Goal: Task Accomplishment & Management: Use online tool/utility

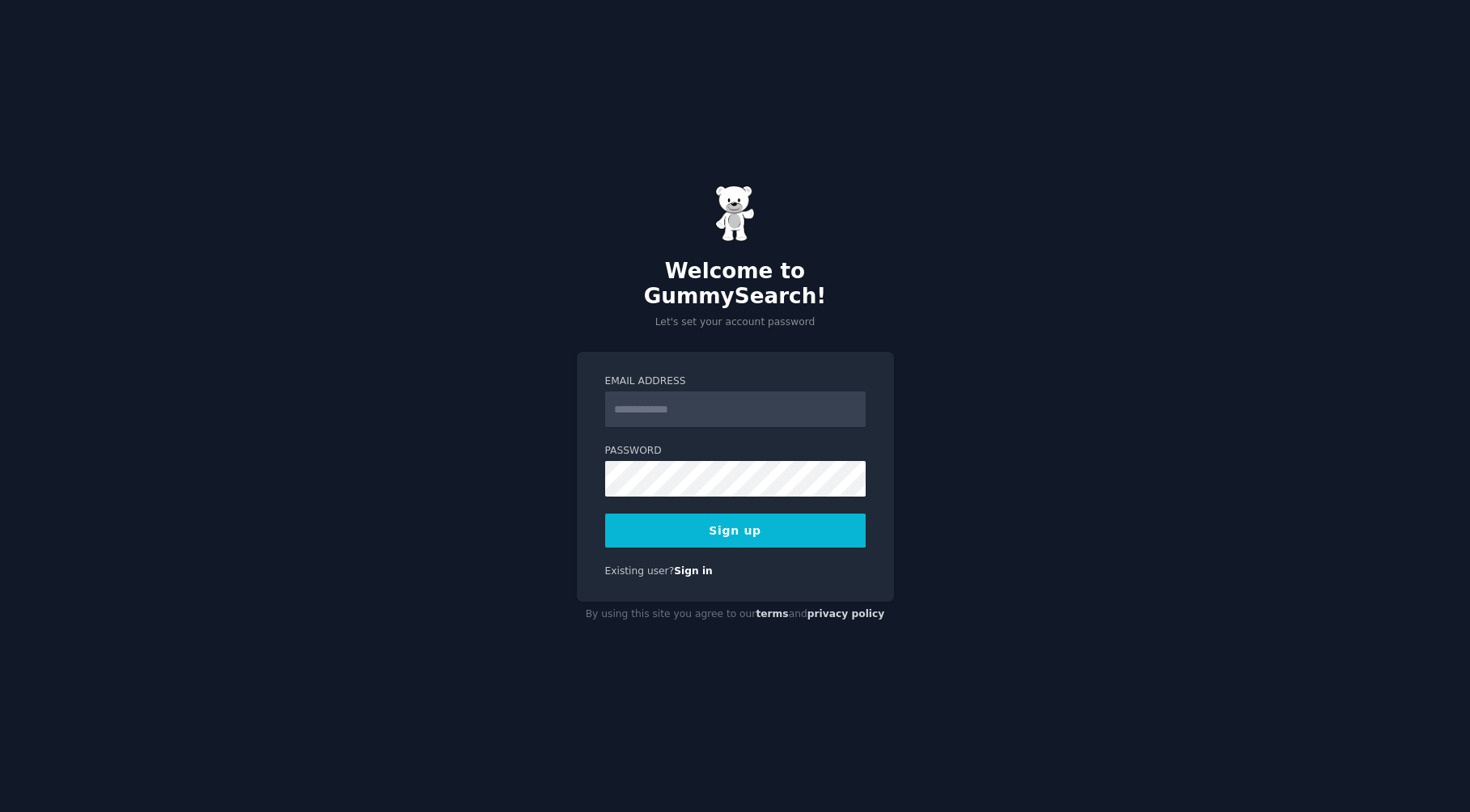
click at [704, 400] on input "Email Address" at bounding box center [735, 409] width 260 height 36
type input "**********"
click at [605, 514] on button "Sign up" at bounding box center [735, 531] width 260 height 34
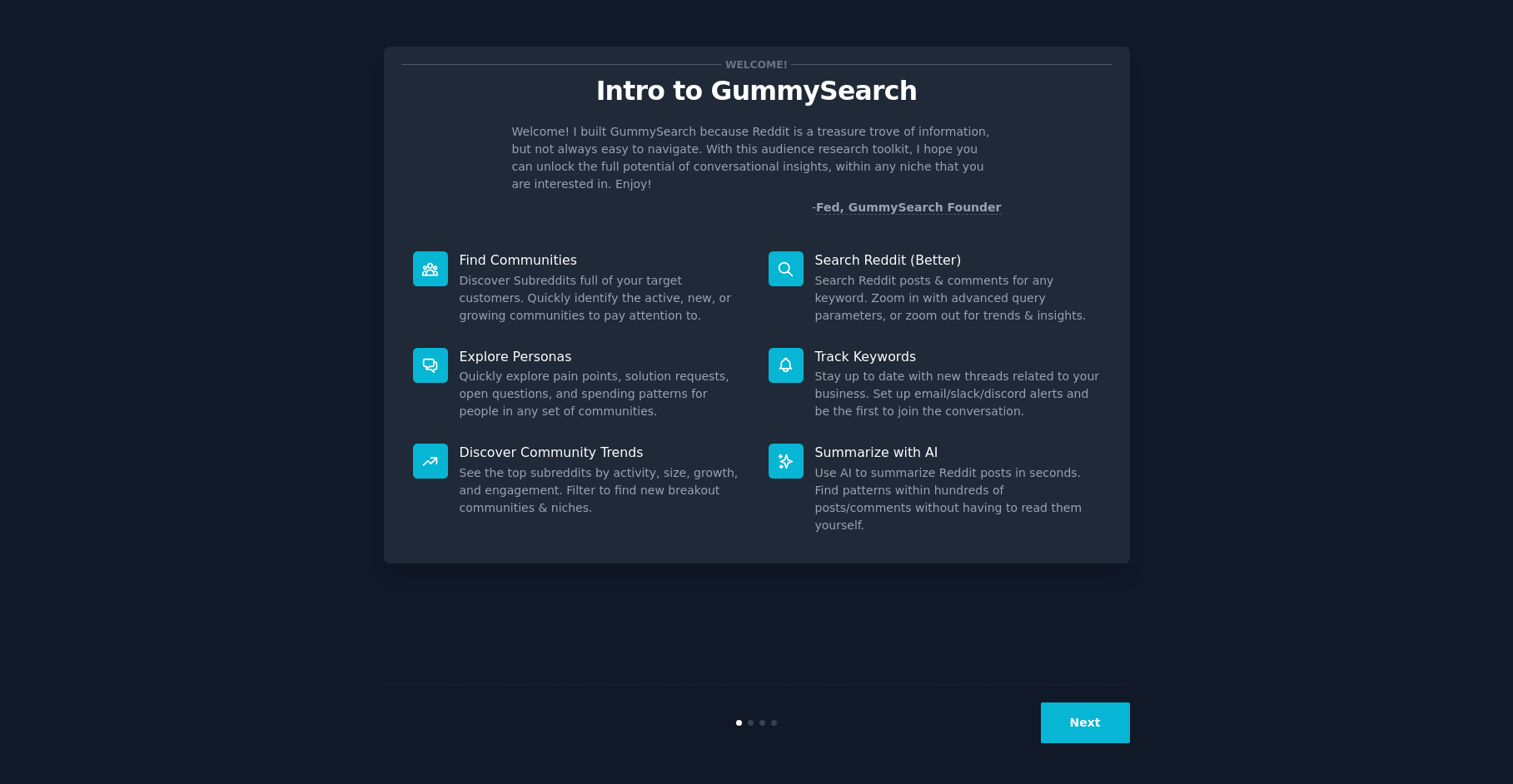
click at [1077, 711] on button "Next" at bounding box center [1085, 722] width 89 height 41
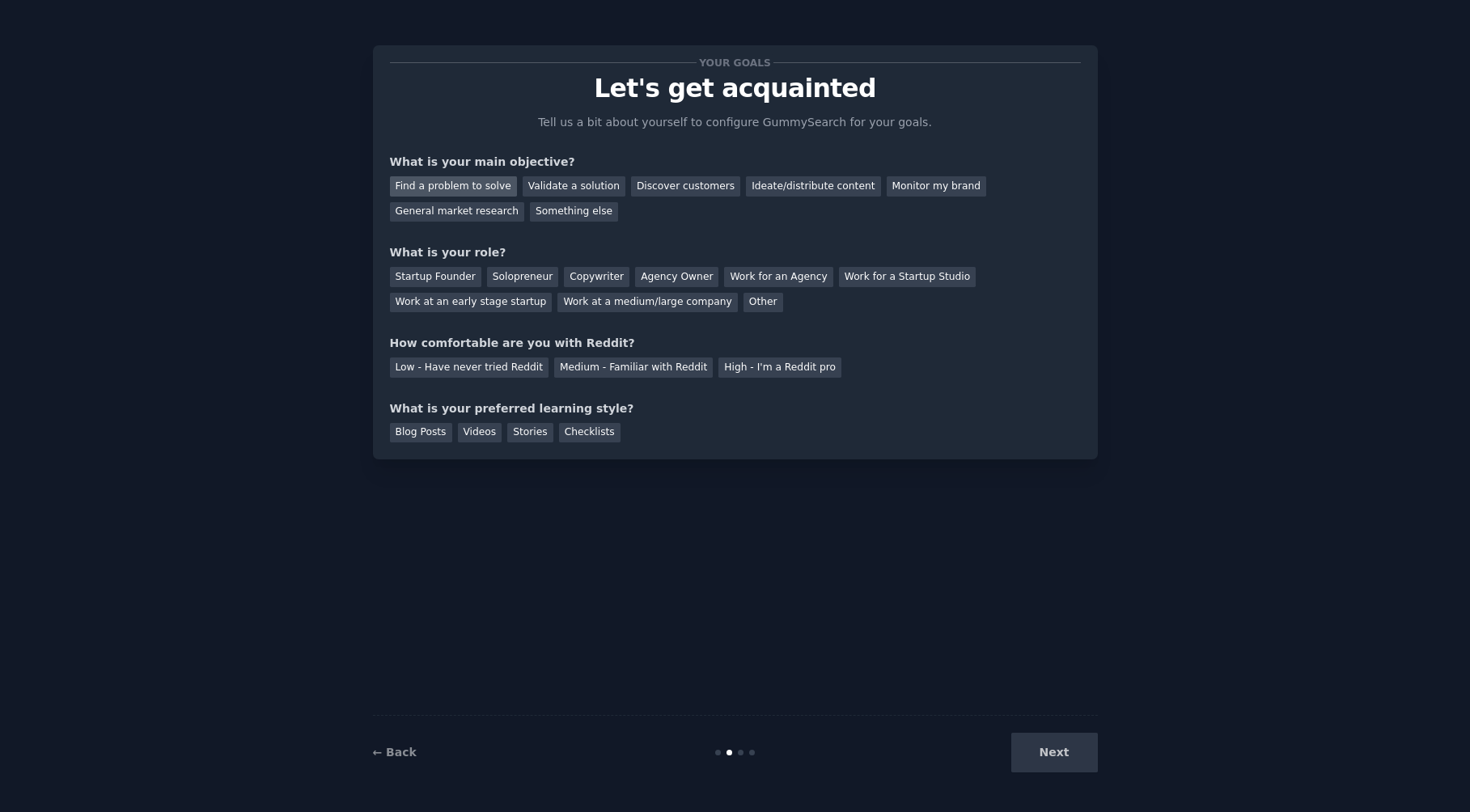
click at [472, 190] on div "Find a problem to solve" at bounding box center [453, 186] width 127 height 20
click at [476, 189] on div "Find a problem to solve" at bounding box center [453, 186] width 127 height 20
click at [525, 202] on div "General market research" at bounding box center [457, 212] width 135 height 20
click at [510, 278] on div "Solopreneur" at bounding box center [523, 276] width 71 height 20
click at [735, 365] on div "High - I'm a Reddit pro" at bounding box center [780, 367] width 123 height 20
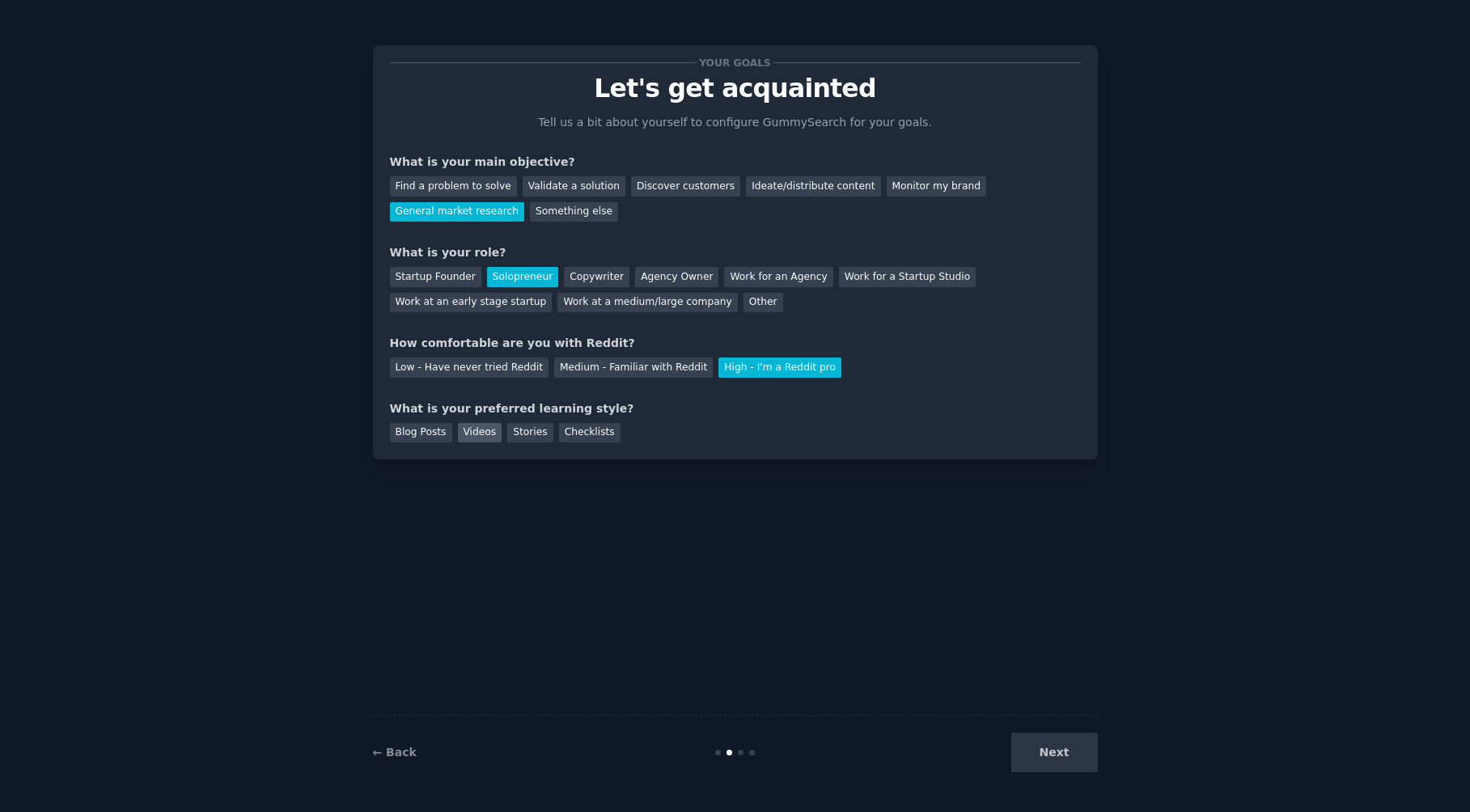
click at [476, 438] on div "Videos" at bounding box center [480, 433] width 45 height 20
click at [416, 429] on div "Blog Posts" at bounding box center [421, 433] width 62 height 20
click at [469, 435] on div "Videos" at bounding box center [480, 433] width 45 height 20
click at [1058, 761] on button "Next" at bounding box center [1054, 752] width 87 height 40
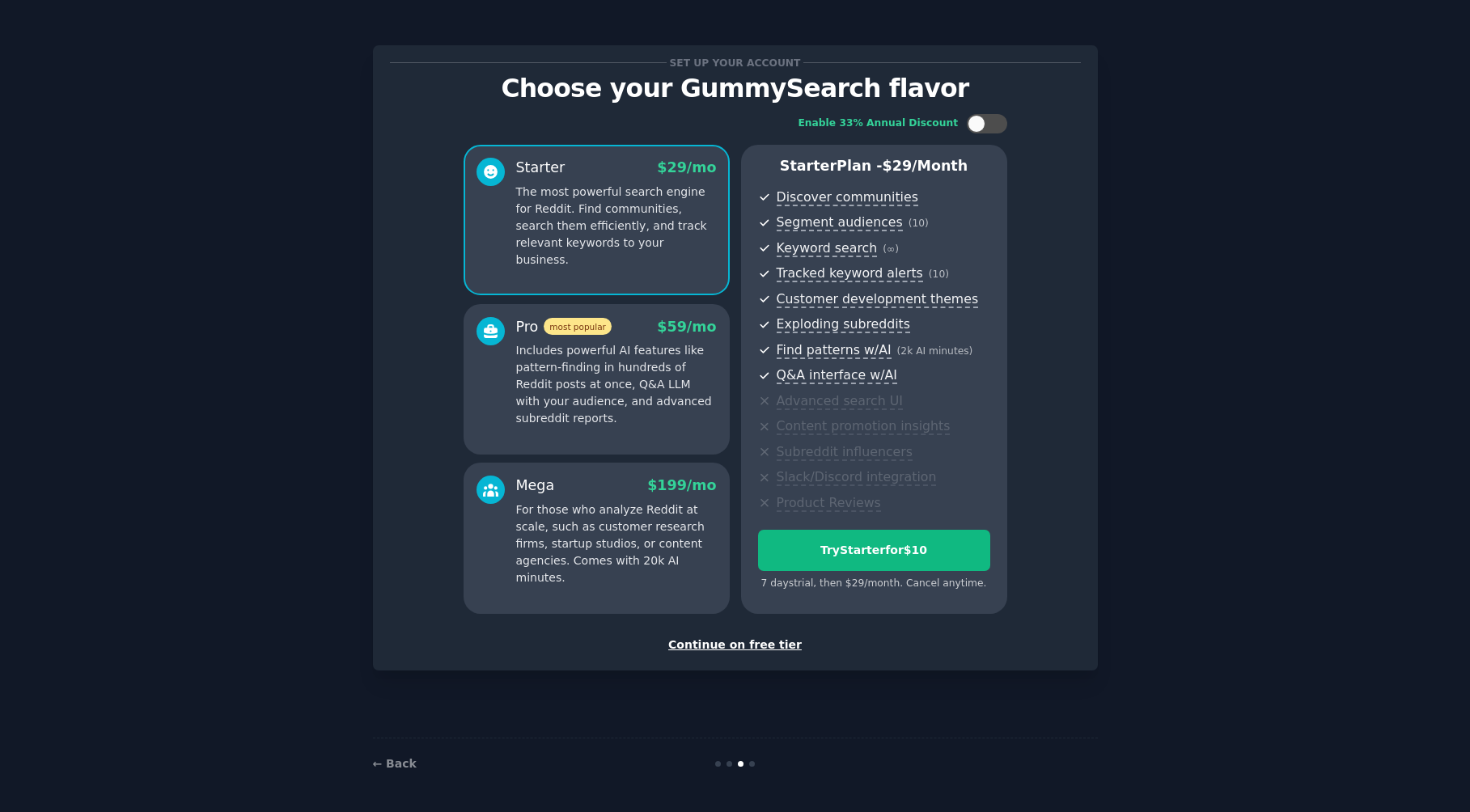
click at [713, 647] on div "Continue on free tier" at bounding box center [735, 644] width 691 height 17
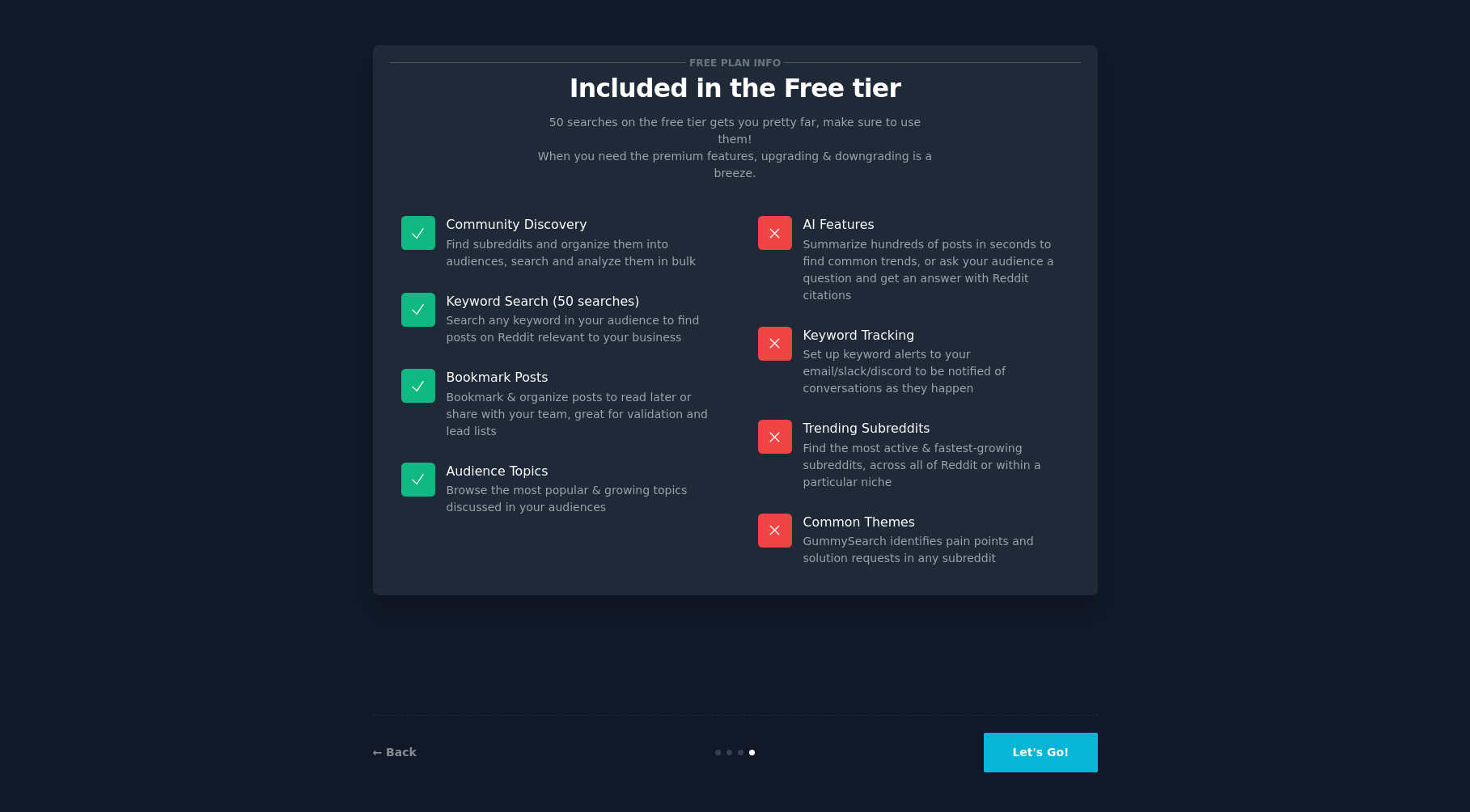
click at [1020, 755] on button "Let's Go!" at bounding box center [1041, 752] width 114 height 40
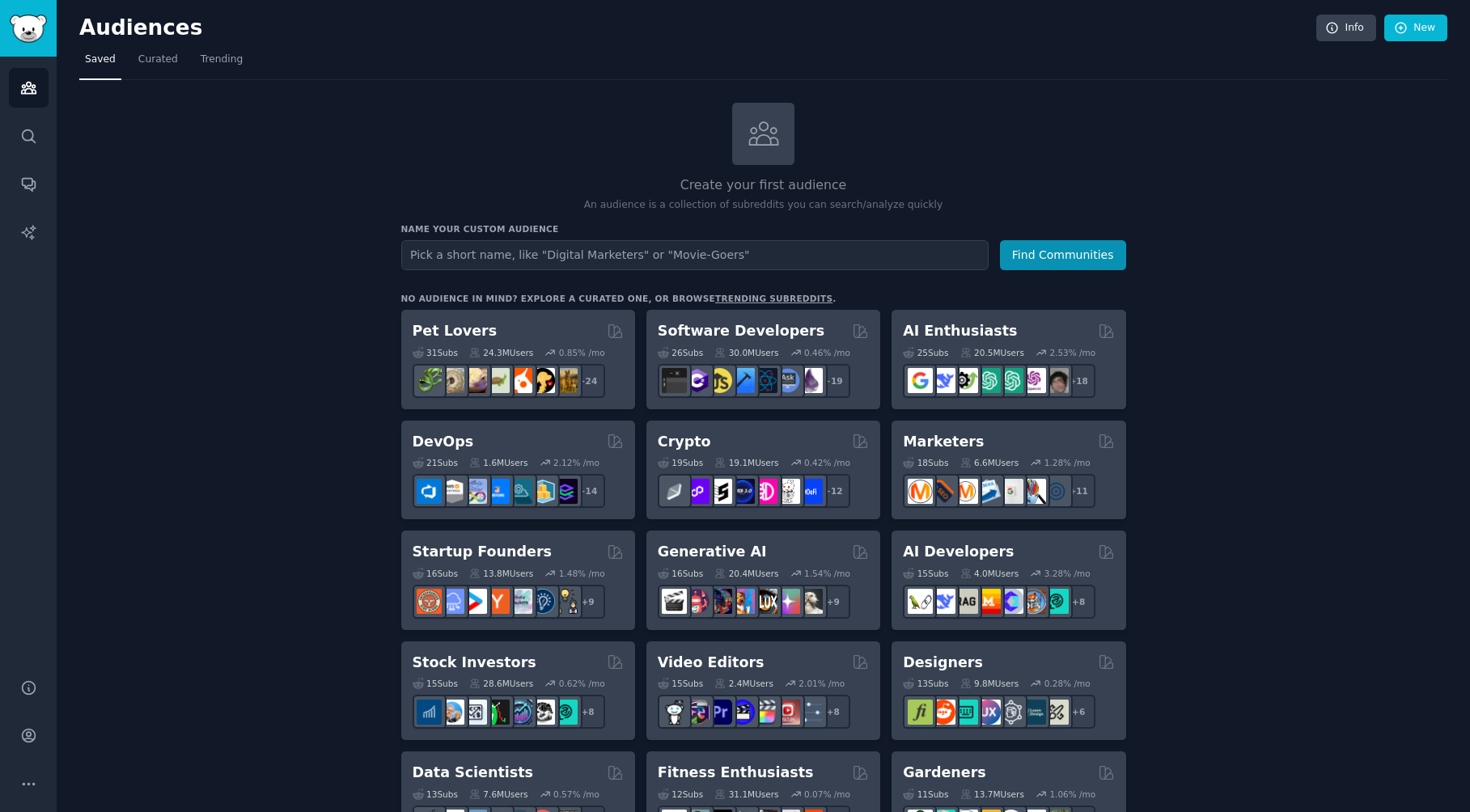
click at [718, 298] on link "trending subreddits" at bounding box center [774, 298] width 118 height 10
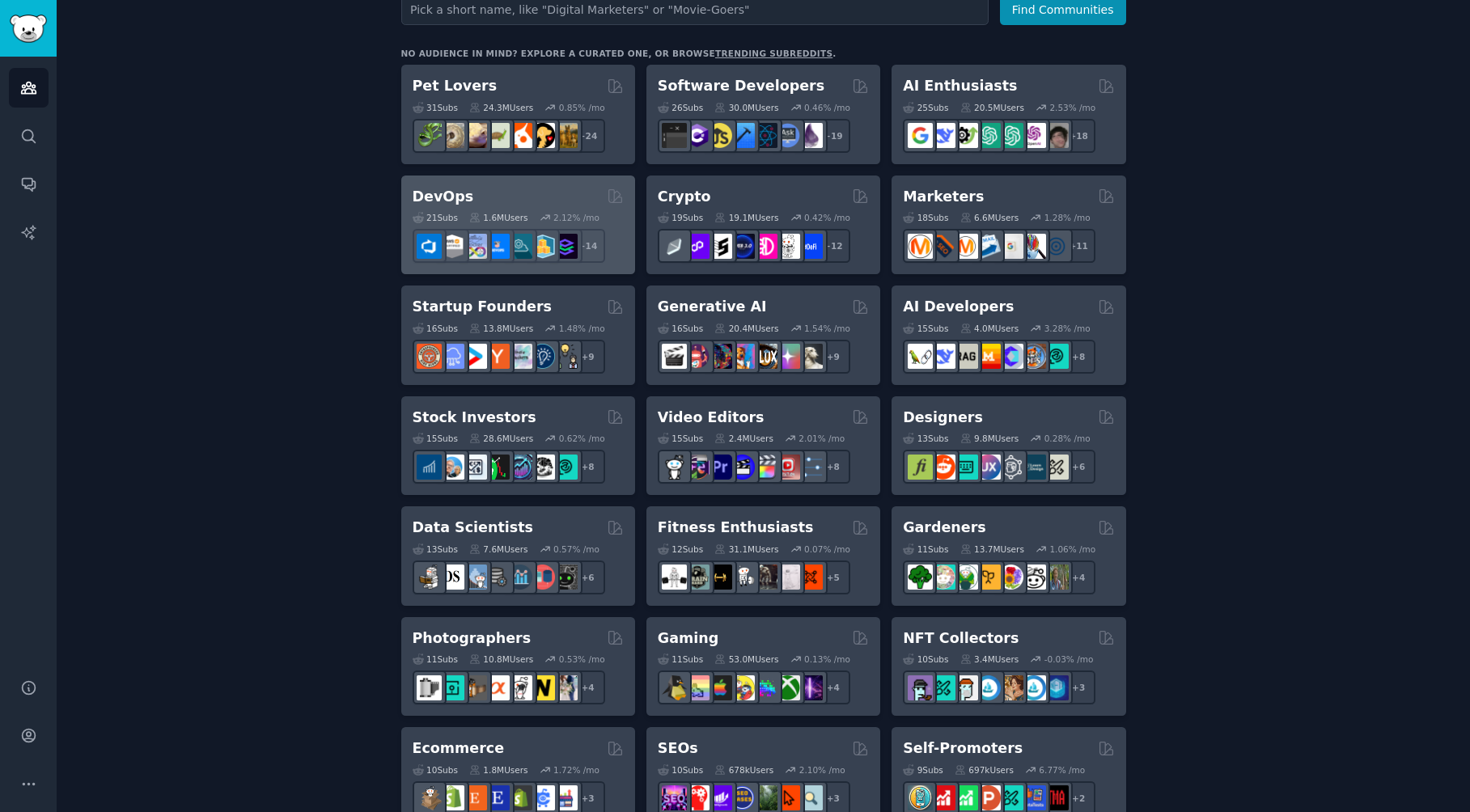
scroll to position [250, 0]
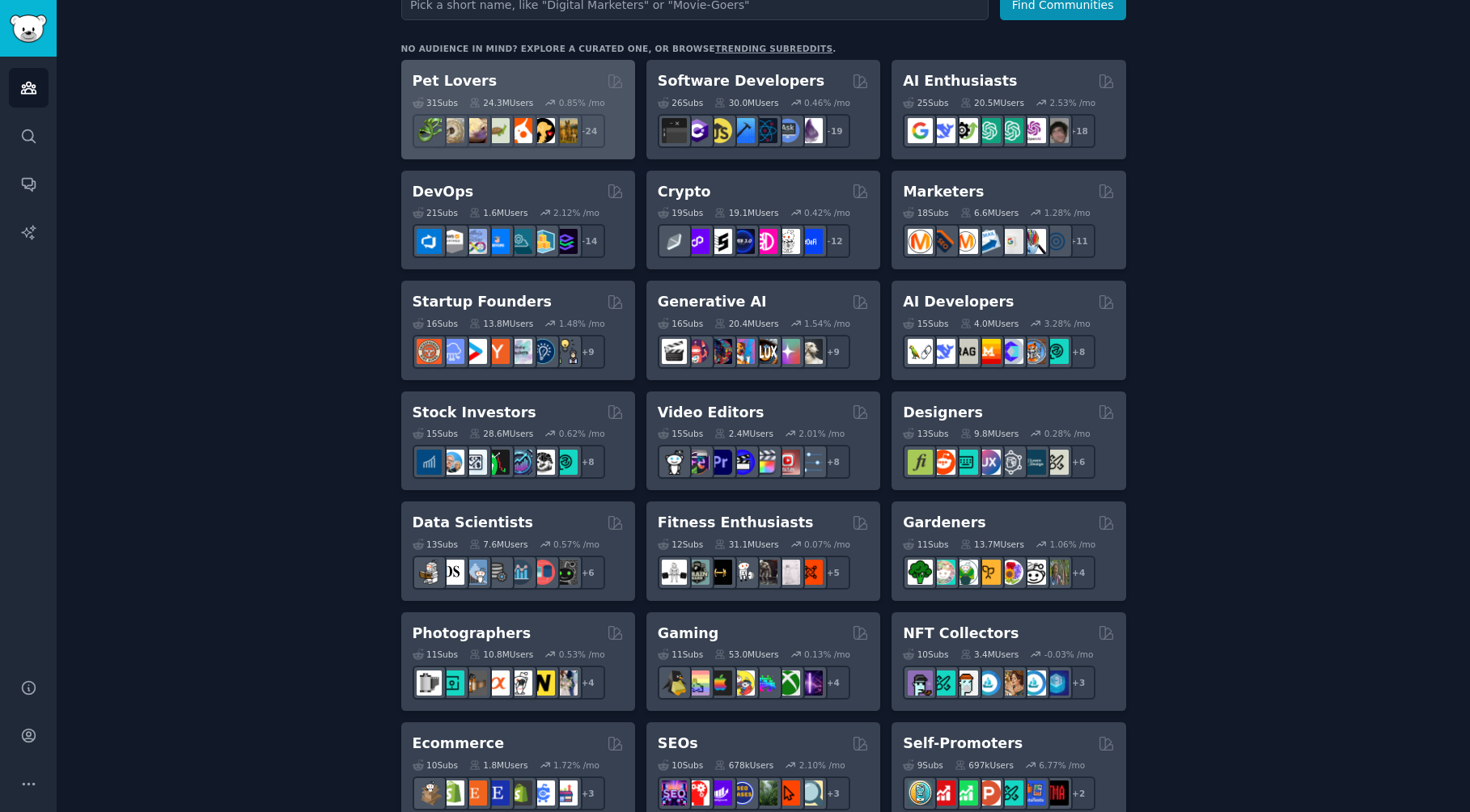
click at [453, 94] on div "31 Sub s 24.3M Users 0.85 % /mo r/ballpython + 24" at bounding box center [518, 120] width 211 height 57
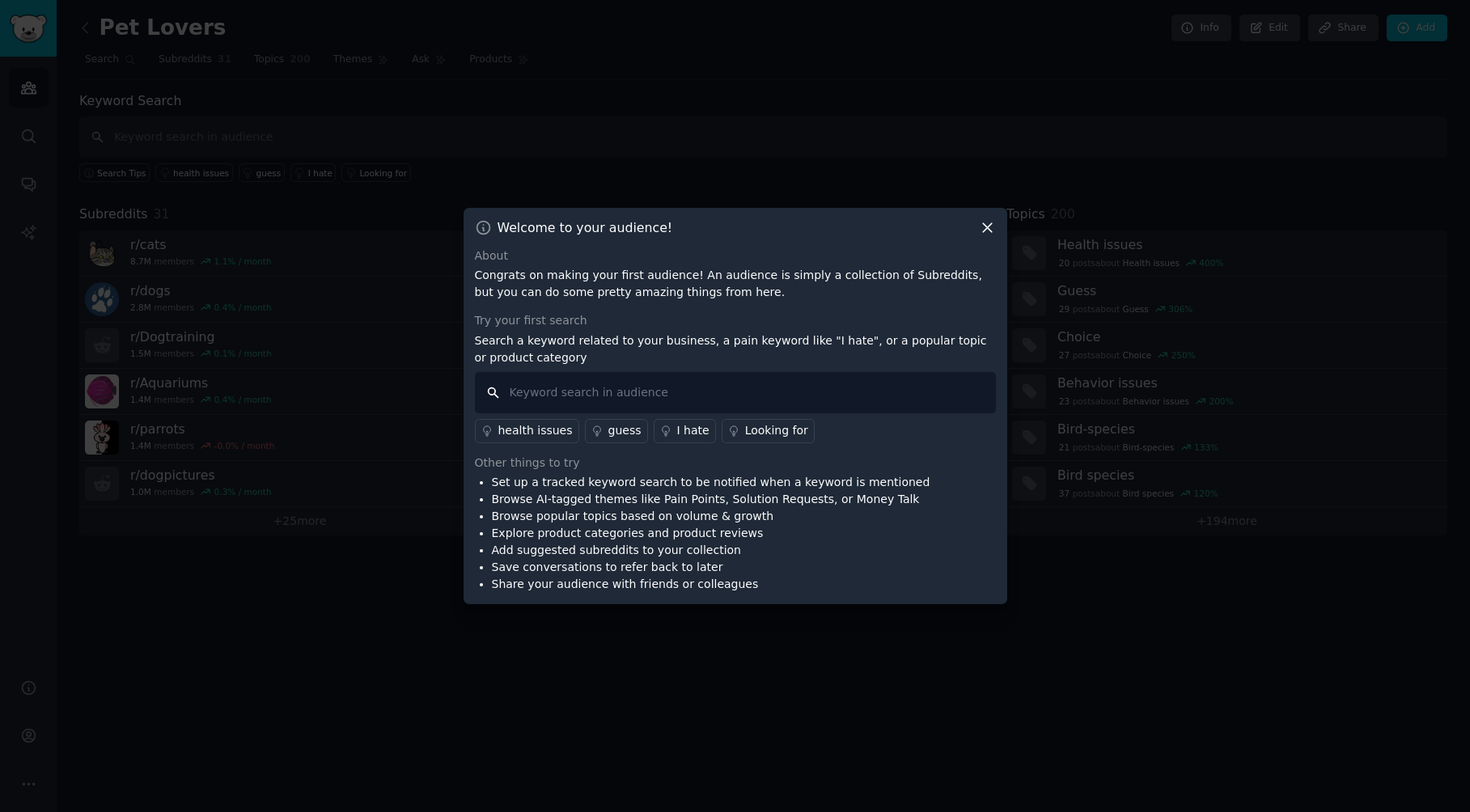
click at [691, 386] on input "text" at bounding box center [735, 392] width 521 height 41
type input "did you know"
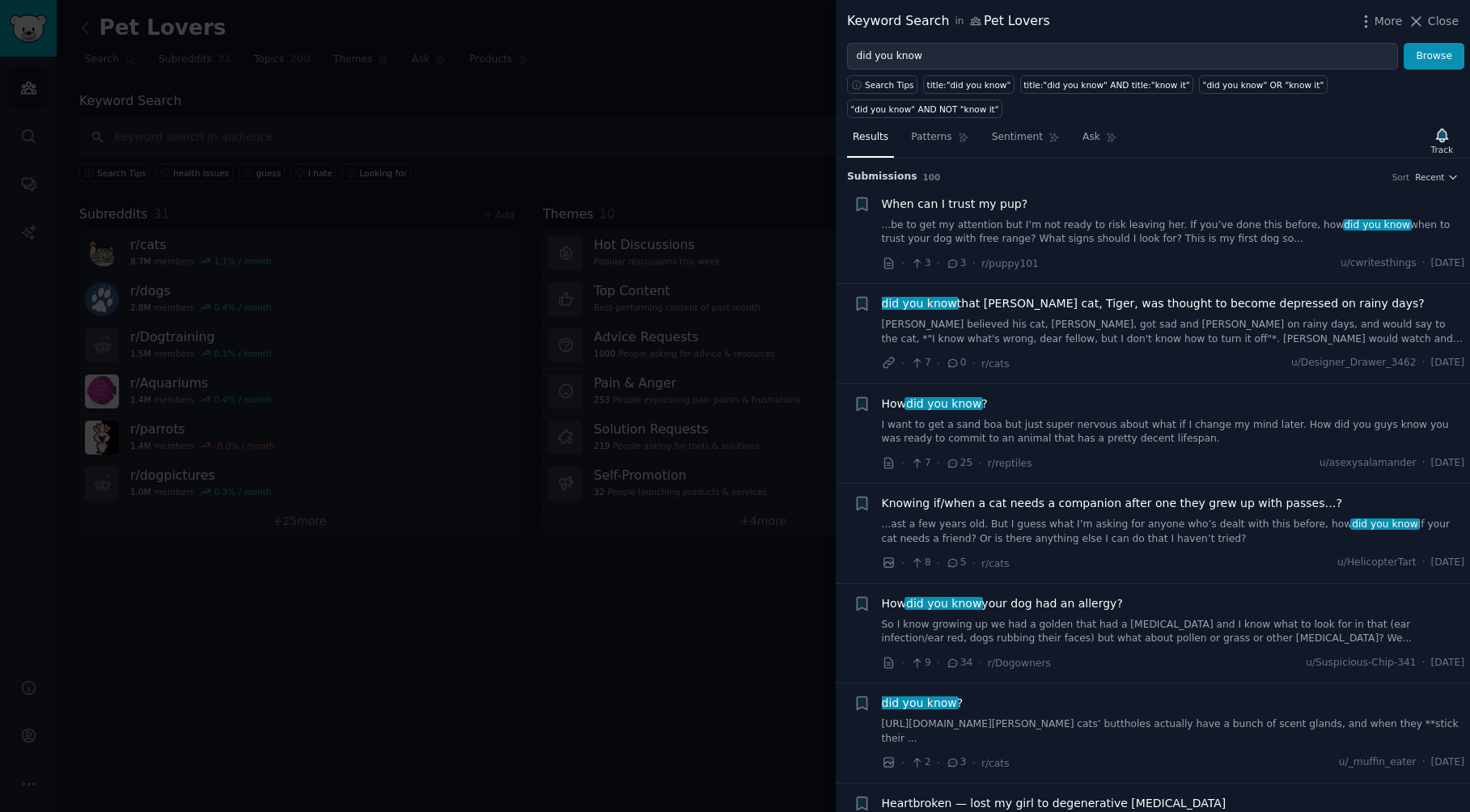
click at [778, 581] on div at bounding box center [735, 406] width 1470 height 812
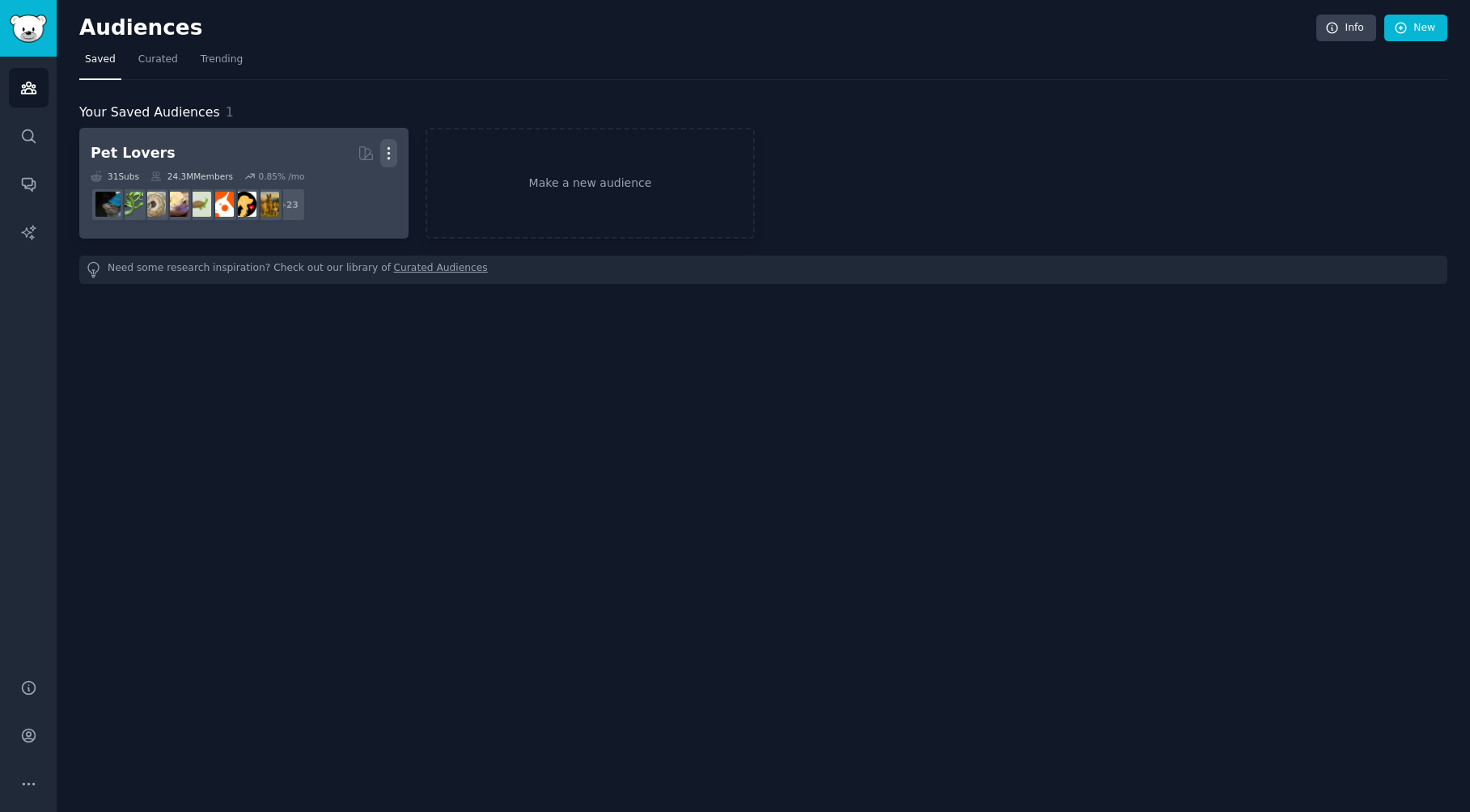
click at [390, 158] on icon "button" at bounding box center [389, 154] width 2 height 11
click at [367, 184] on div "Delete" at bounding box center [333, 188] width 77 height 34
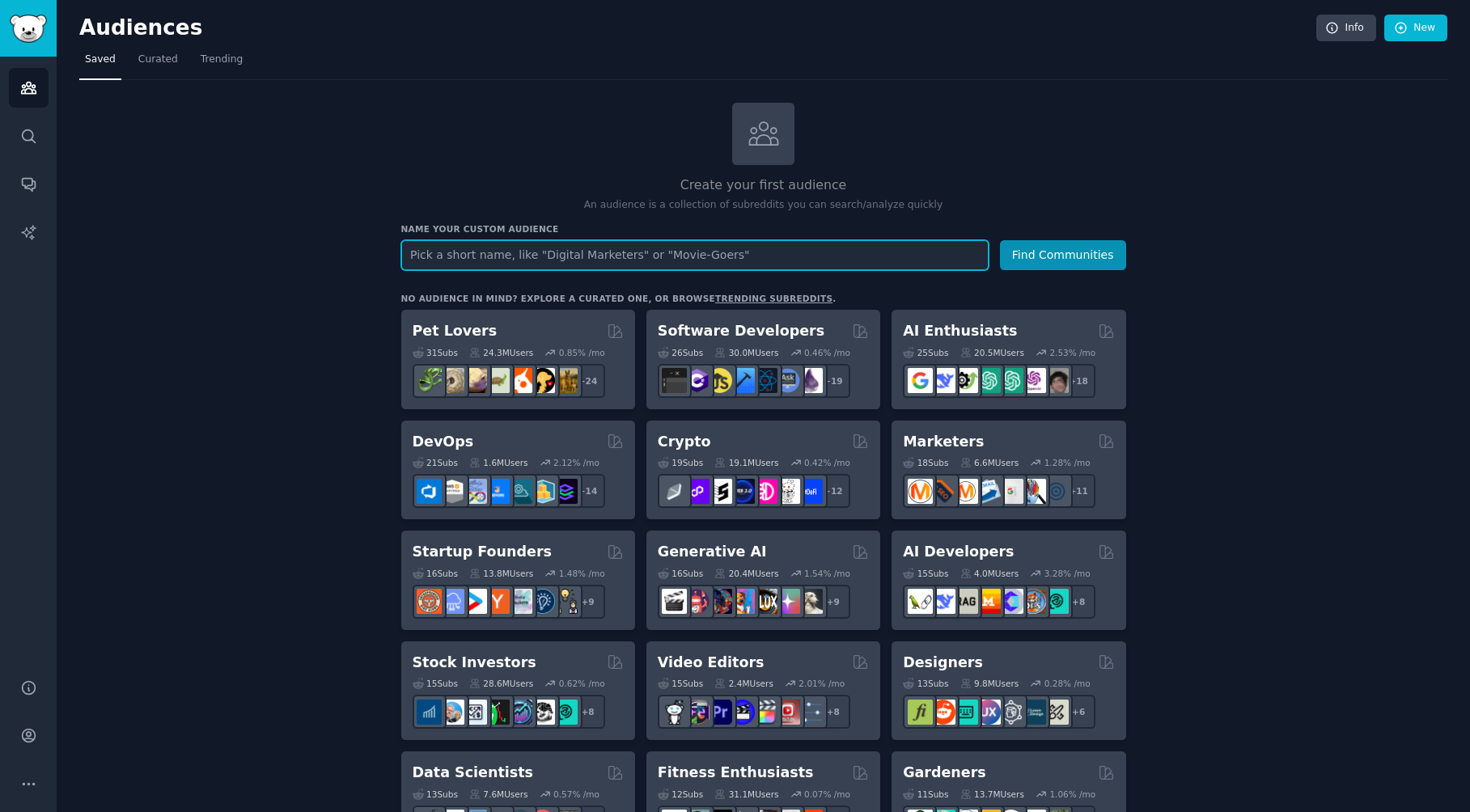
click at [521, 251] on input "text" at bounding box center [695, 254] width 588 height 30
type input "Space"
click at [1000, 240] on button "Find Communities" at bounding box center [1063, 254] width 126 height 30
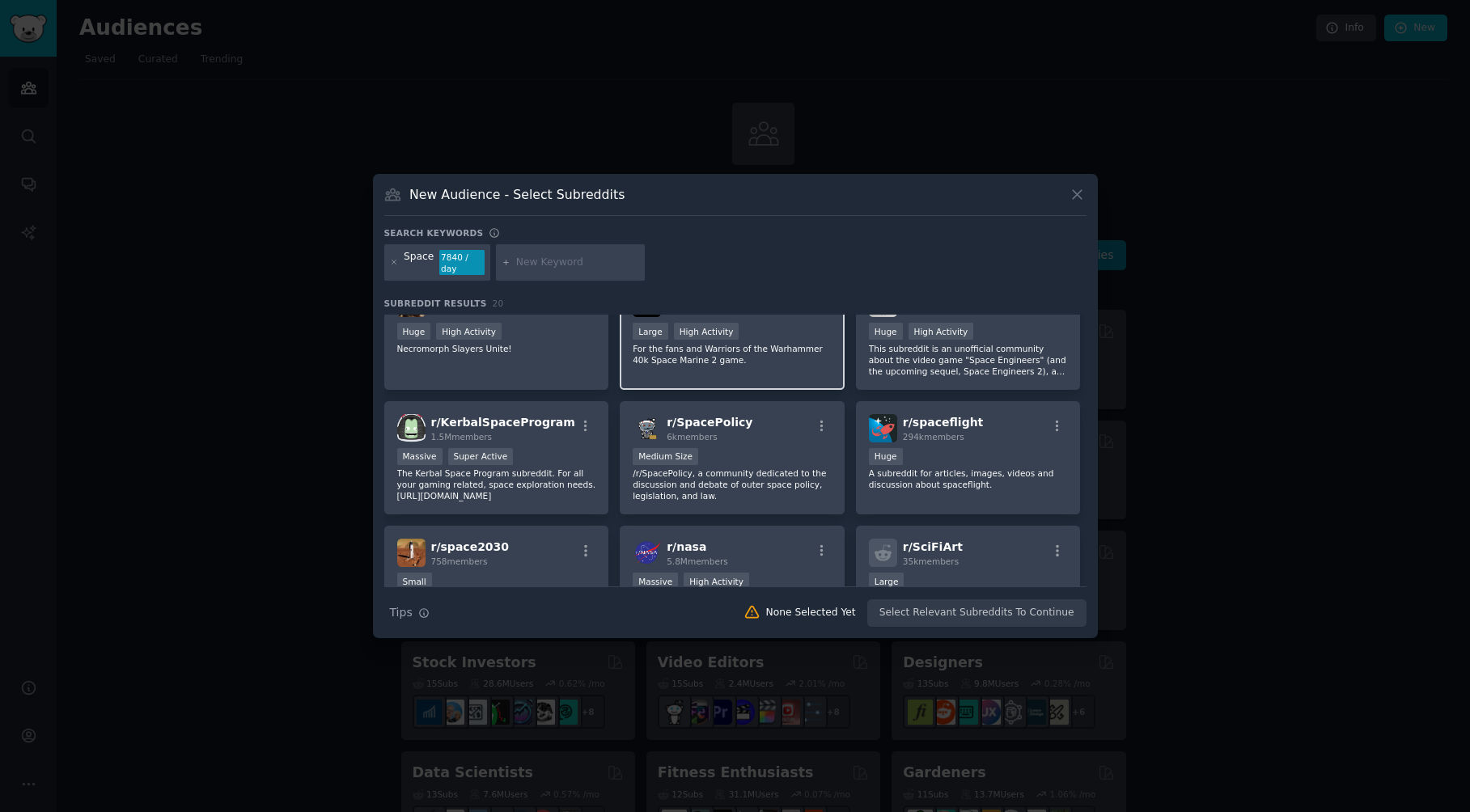
scroll to position [323, 0]
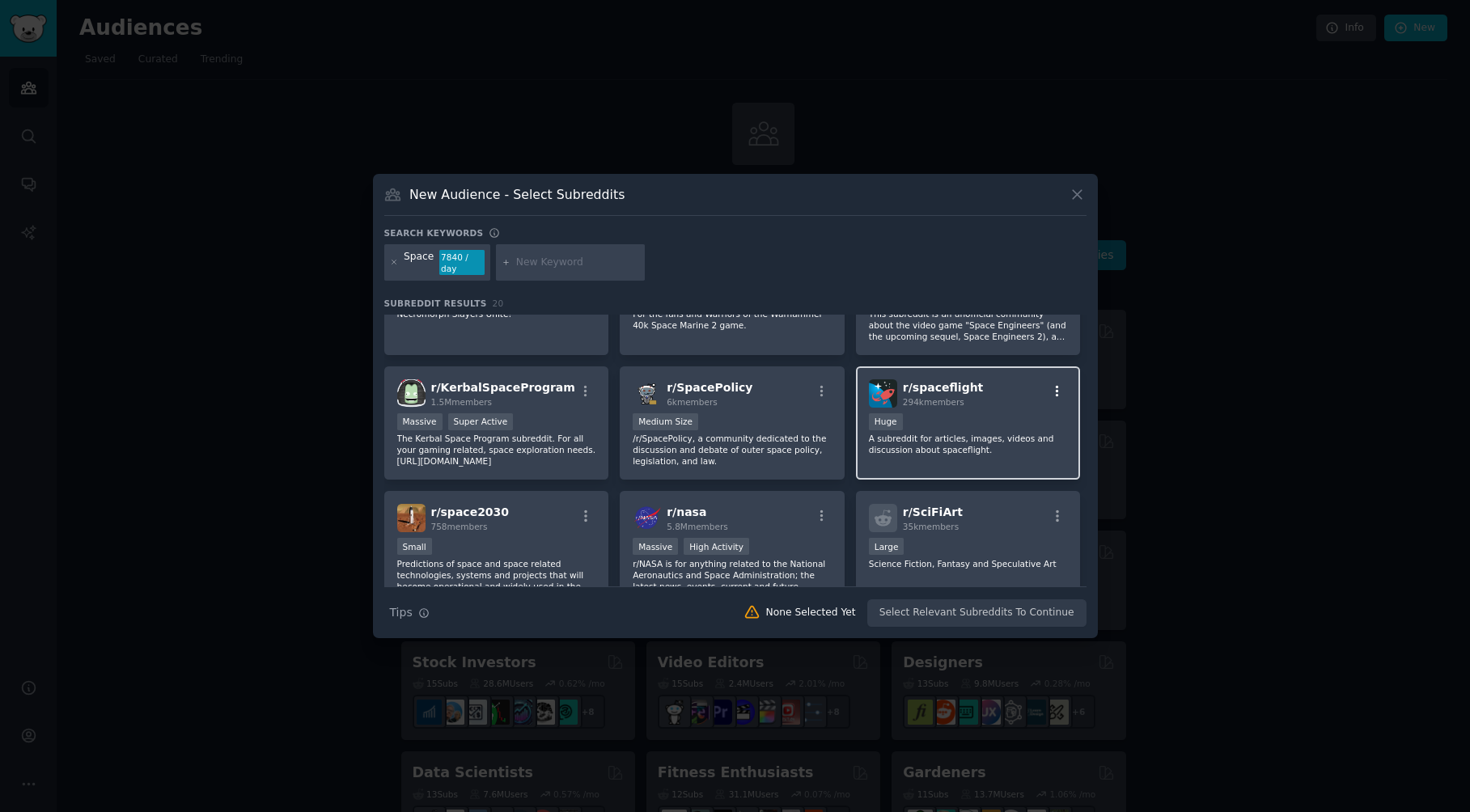
click at [1058, 384] on icon "button" at bounding box center [1057, 391] width 15 height 15
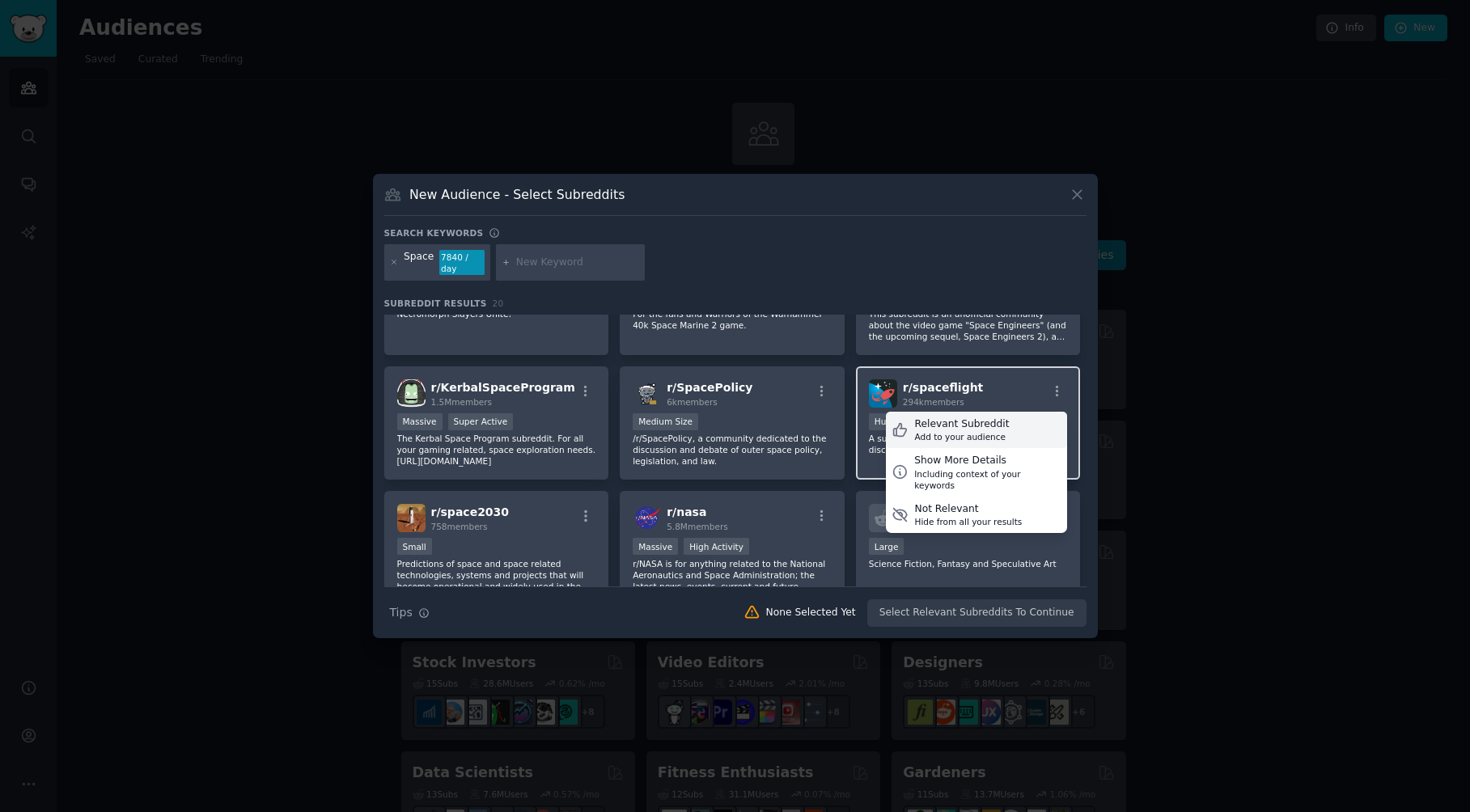
click at [1013, 425] on div "Relevant Subreddit Add to your audience" at bounding box center [977, 430] width 182 height 37
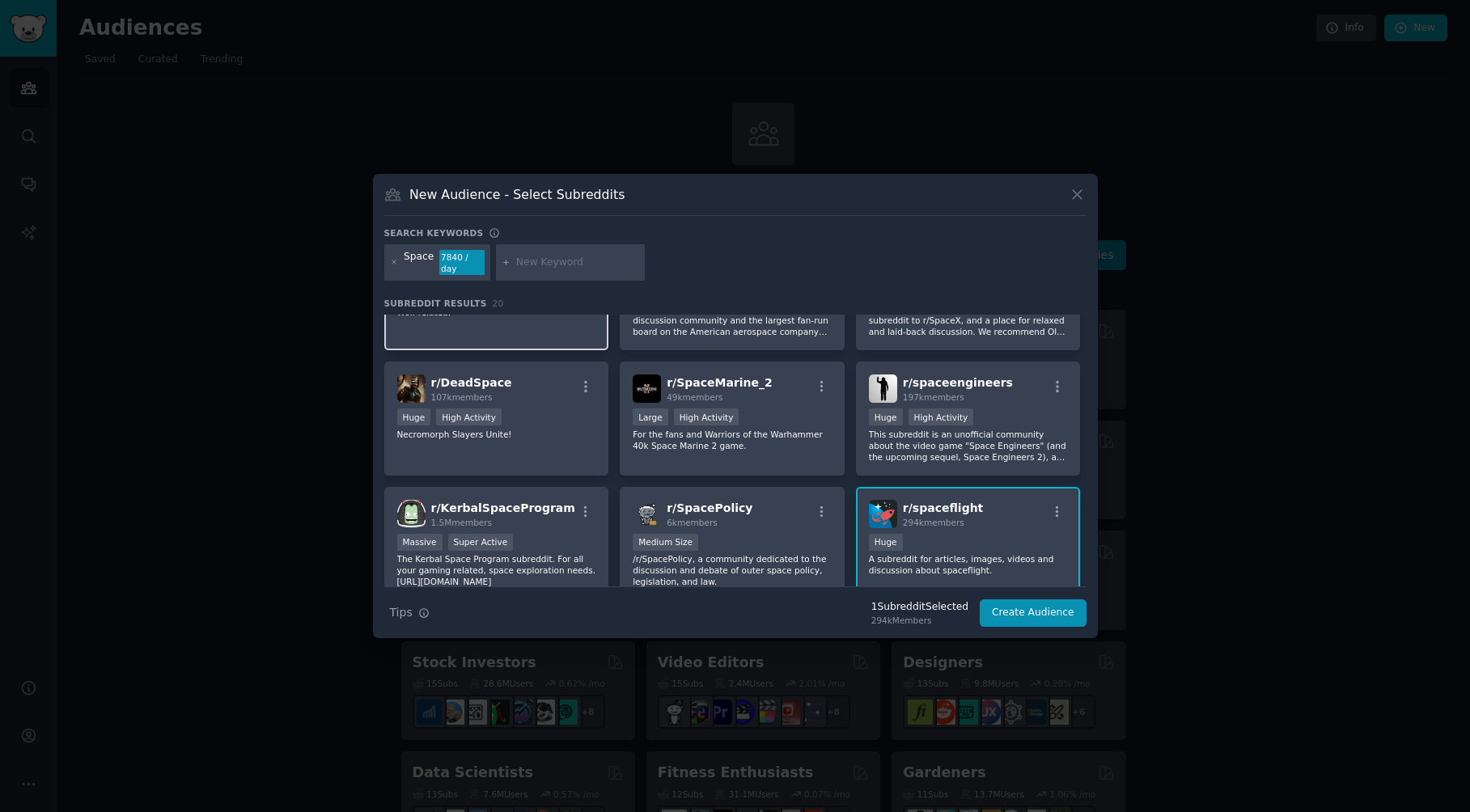
scroll to position [0, 0]
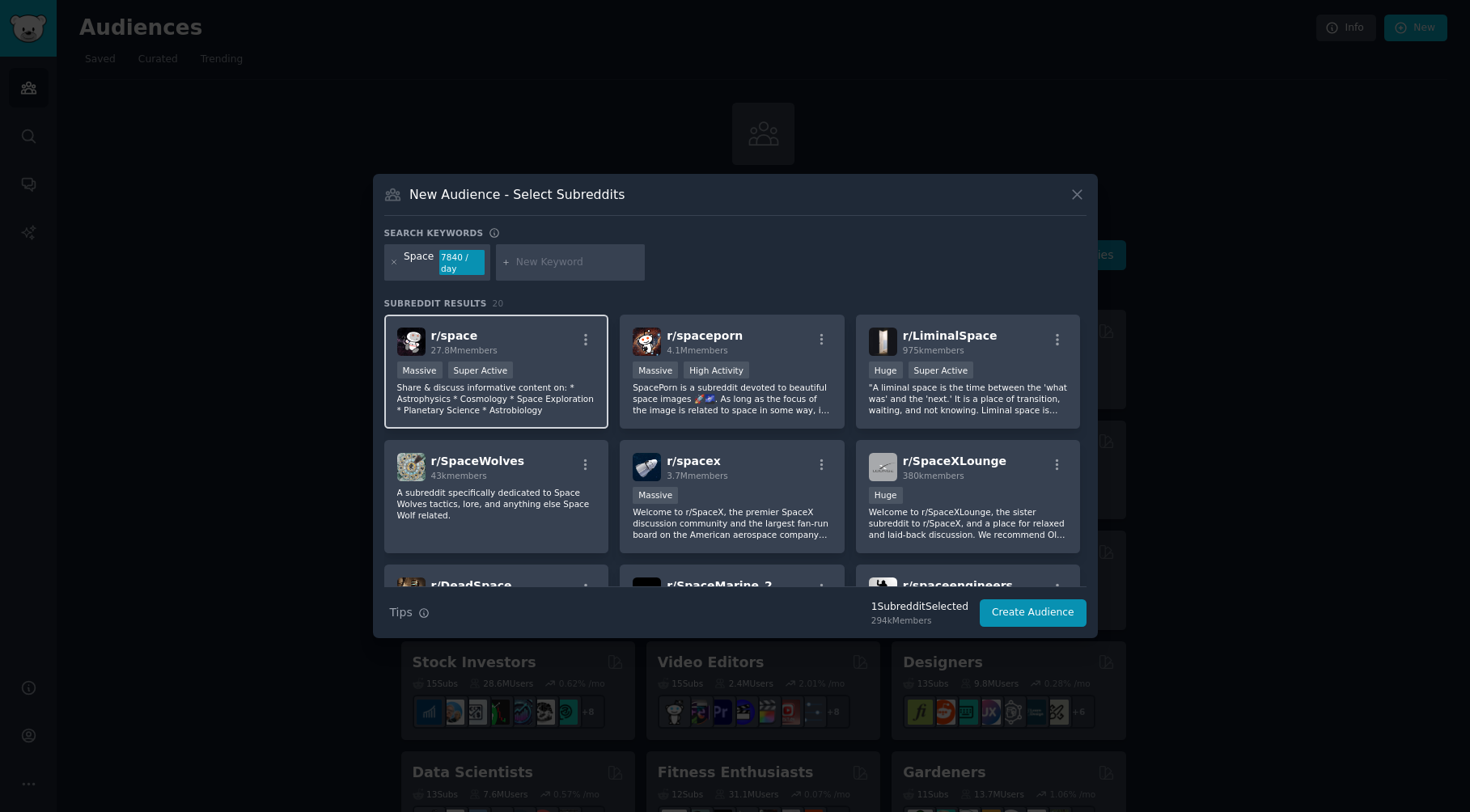
click at [559, 363] on div ">= 95th percentile for submissions / day Massive Super Active" at bounding box center [497, 371] width 199 height 20
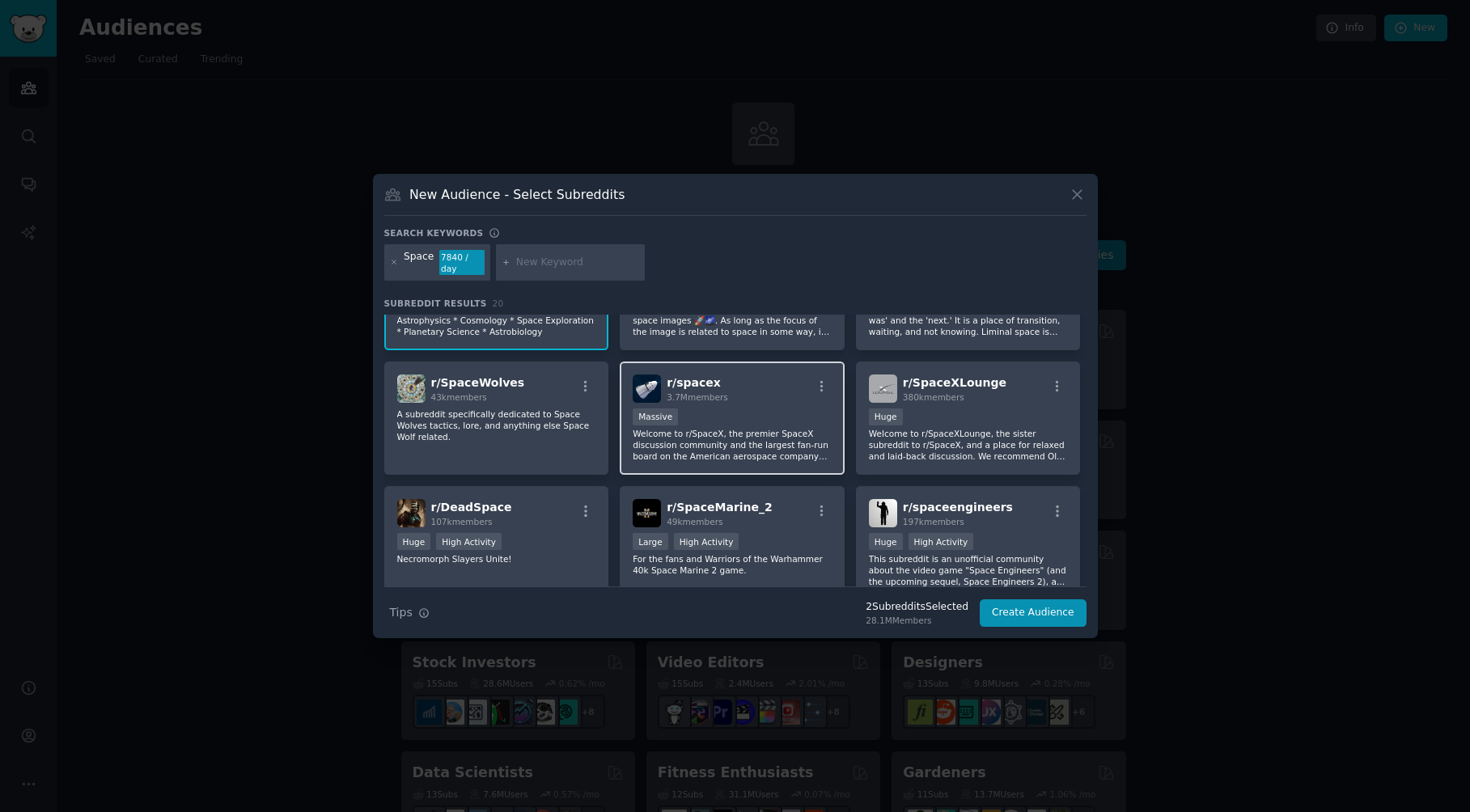
scroll to position [81, 0]
click at [777, 437] on p "Welcome to r/SpaceX, the premier SpaceX discussion community and the largest fa…" at bounding box center [732, 442] width 199 height 34
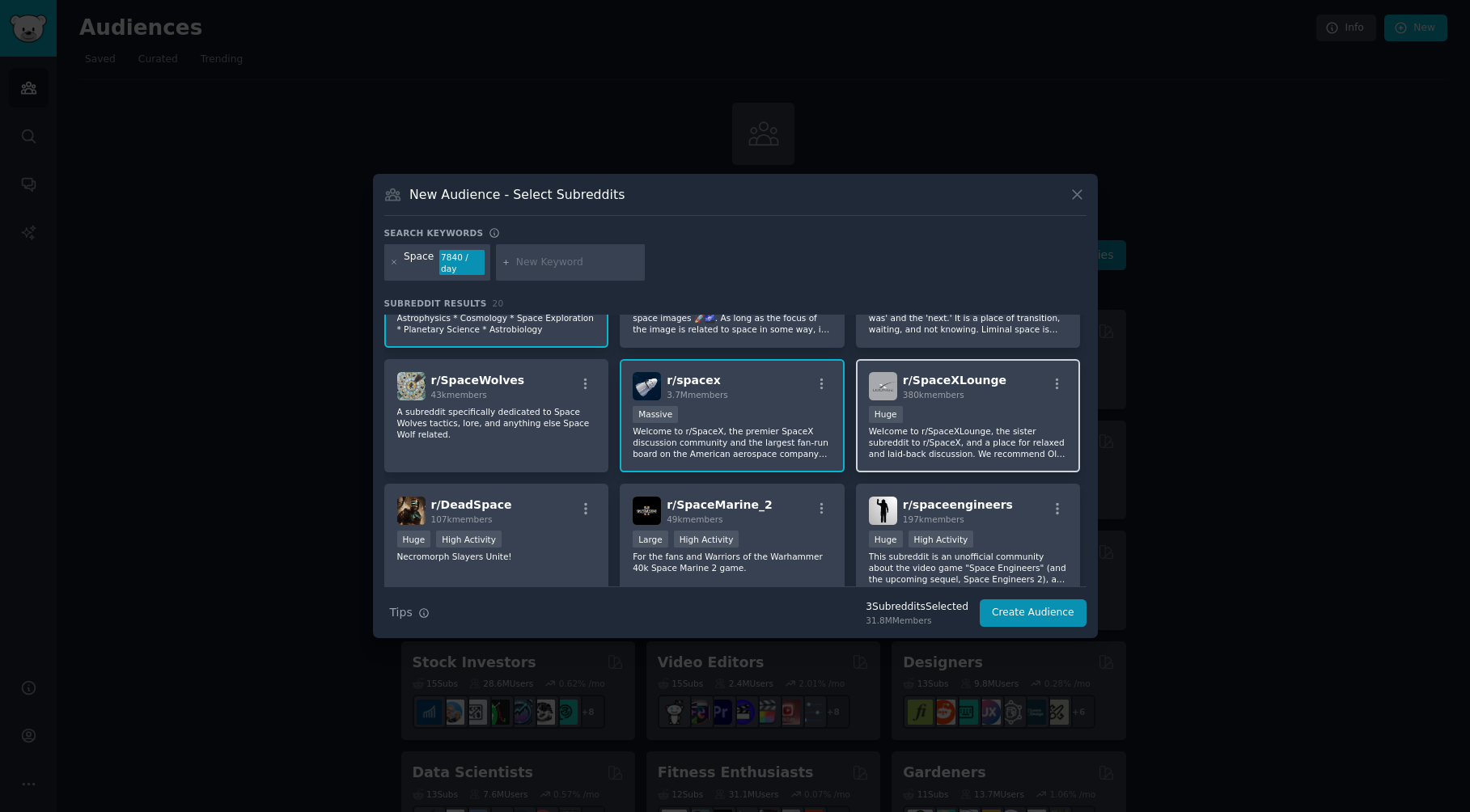
click at [955, 442] on p "Welcome to r/SpaceXLounge, the sister subreddit to r/SpaceX, and a place for re…" at bounding box center [969, 442] width 199 height 34
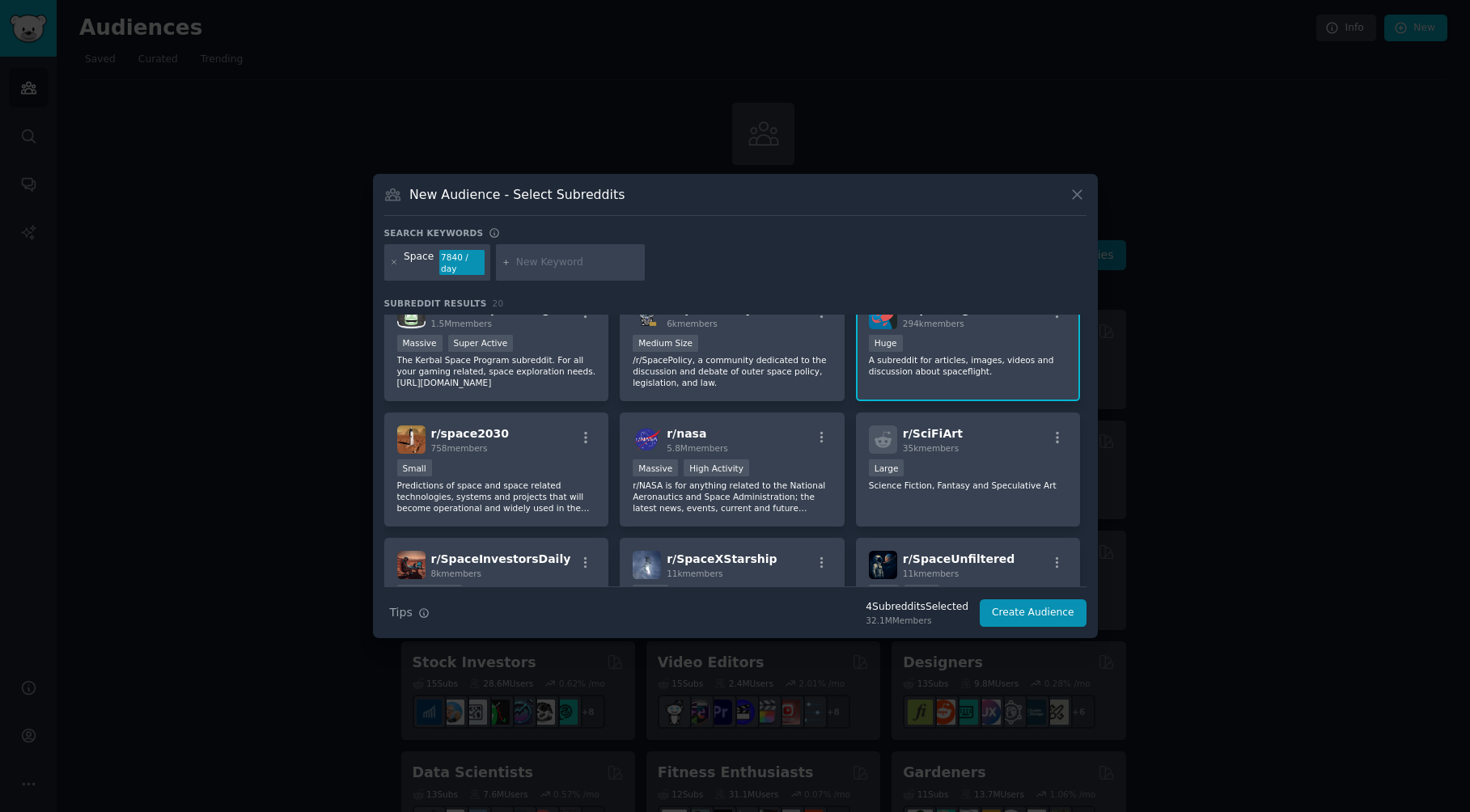
scroll to position [404, 0]
click at [807, 477] on p "r/NASA is for anything related to the National Aeronautics and Space Administra…" at bounding box center [732, 494] width 199 height 34
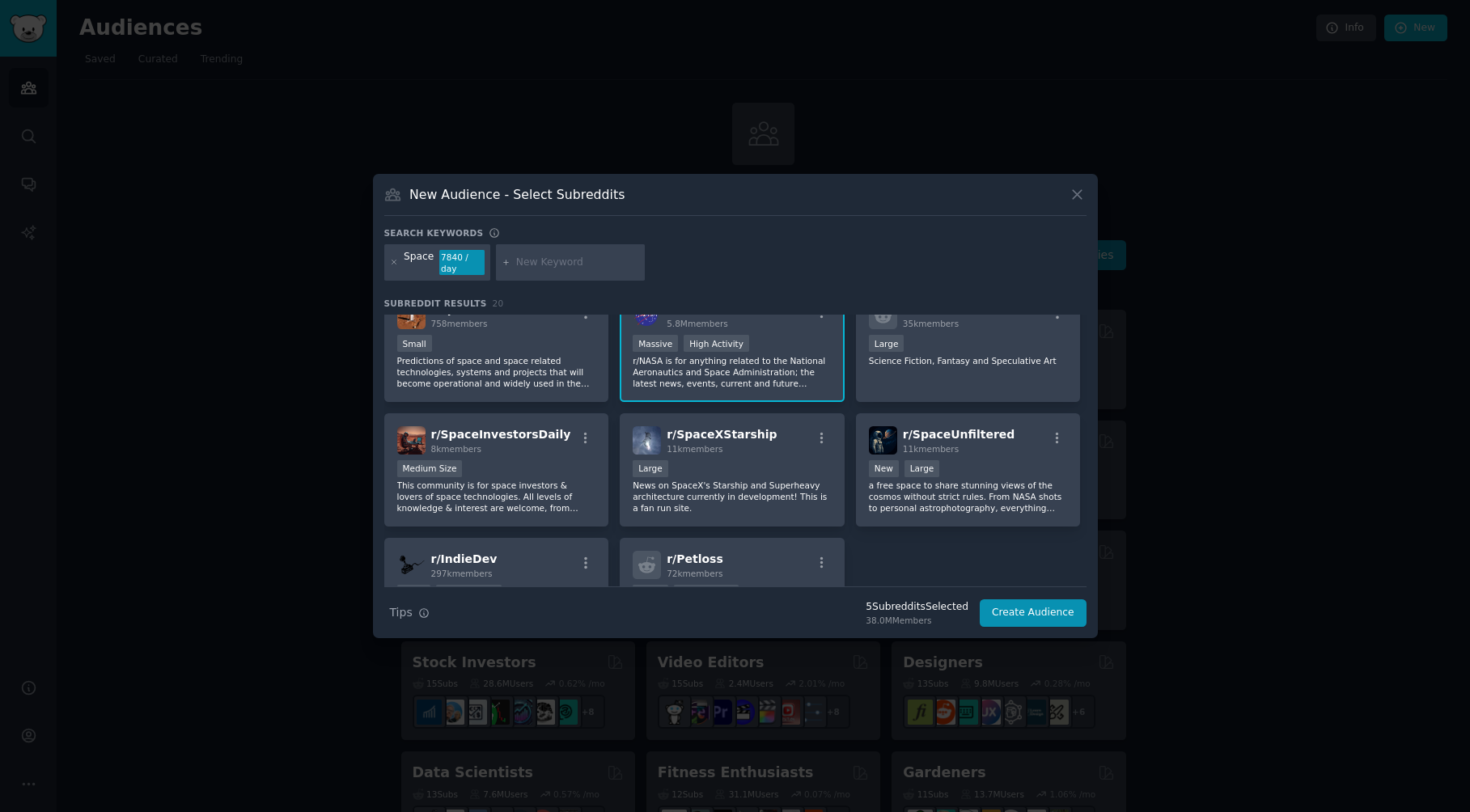
scroll to position [566, 0]
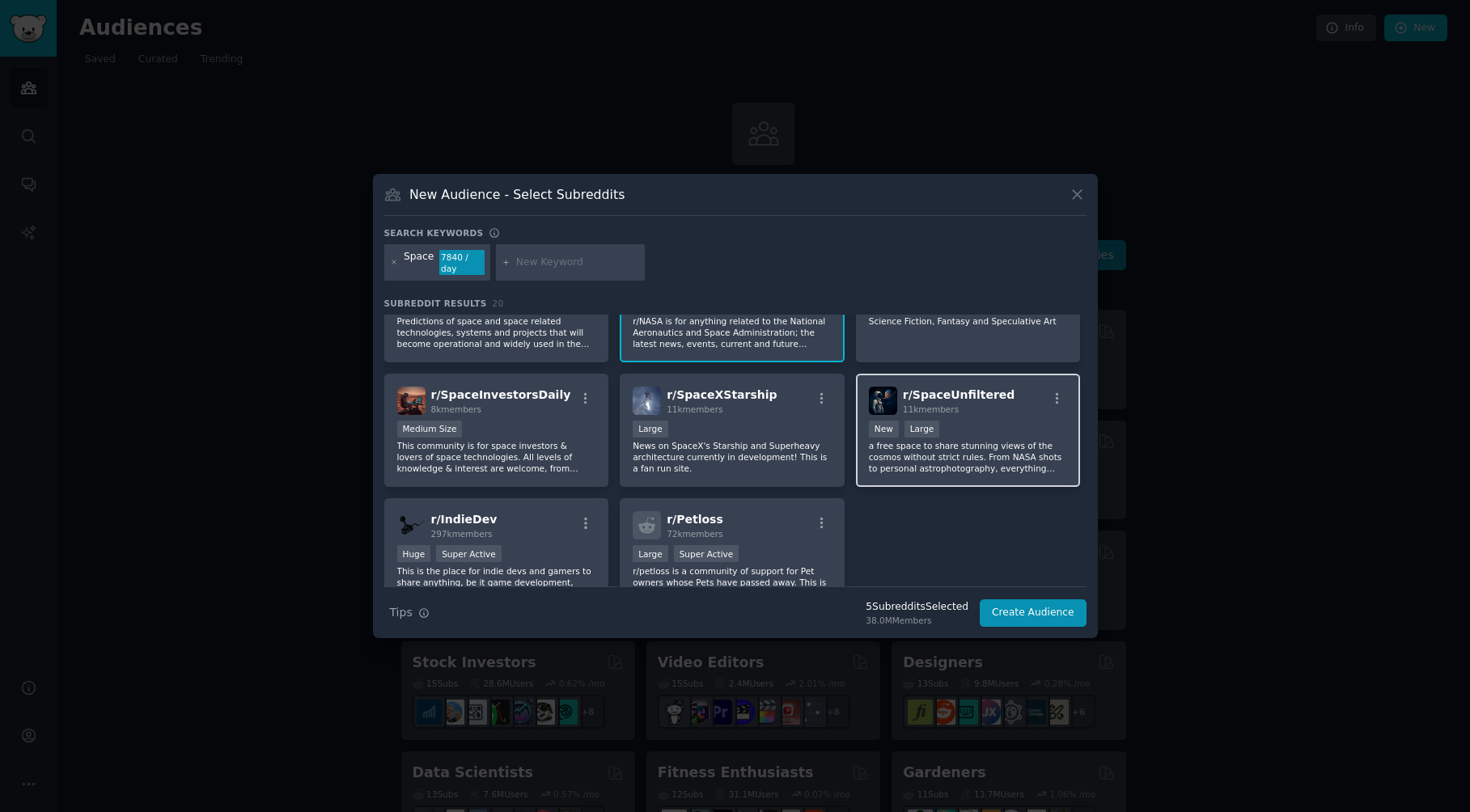
click at [987, 476] on div "r/ SpaceUnfiltered 11k members Established within past year New Large a free sp…" at bounding box center [968, 430] width 225 height 114
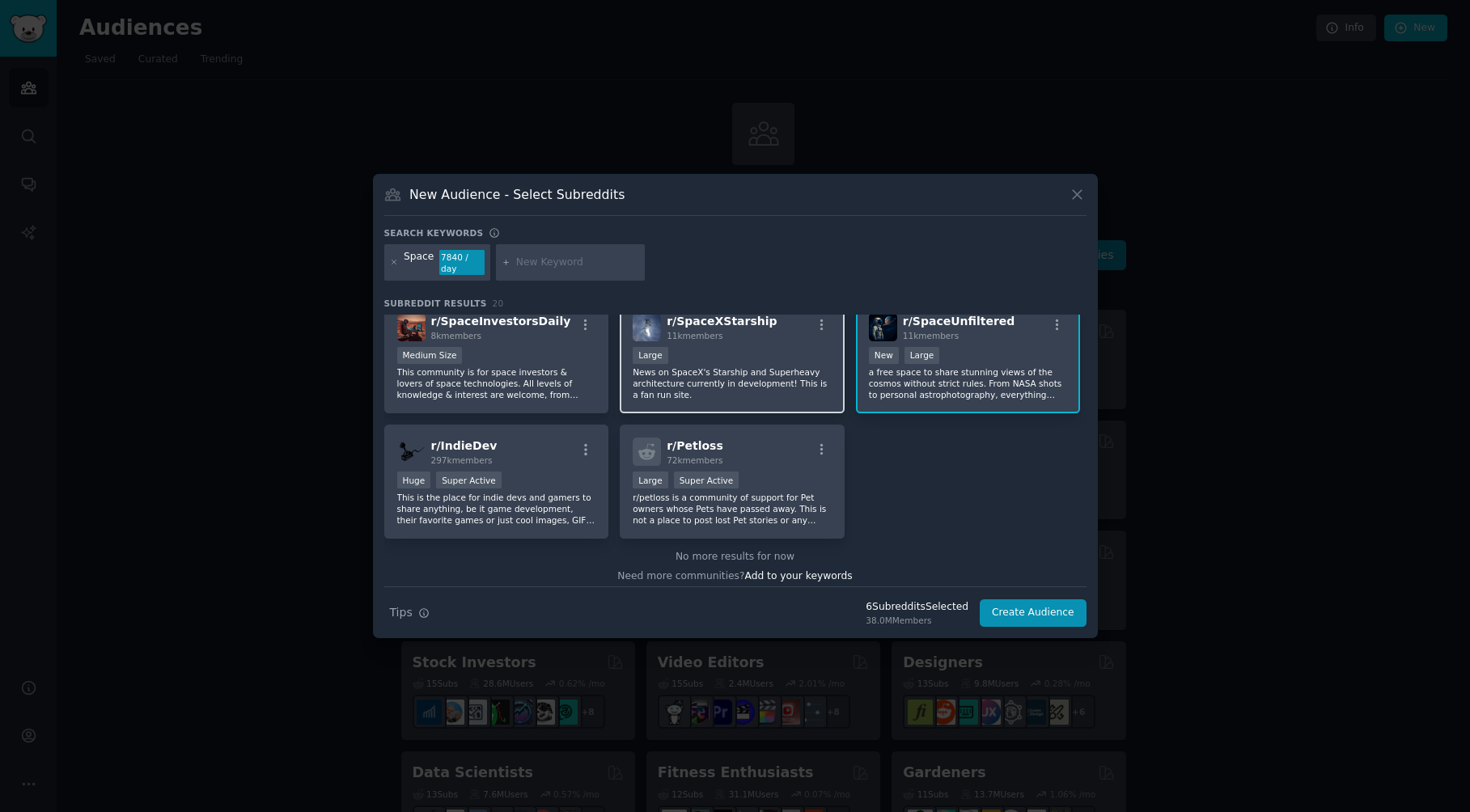
scroll to position [648, 0]
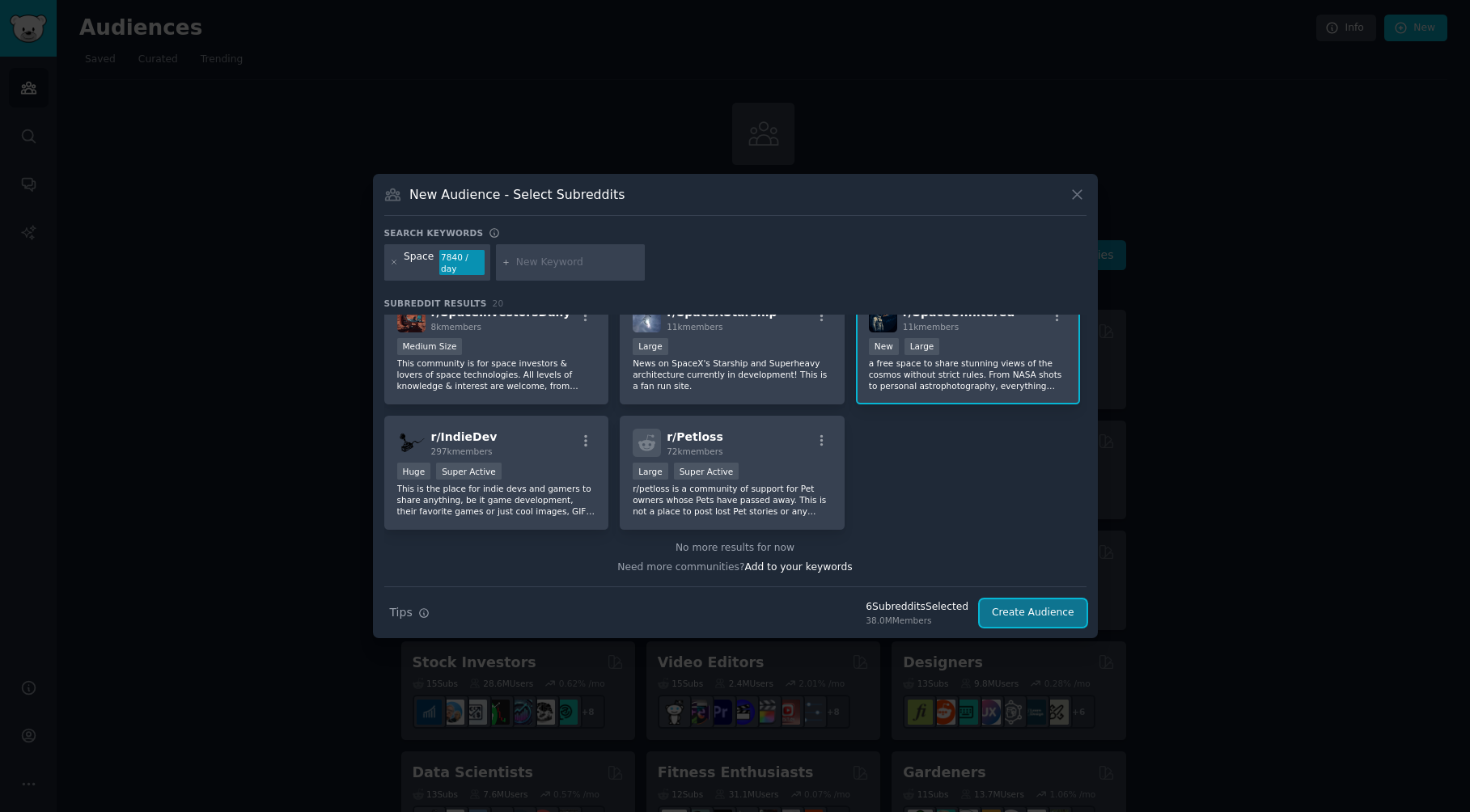
click at [1050, 613] on button "Create Audience" at bounding box center [1034, 613] width 107 height 28
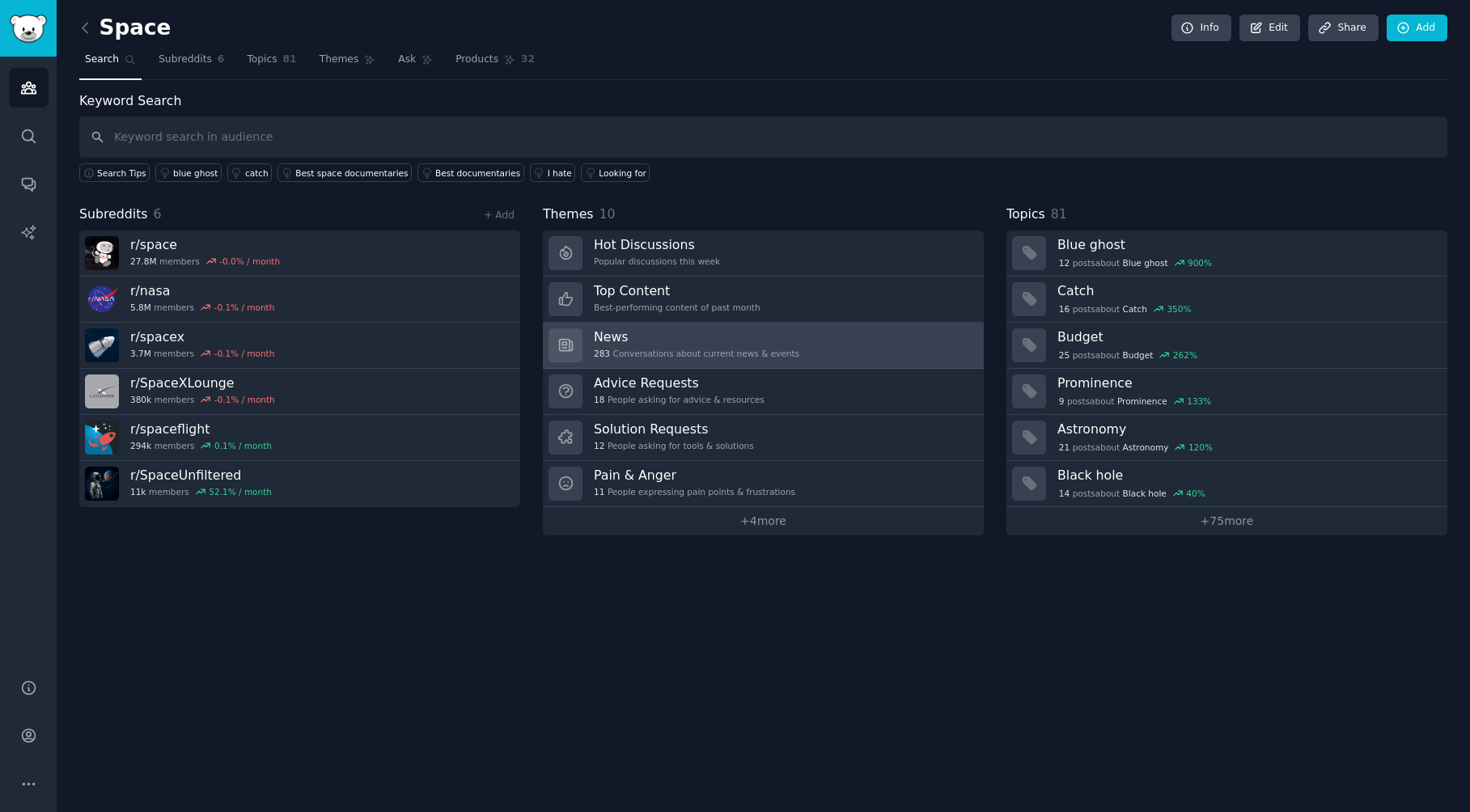
click at [758, 339] on h3 "News" at bounding box center [696, 336] width 205 height 17
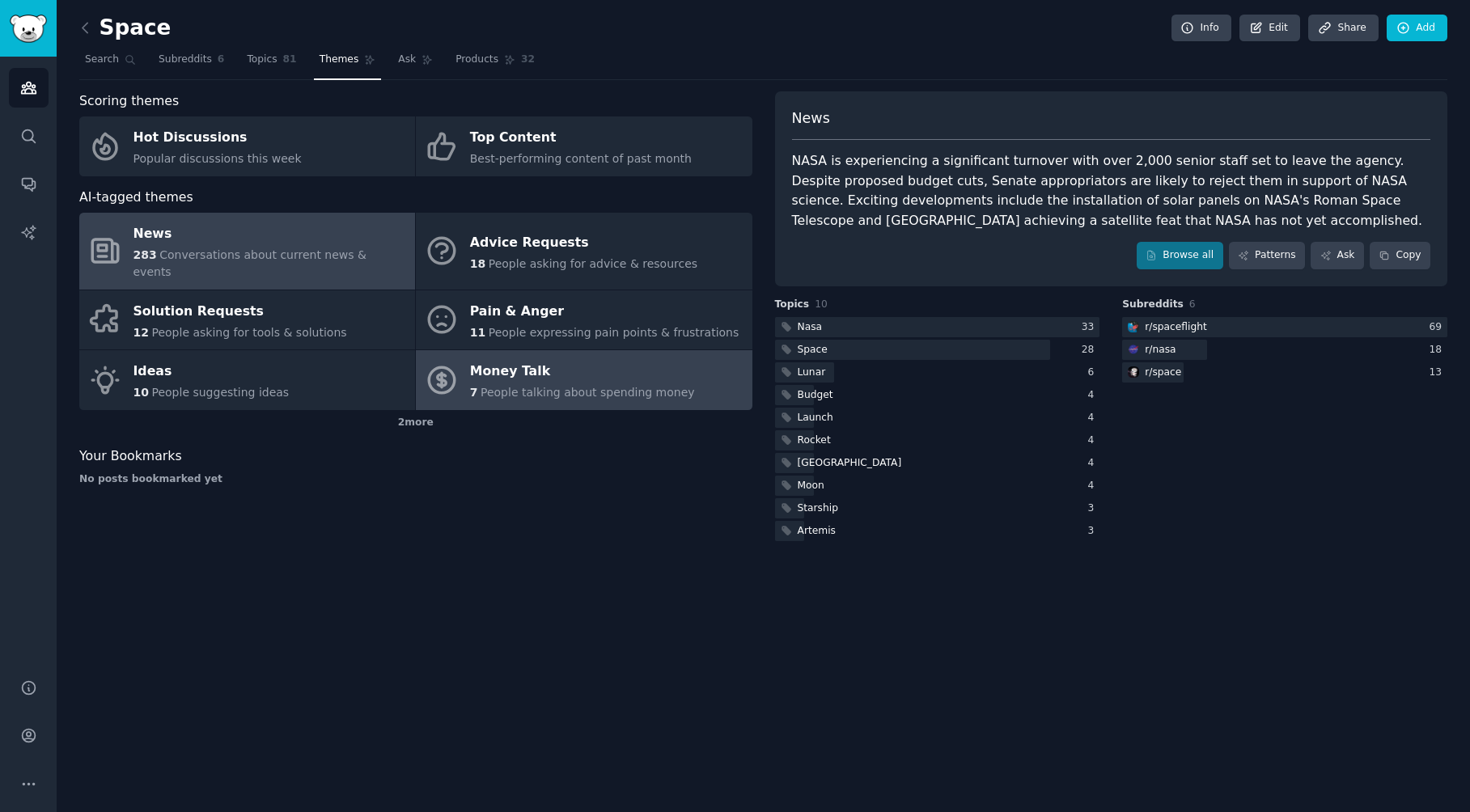
click at [535, 386] on span "People talking about spending money" at bounding box center [588, 392] width 214 height 13
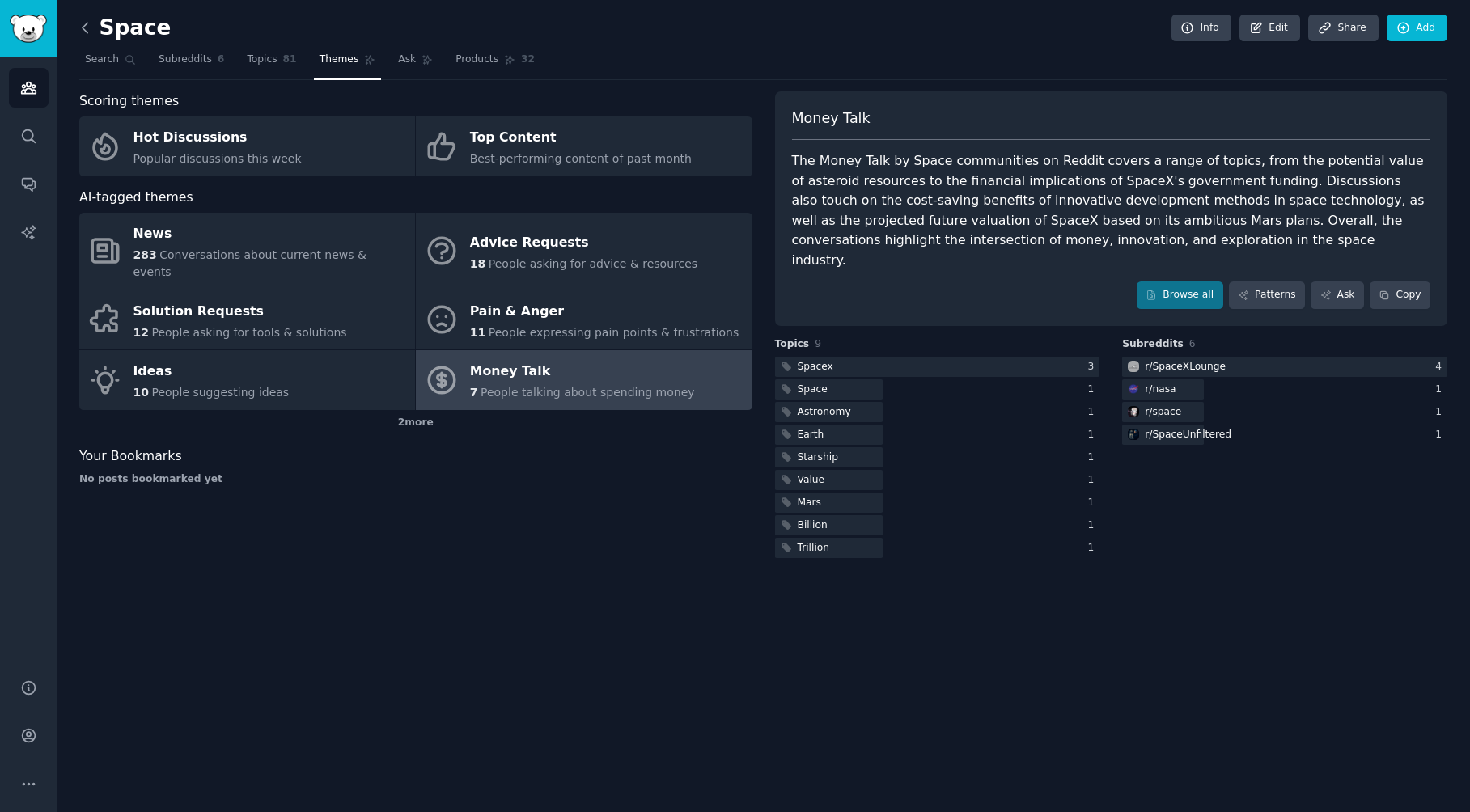
click at [88, 34] on icon at bounding box center [85, 28] width 17 height 17
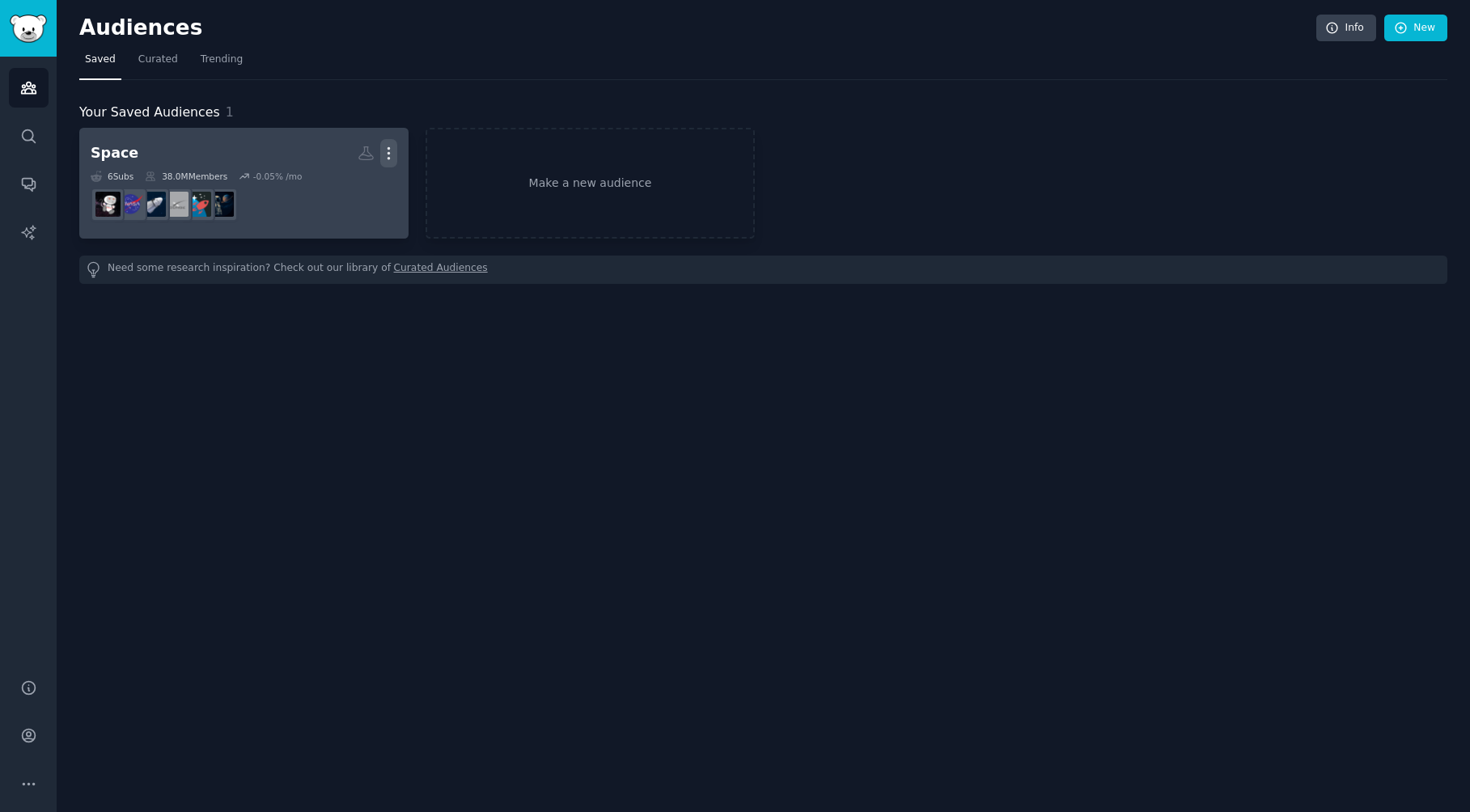
click at [391, 152] on icon "button" at bounding box center [388, 153] width 17 height 17
click at [341, 188] on p "Delete" at bounding box center [345, 187] width 37 height 17
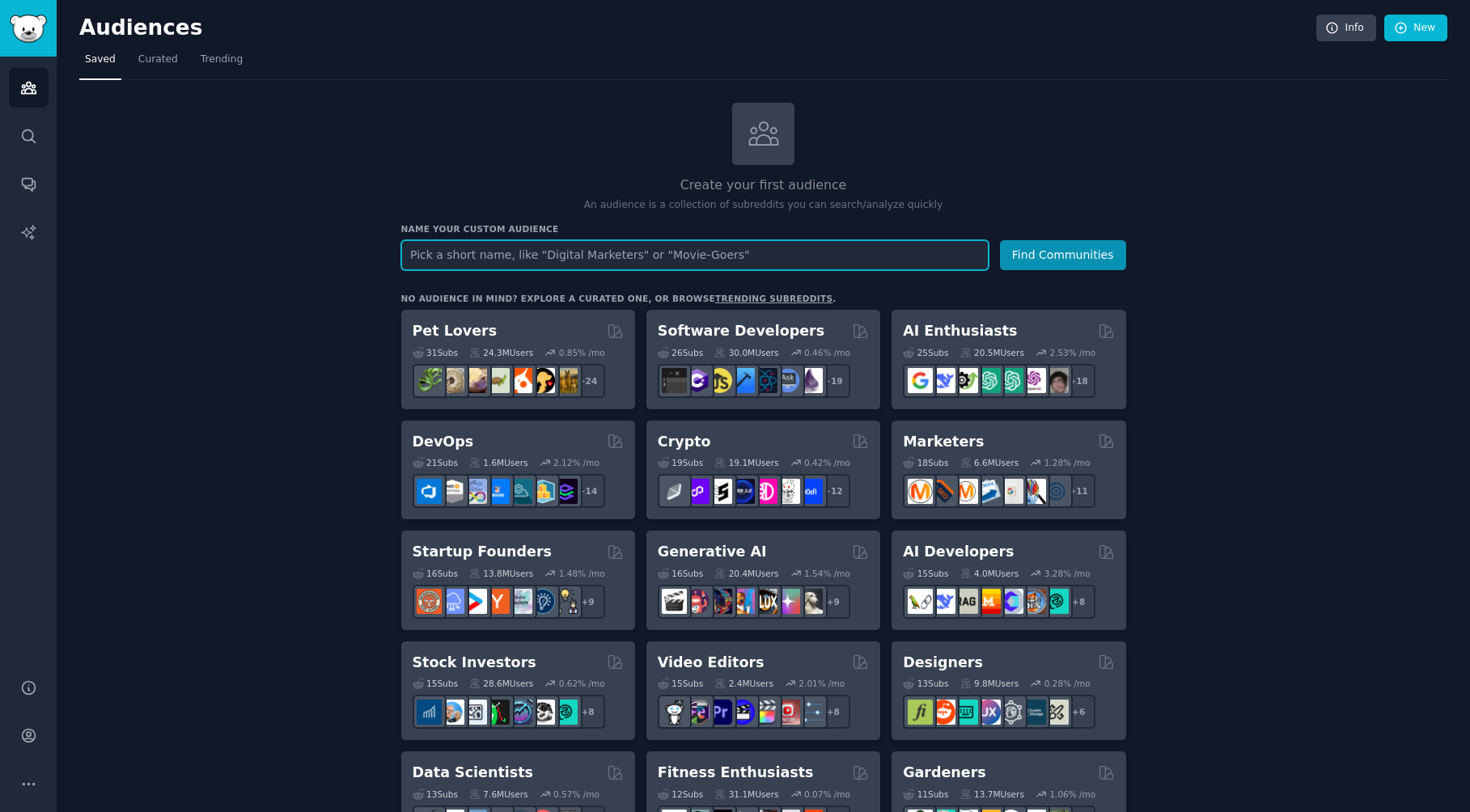
click at [510, 250] on input "text" at bounding box center [695, 254] width 588 height 30
type input "science"
click at [1000, 240] on button "Find Communities" at bounding box center [1063, 254] width 126 height 30
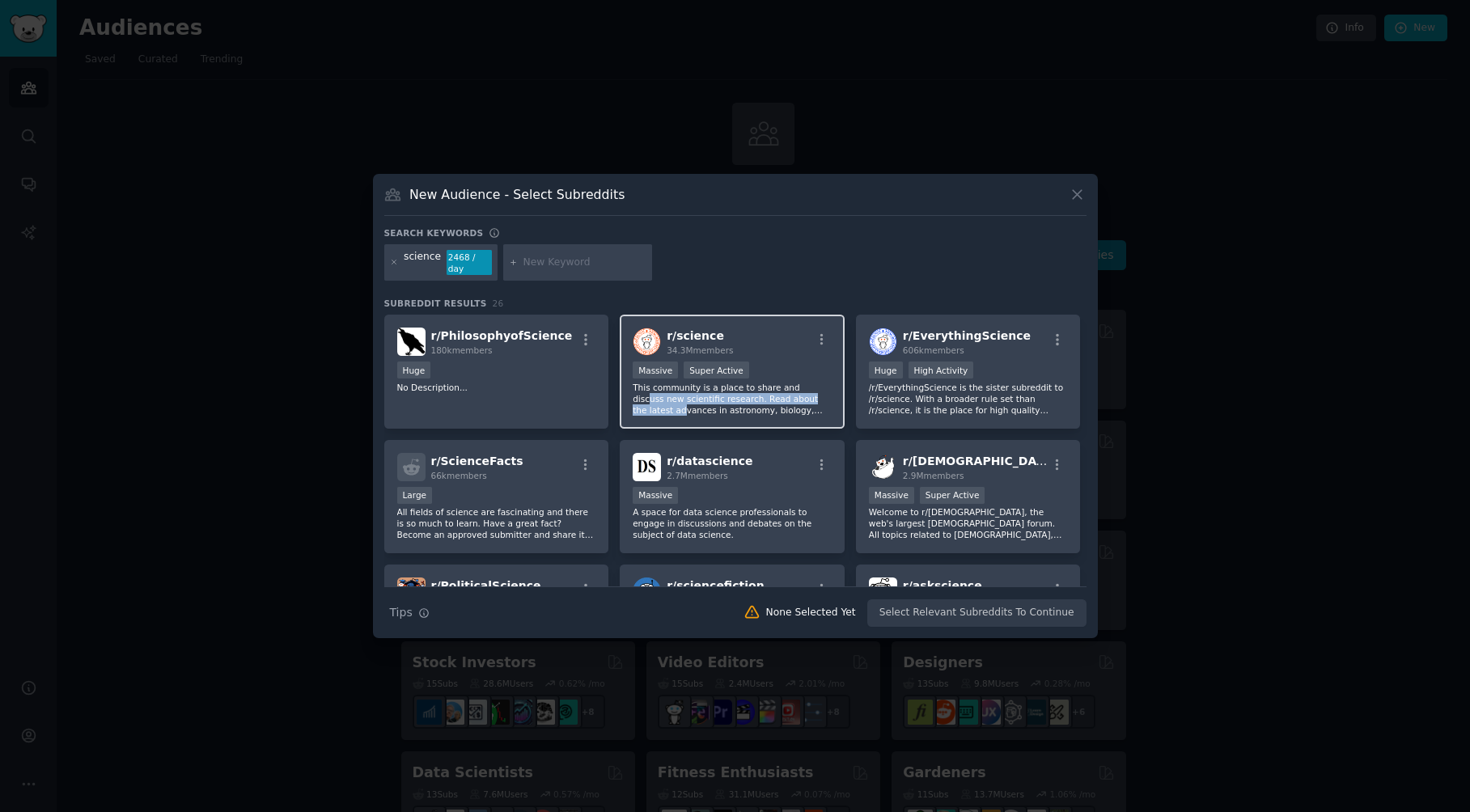
click at [792, 387] on p "This community is a place to share and discuss new scientific research. Read ab…" at bounding box center [732, 399] width 199 height 34
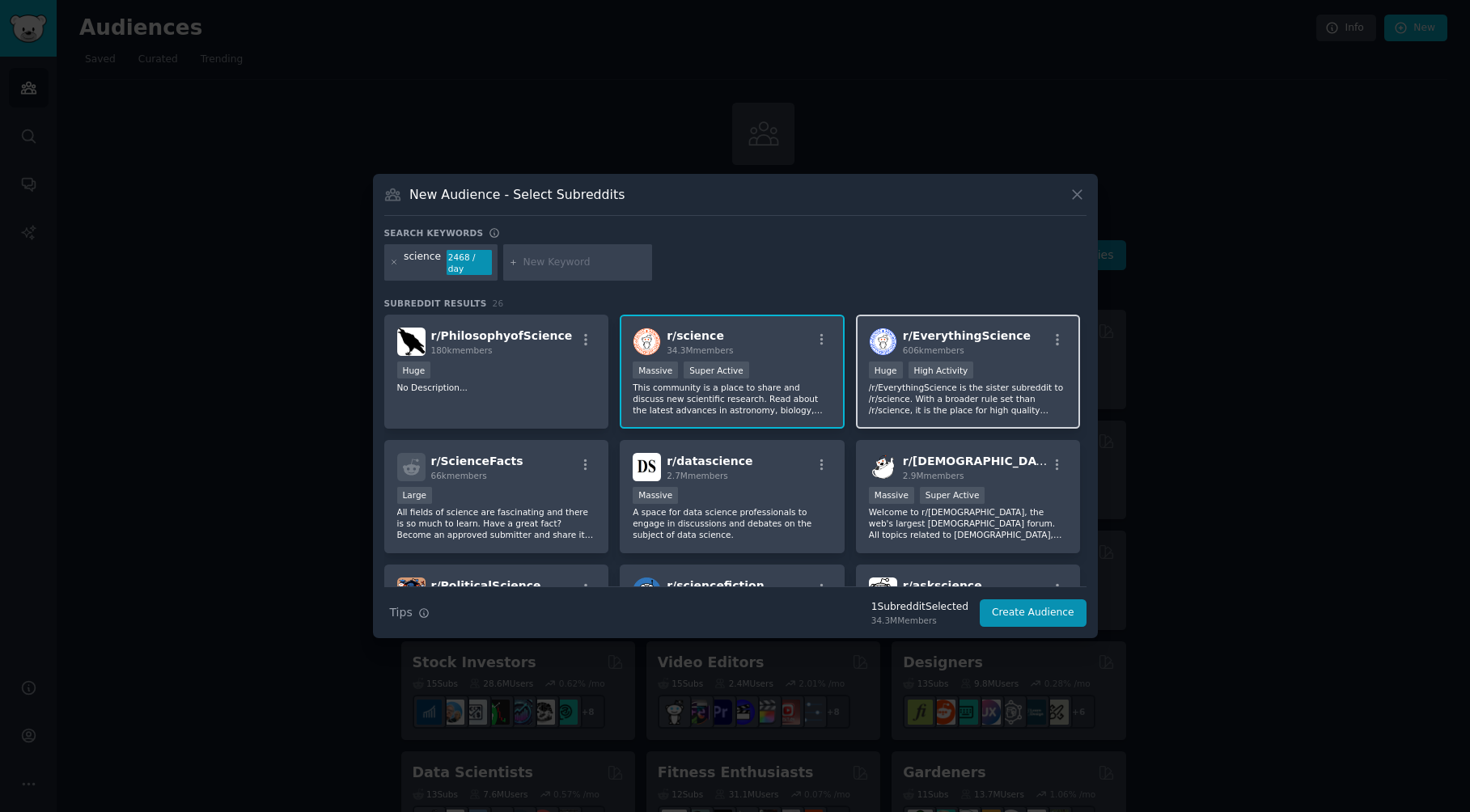
click at [1000, 400] on p "/r/EverythingScience is the sister subreddit to /r/science. With a broader rule…" at bounding box center [969, 399] width 199 height 34
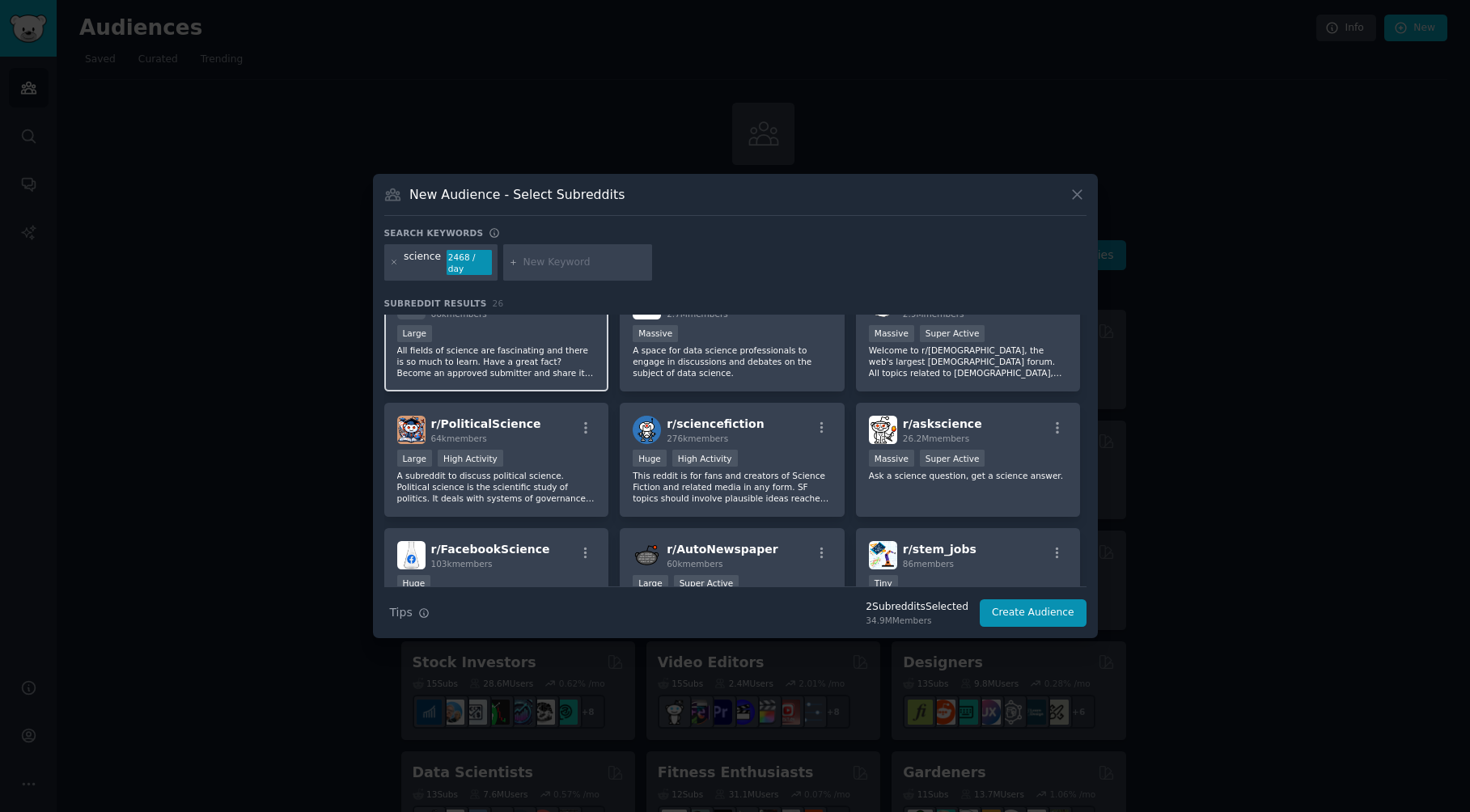
click at [534, 352] on p "All fields of science are fascinating and there is so much to learn. Have a gre…" at bounding box center [497, 361] width 199 height 34
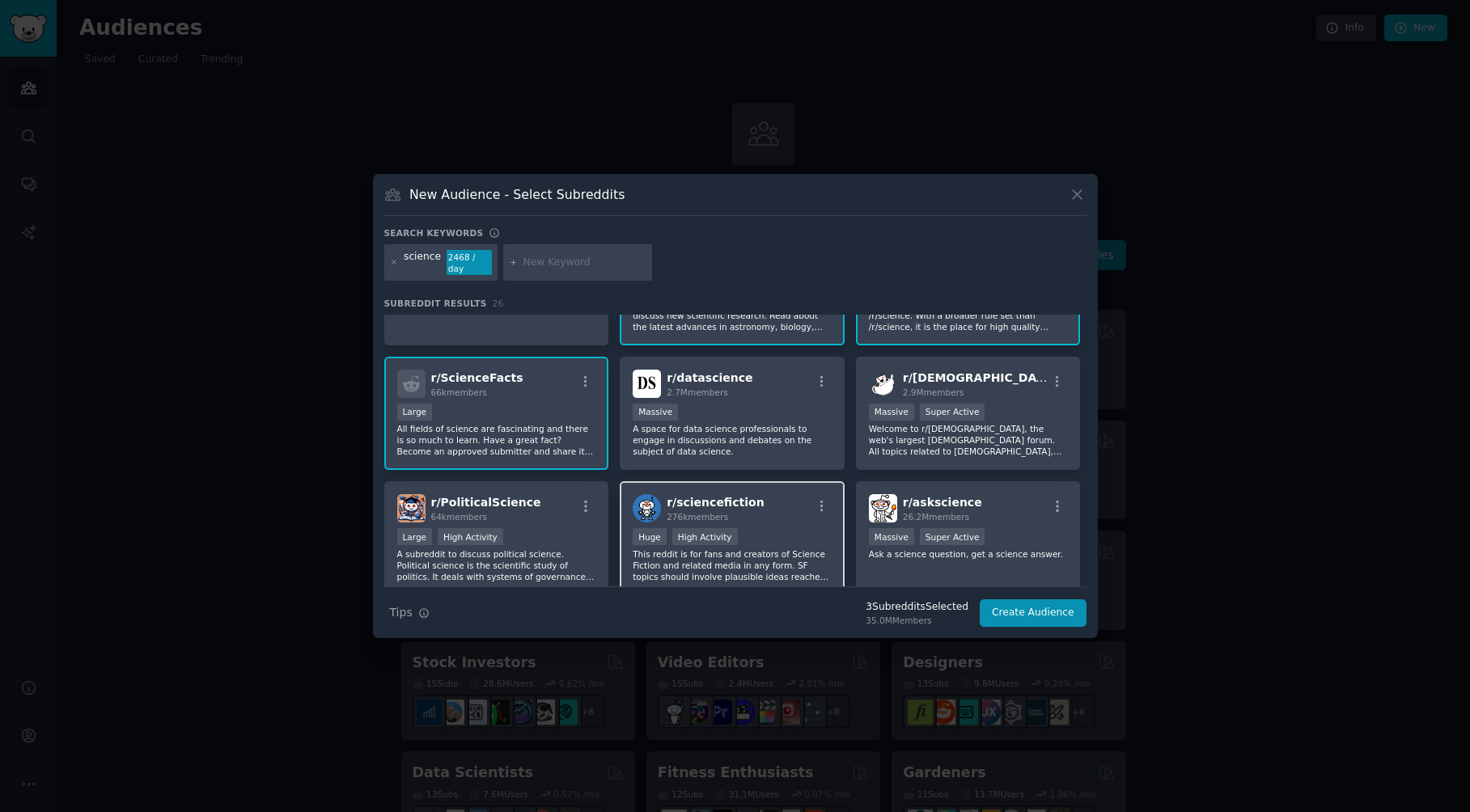
scroll to position [81, 0]
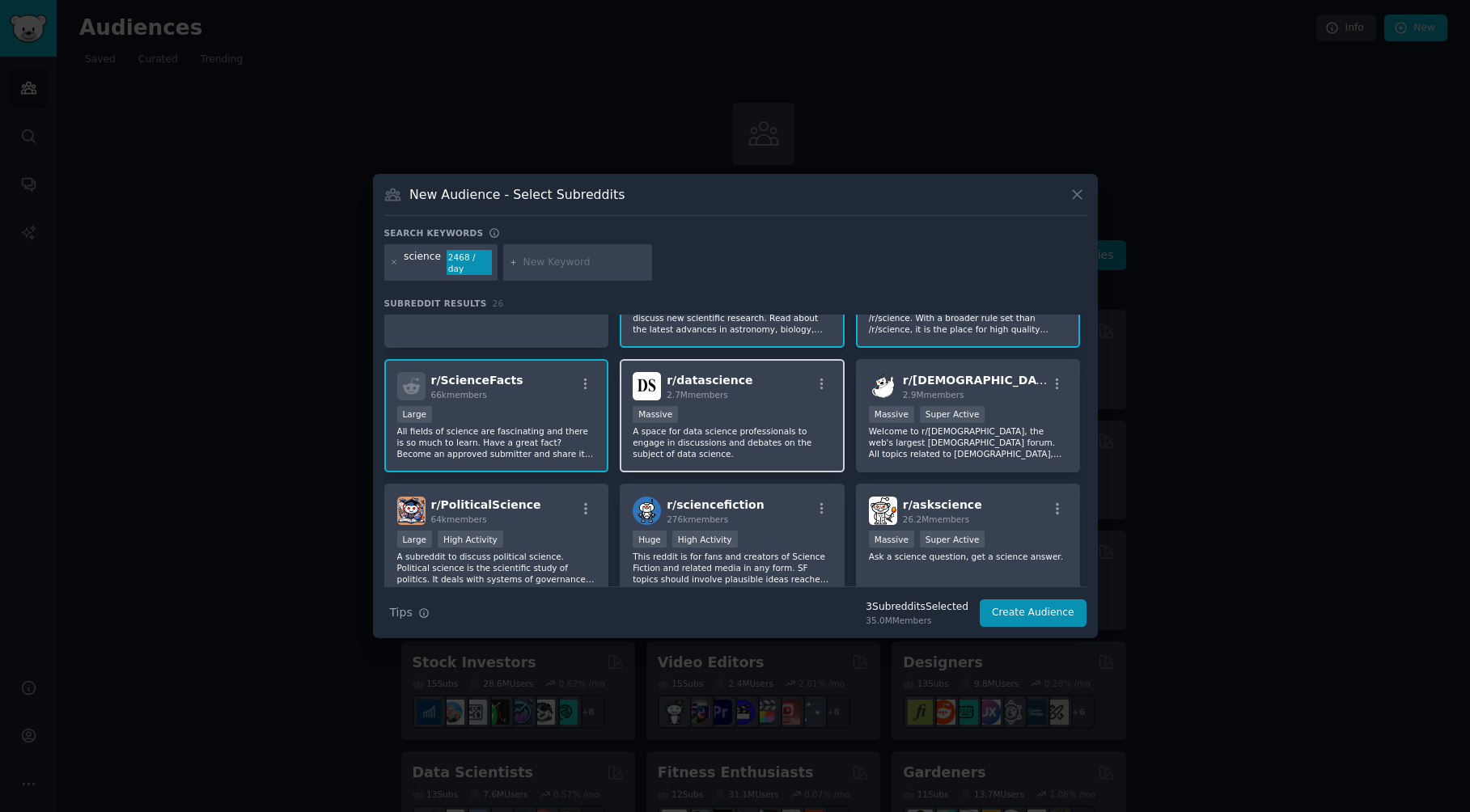
click at [805, 451] on p "A space for data science professionals to engage in discussions and debates on …" at bounding box center [732, 442] width 199 height 34
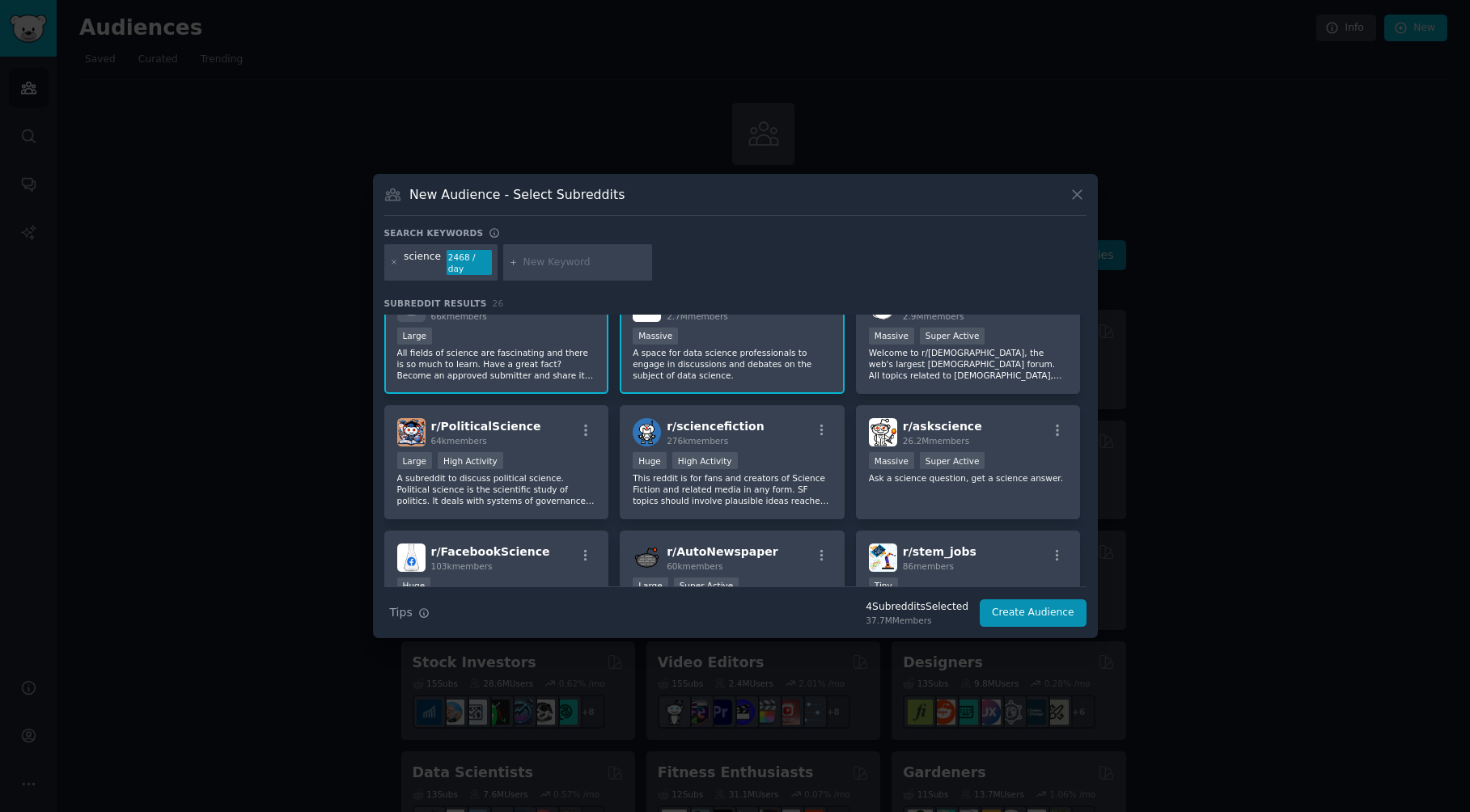
scroll to position [162, 0]
click at [971, 489] on div "r/ askscience 26.2M members 1,000,000+ members Massive Super Active Ask a scien…" at bounding box center [968, 459] width 225 height 114
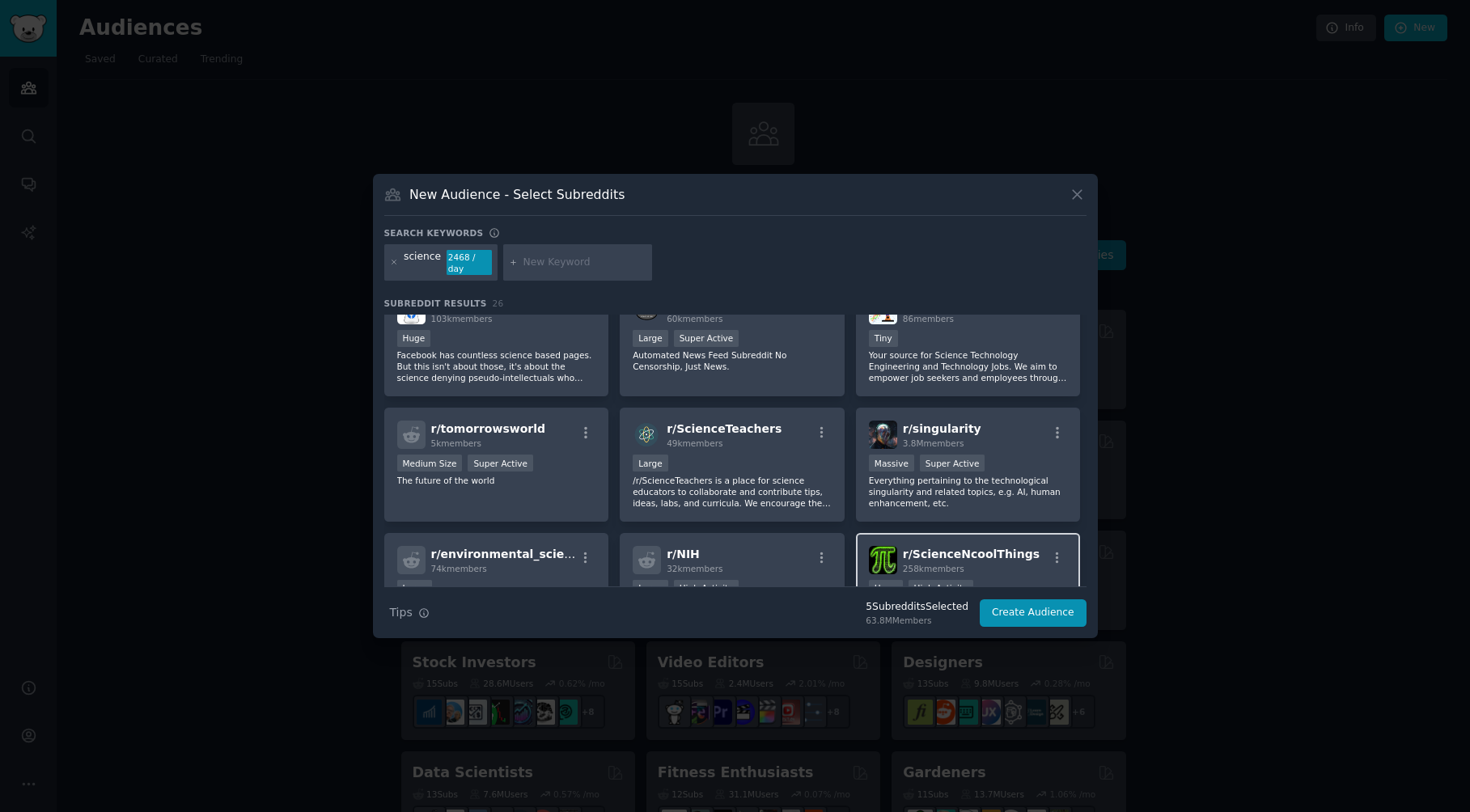
scroll to position [404, 0]
click at [556, 261] on input "text" at bounding box center [585, 263] width 123 height 15
type input "engineering"
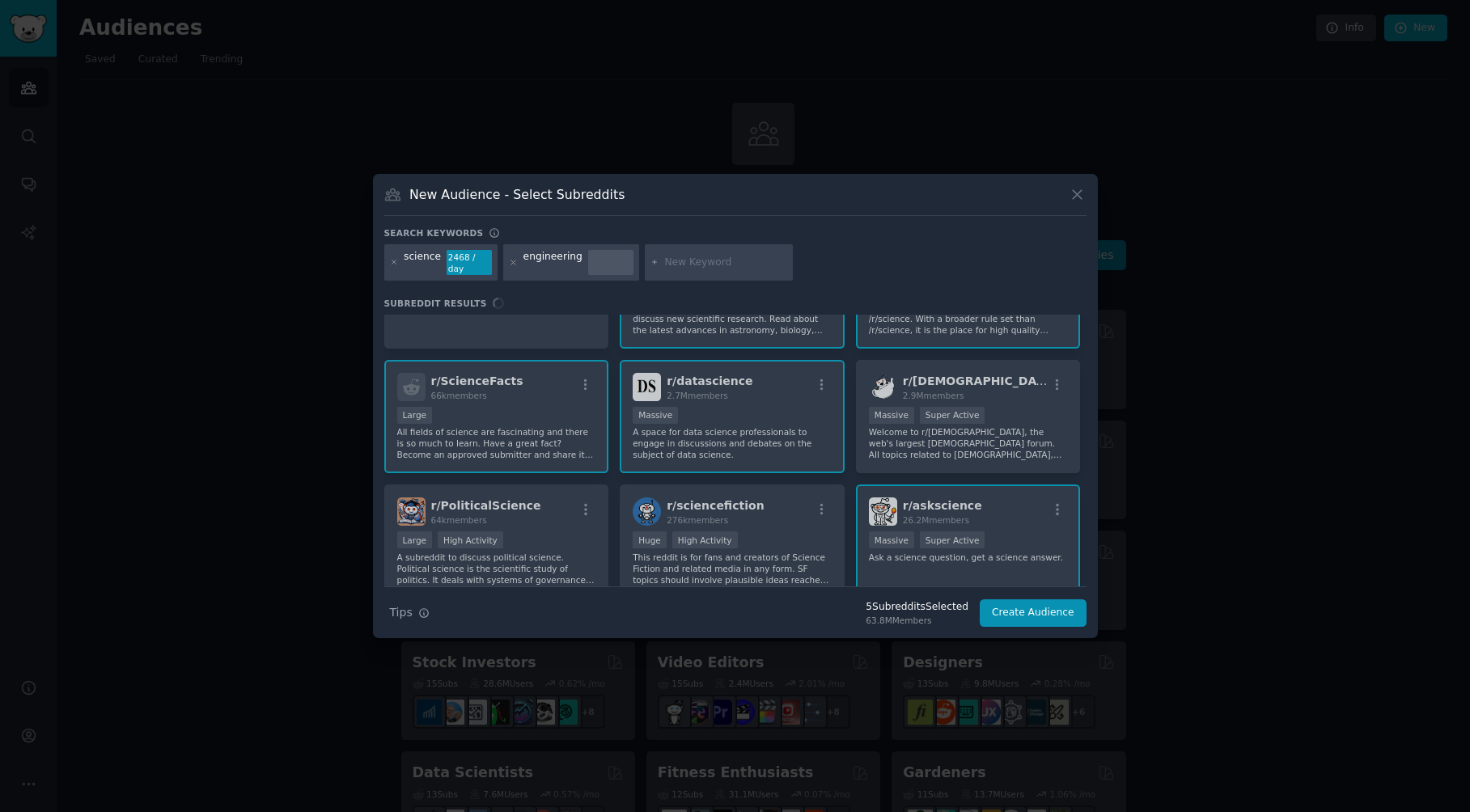
scroll to position [81, 0]
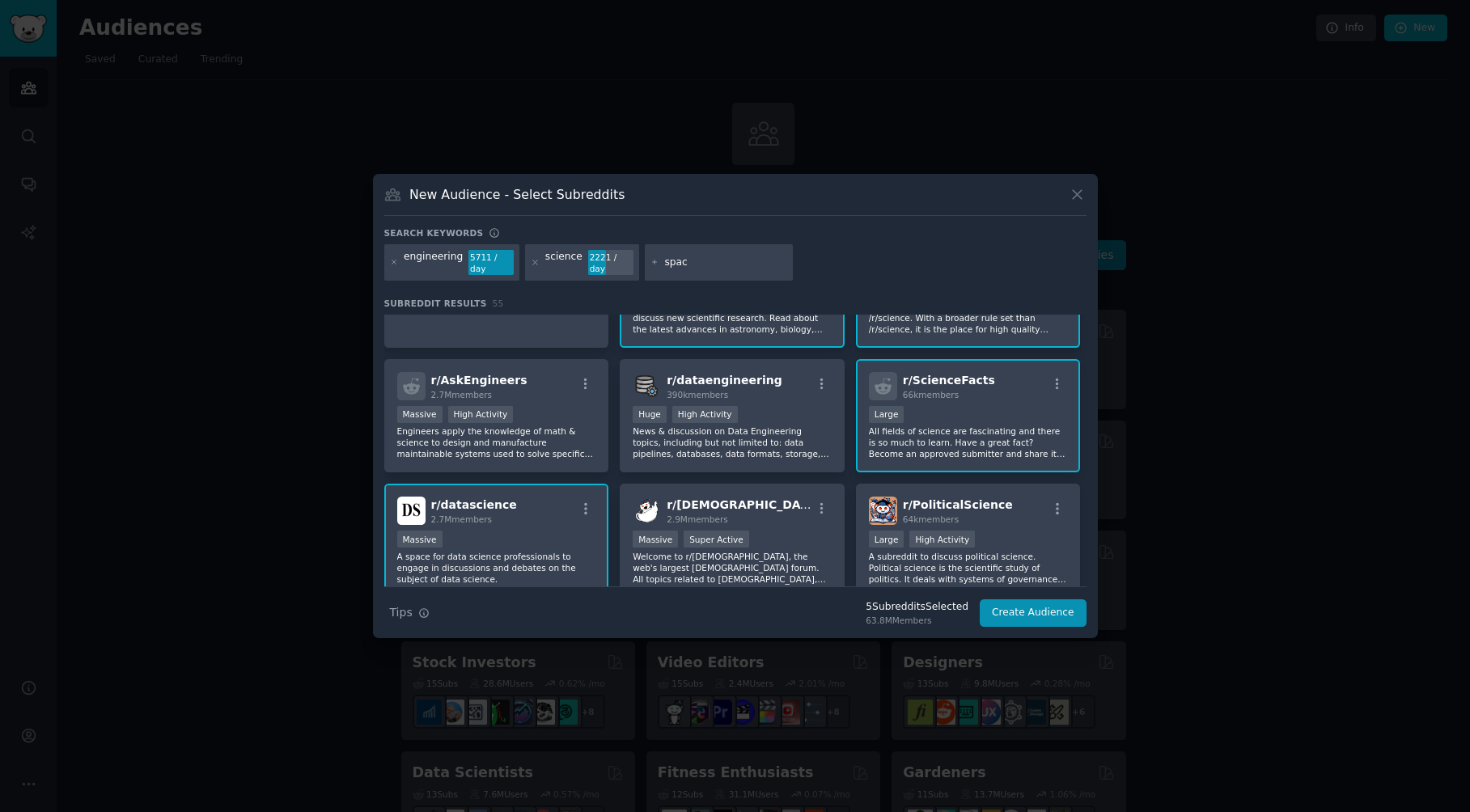
type input "space"
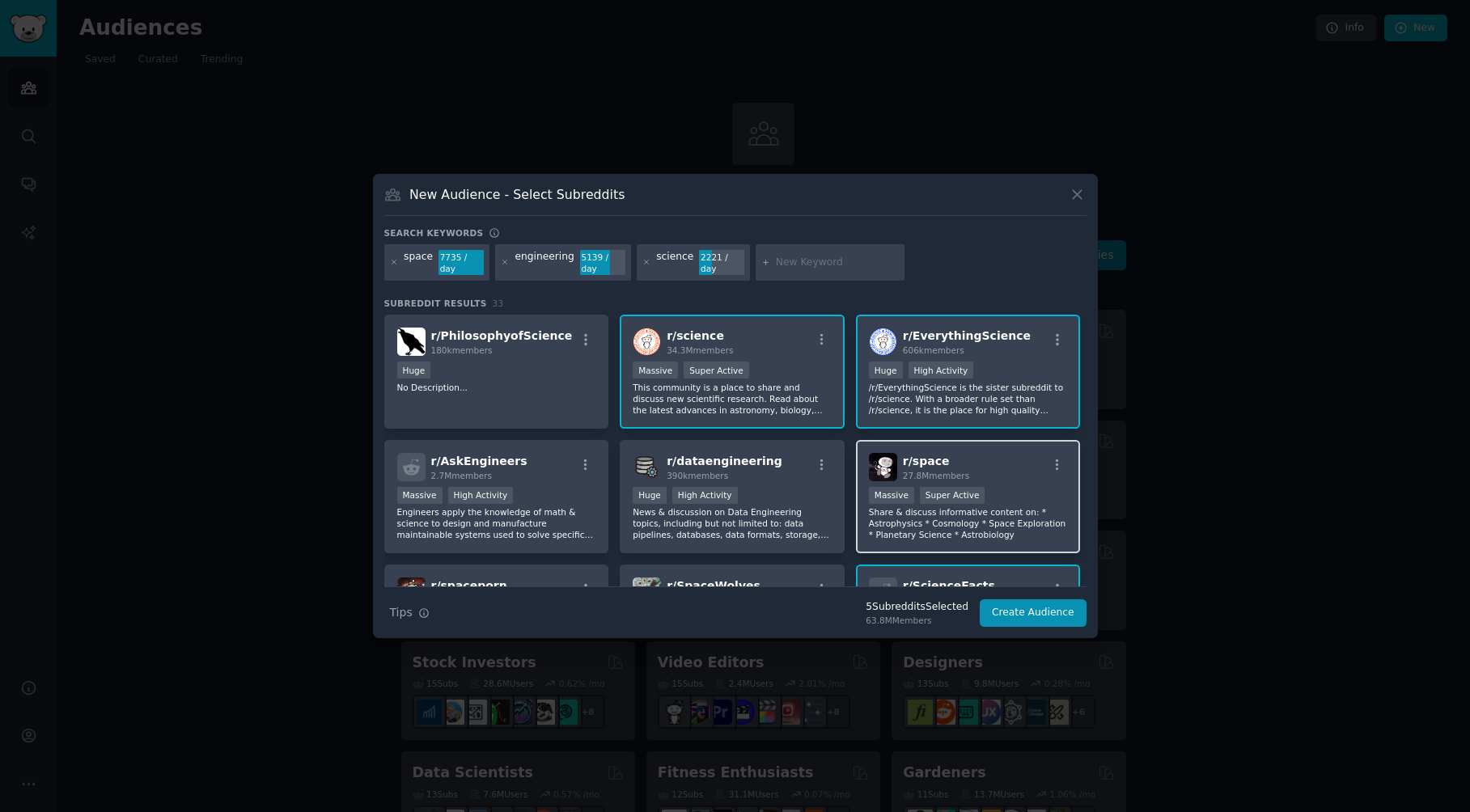
click at [1027, 487] on div "Massive Super Active" at bounding box center [969, 497] width 199 height 20
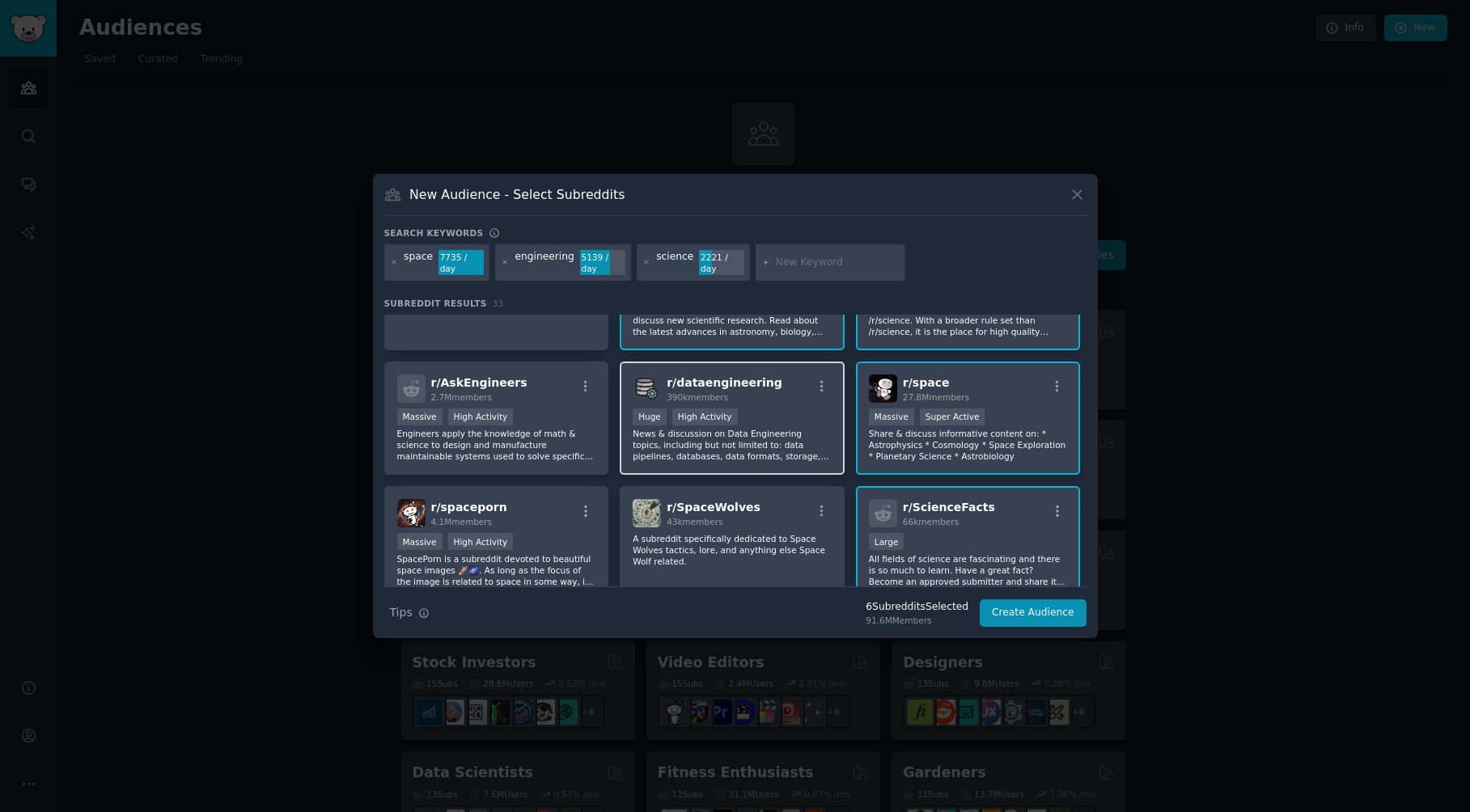
scroll to position [81, 0]
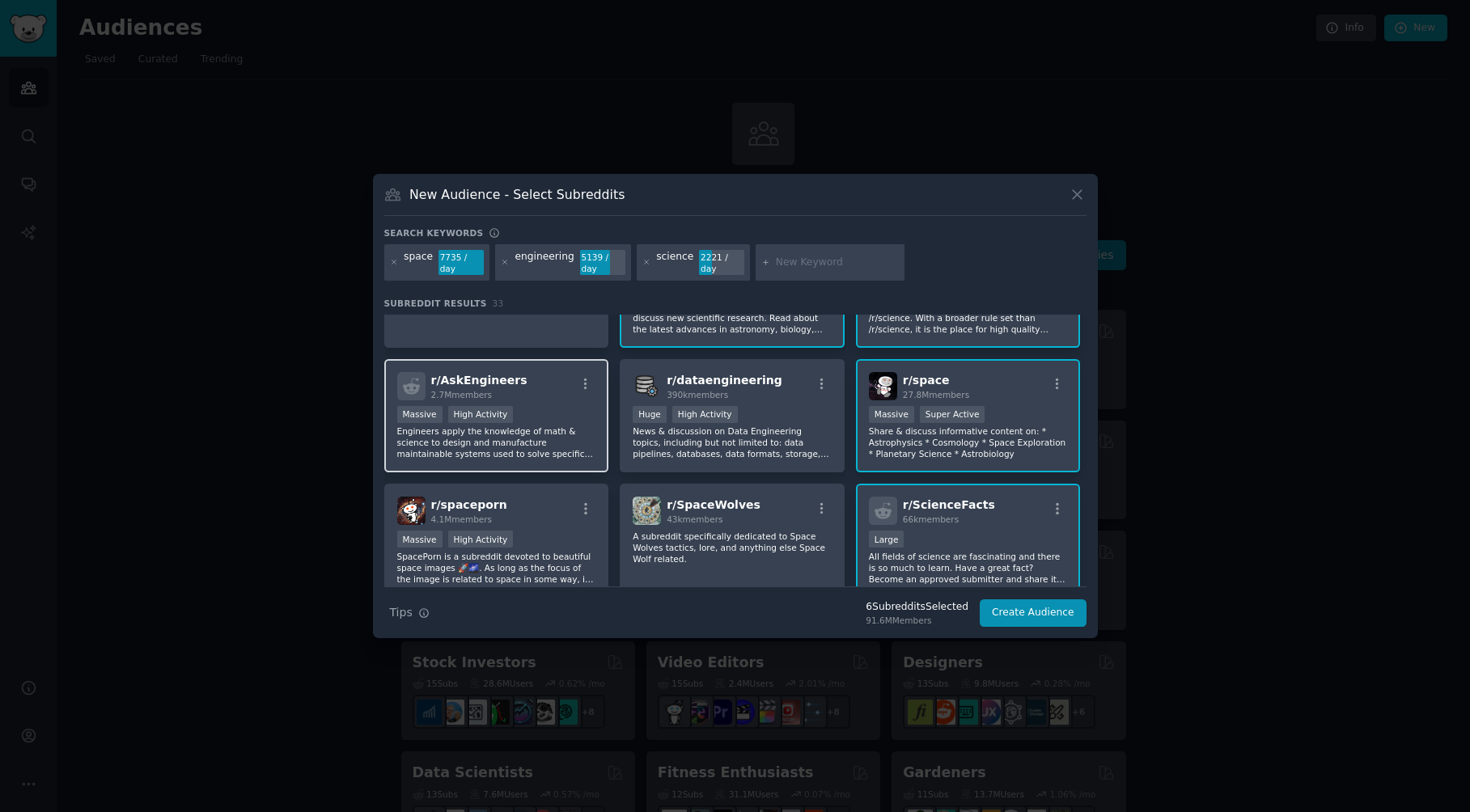
click at [557, 434] on p "Engineers apply the knowledge of math & science to design and manufacture maint…" at bounding box center [497, 442] width 199 height 34
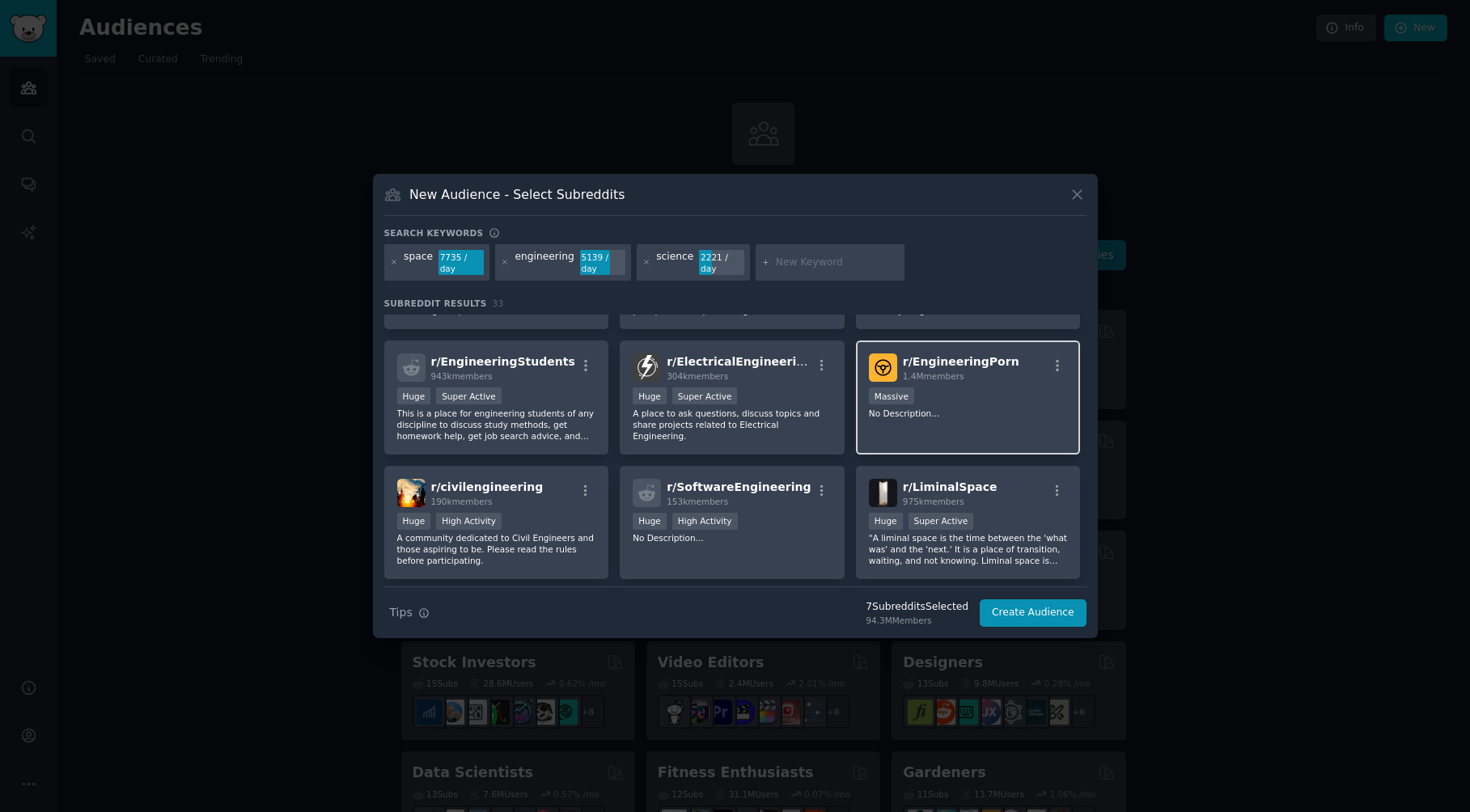
scroll to position [728, 0]
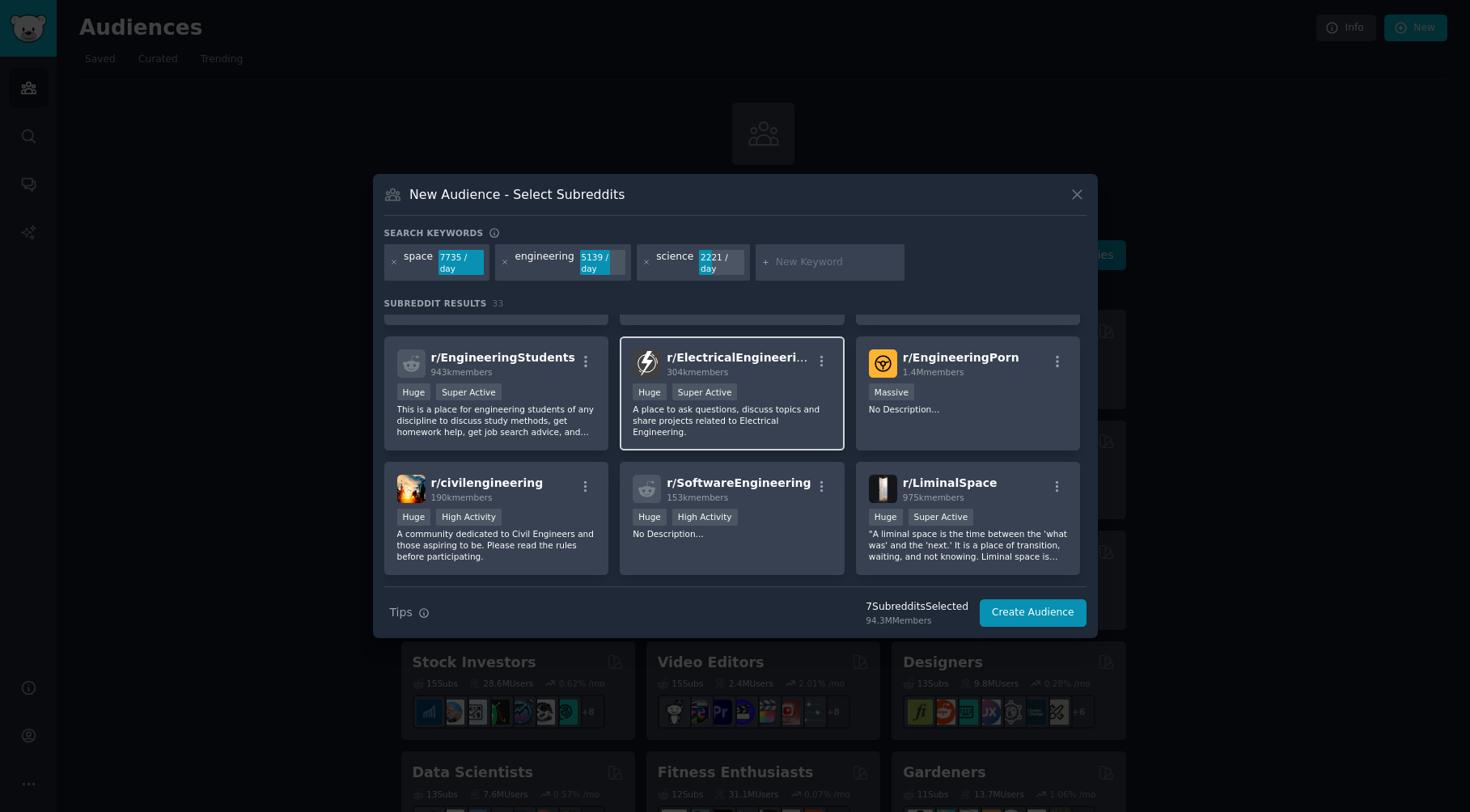
click at [809, 424] on div "r/ ElectricalEngineering 304k members Huge Super Active A place to ask question…" at bounding box center [731, 393] width 225 height 114
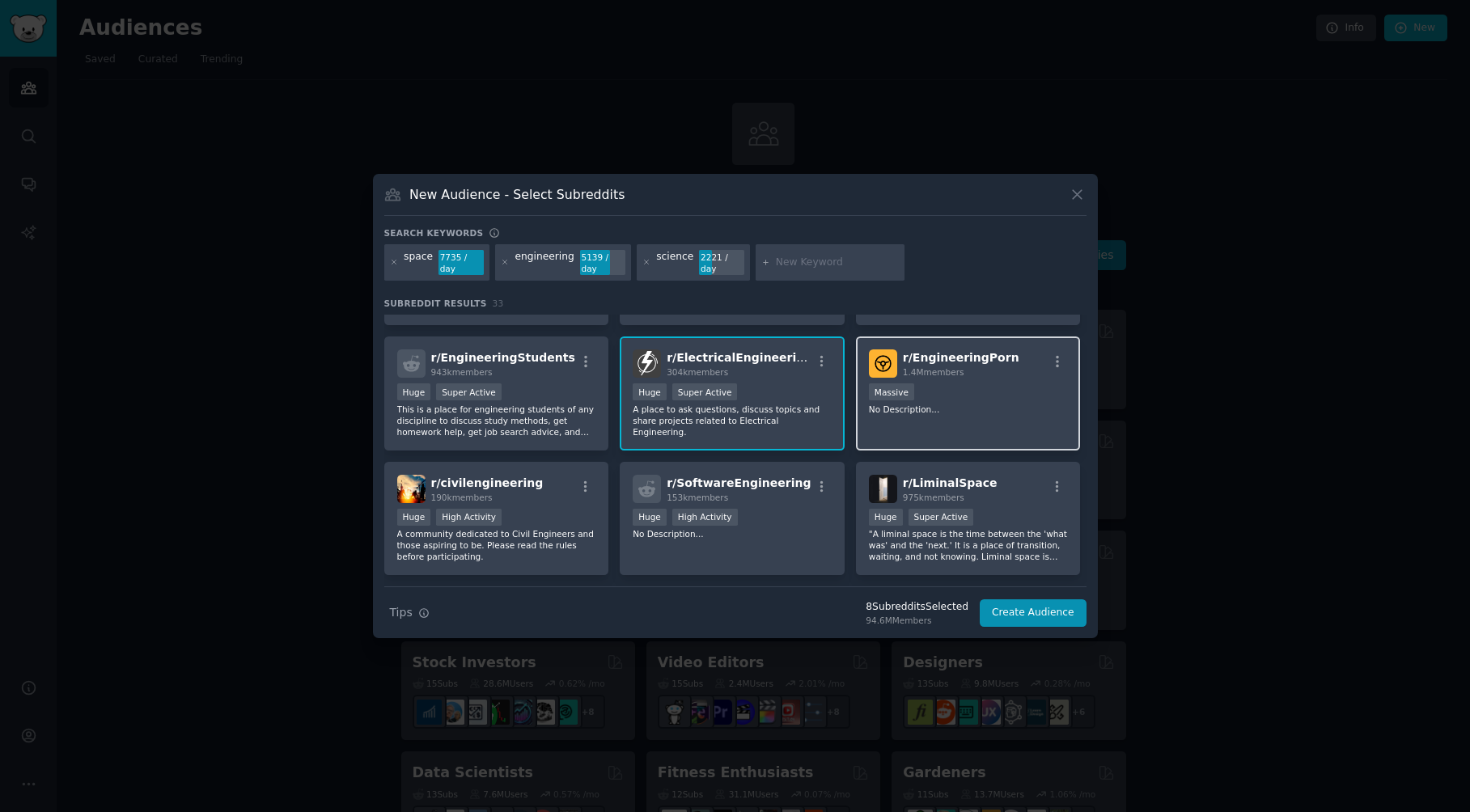
click at [936, 426] on div "r/ EngineeringPorn 1.4M members Massive No Description..." at bounding box center [968, 393] width 225 height 114
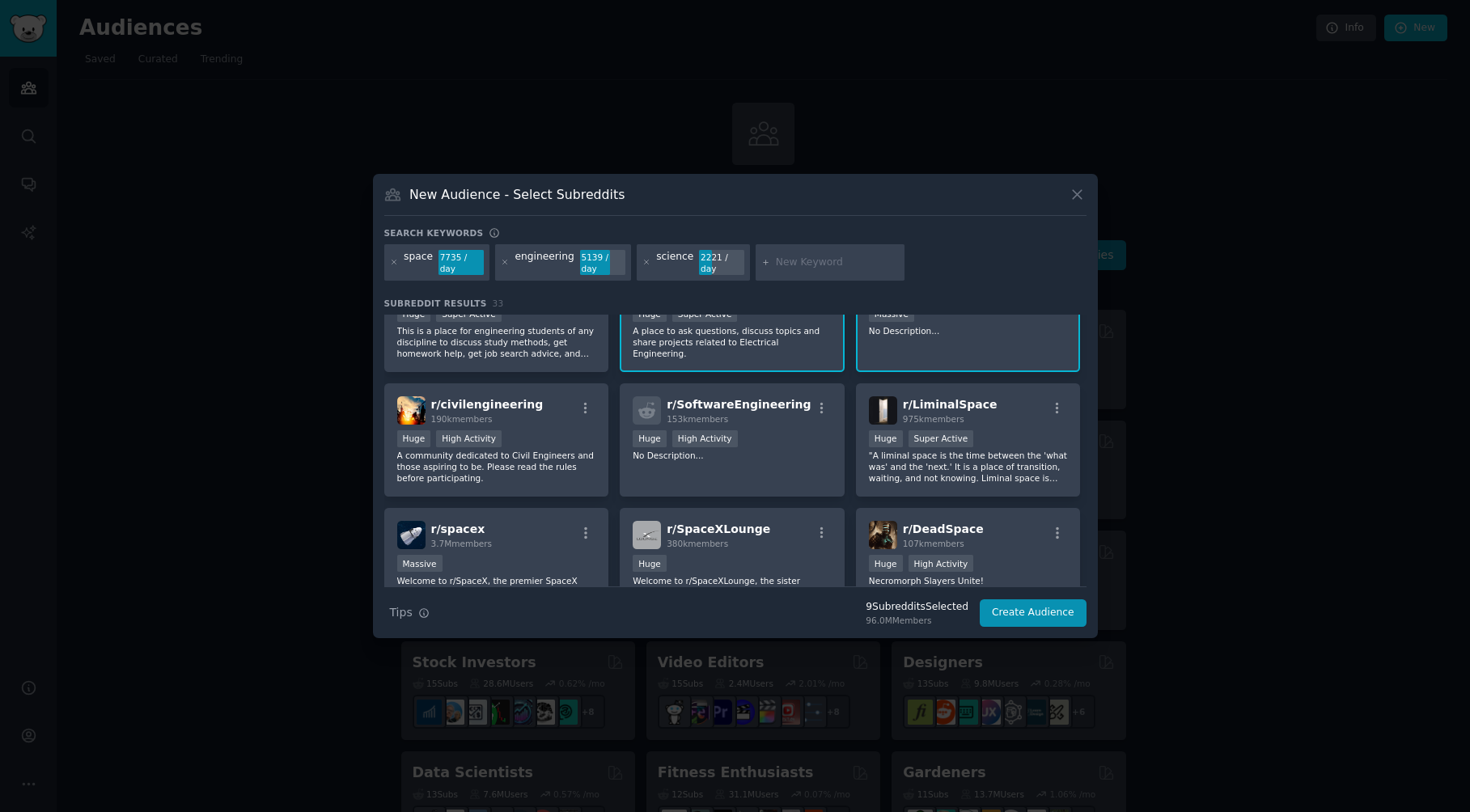
scroll to position [809, 0]
click at [559, 462] on p "A community dedicated to Civil Engineers and those aspiring to be. Please read …" at bounding box center [497, 464] width 199 height 34
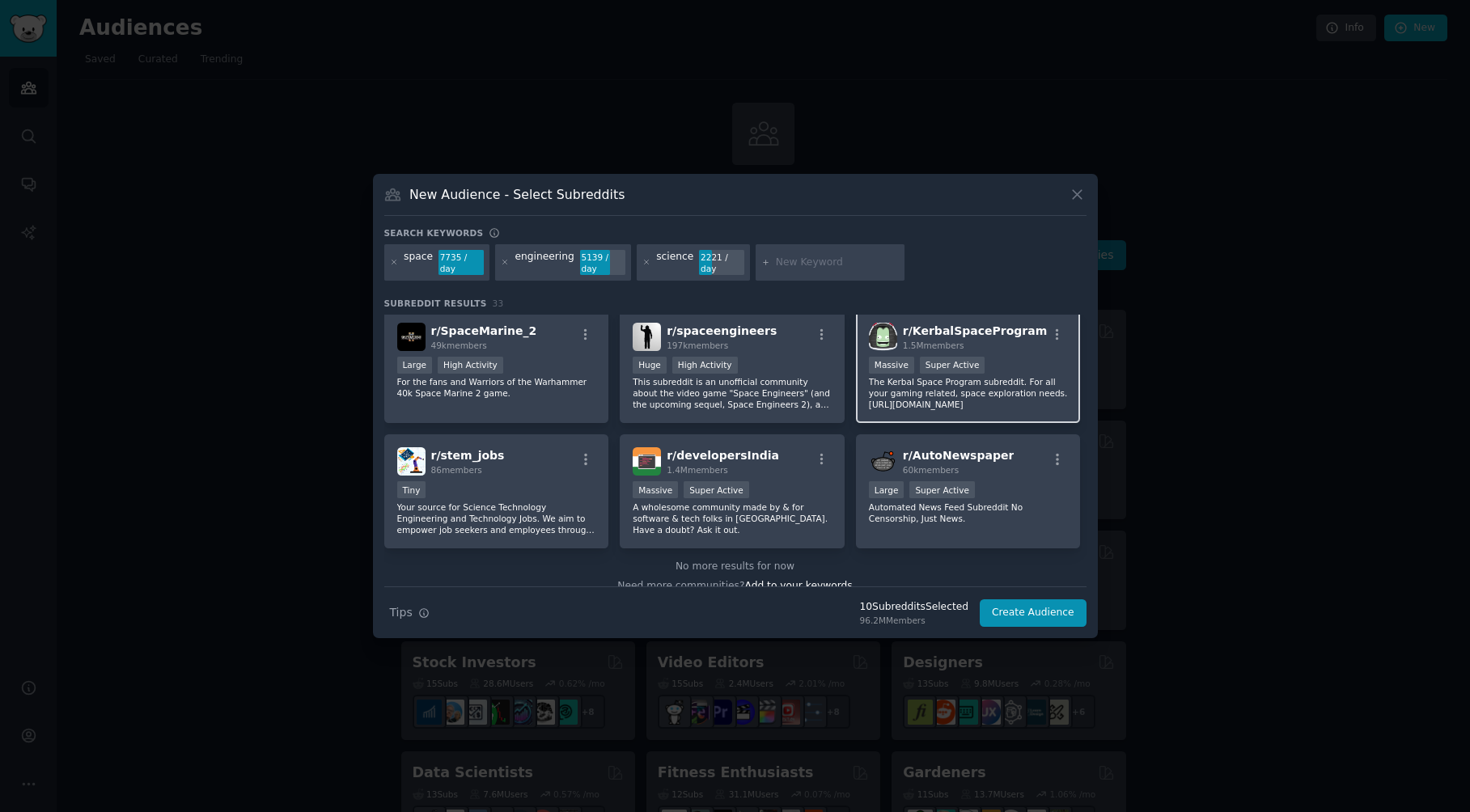
scroll to position [1132, 0]
click at [1064, 605] on button "Create Audience" at bounding box center [1034, 613] width 107 height 28
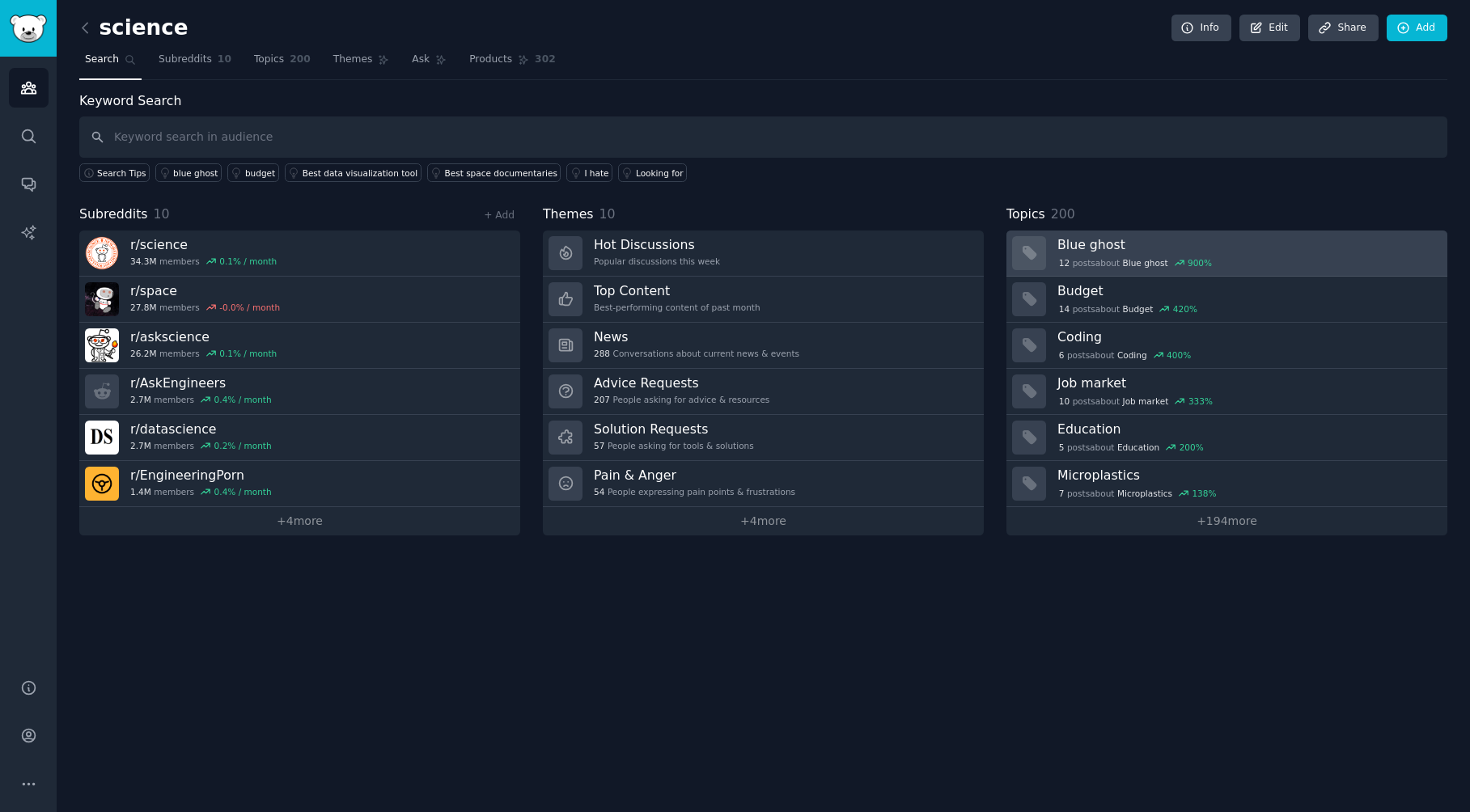
click at [1130, 257] on span "Blue ghost" at bounding box center [1146, 263] width 45 height 11
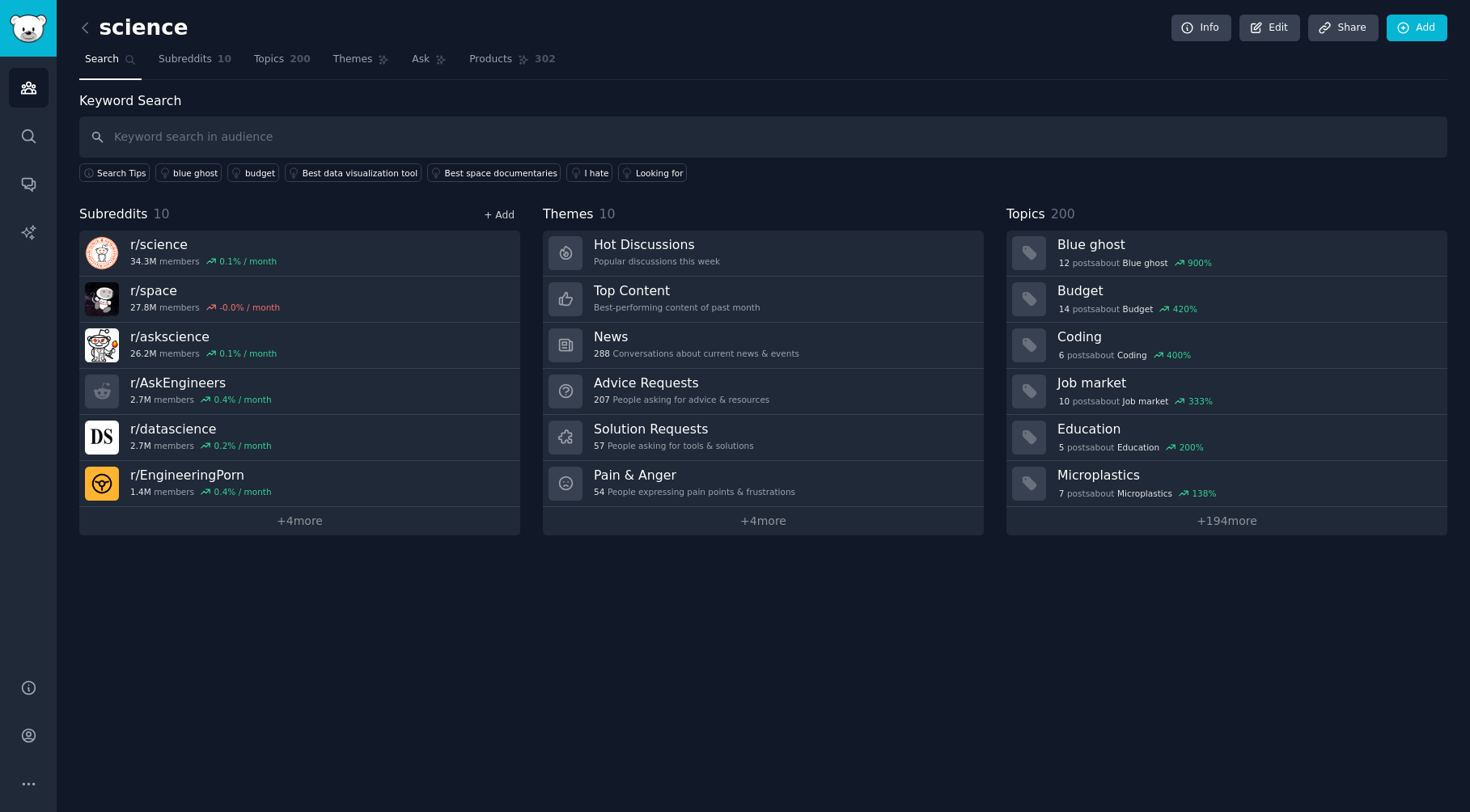
click at [504, 218] on link "+ Add" at bounding box center [499, 215] width 31 height 11
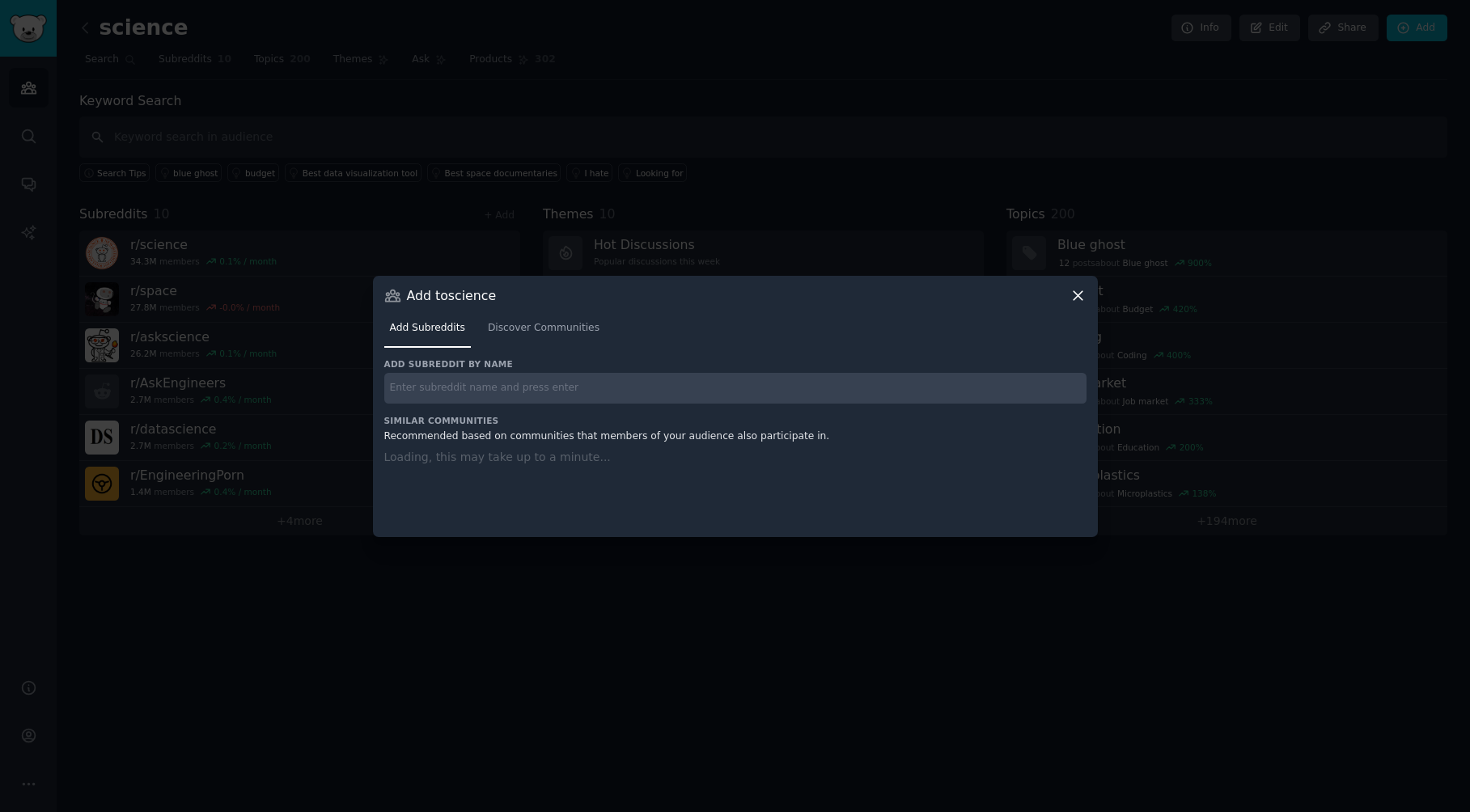
click at [486, 394] on input "text" at bounding box center [735, 388] width 702 height 32
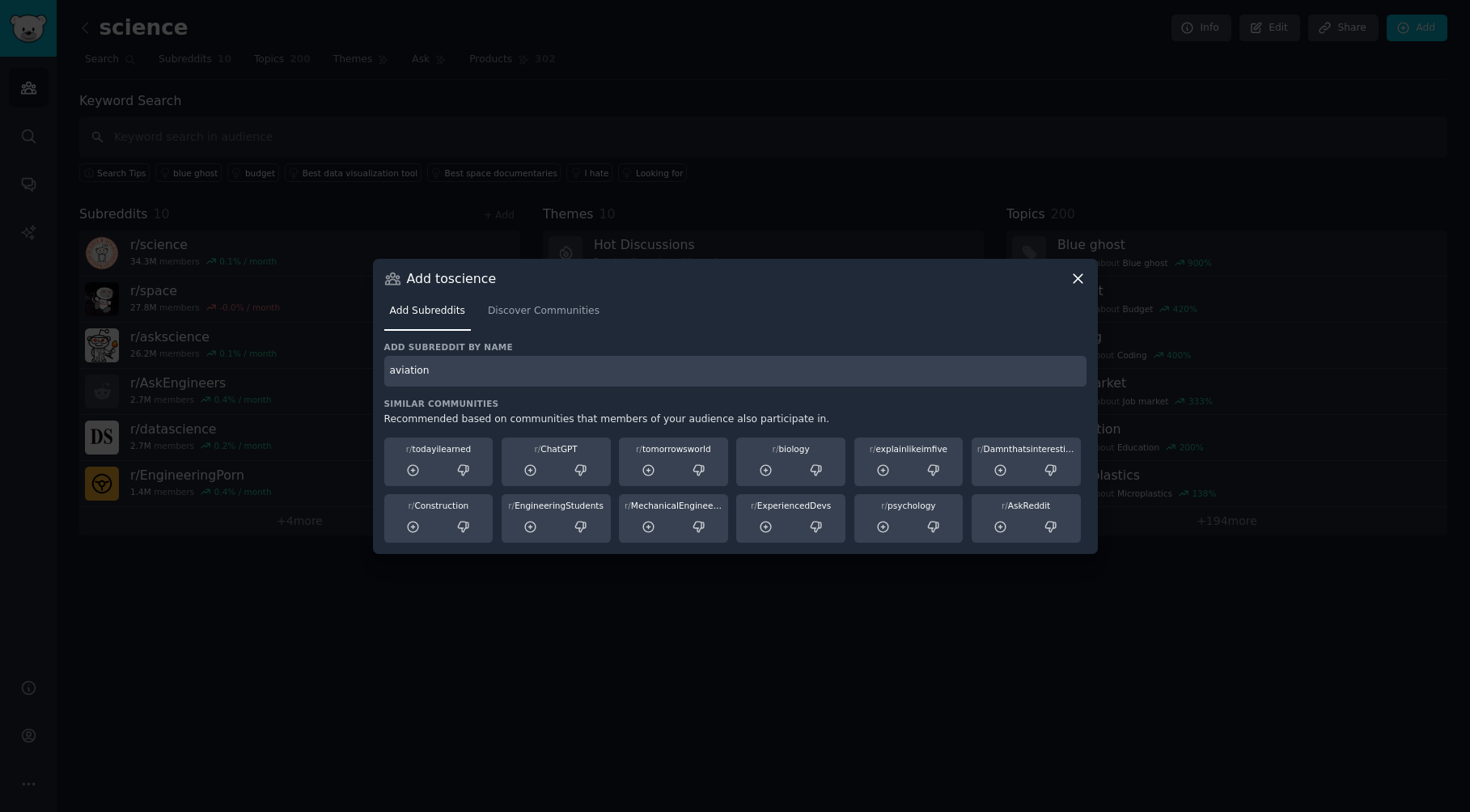
type input "aviation"
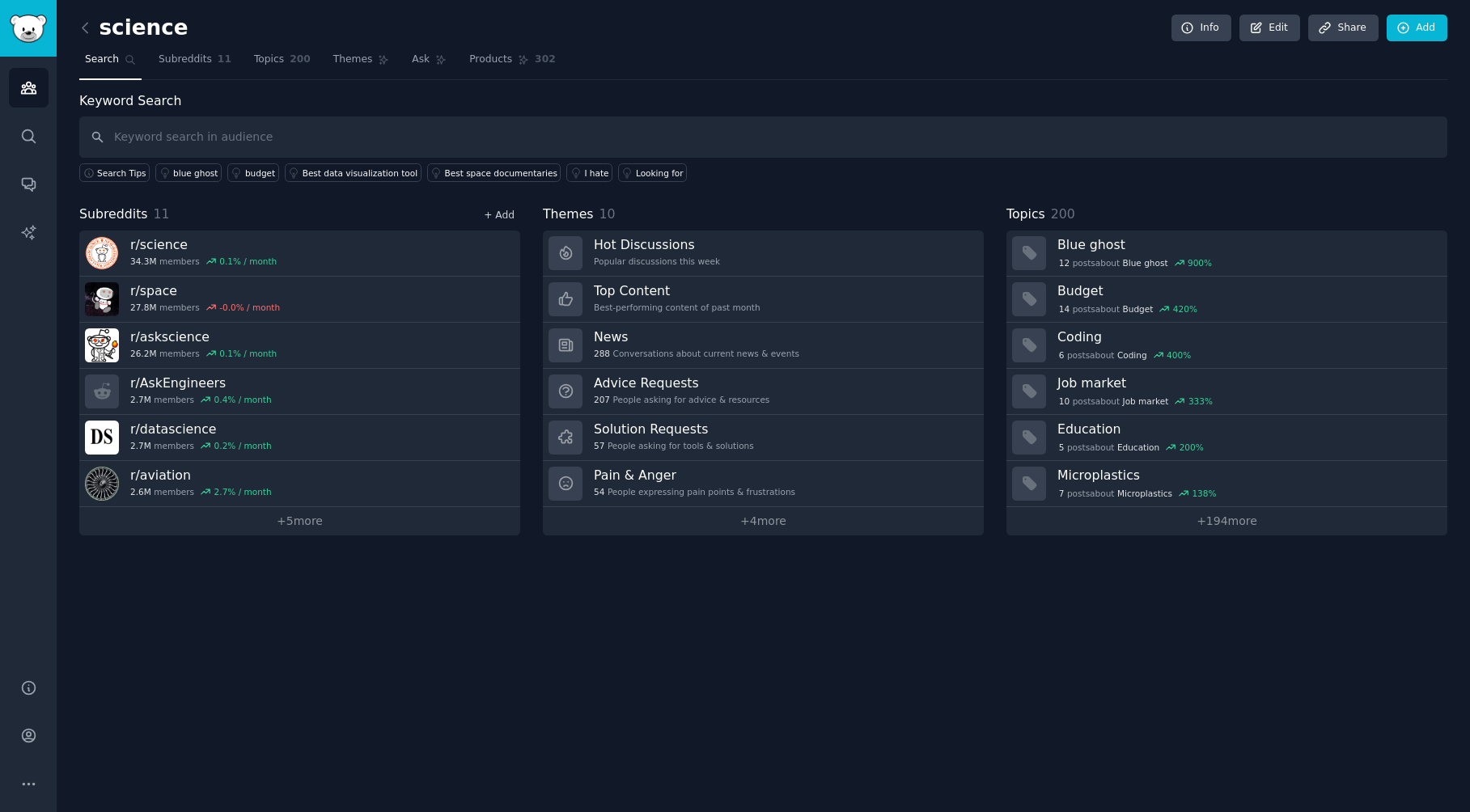
click at [498, 212] on link "+ Add" at bounding box center [499, 215] width 31 height 11
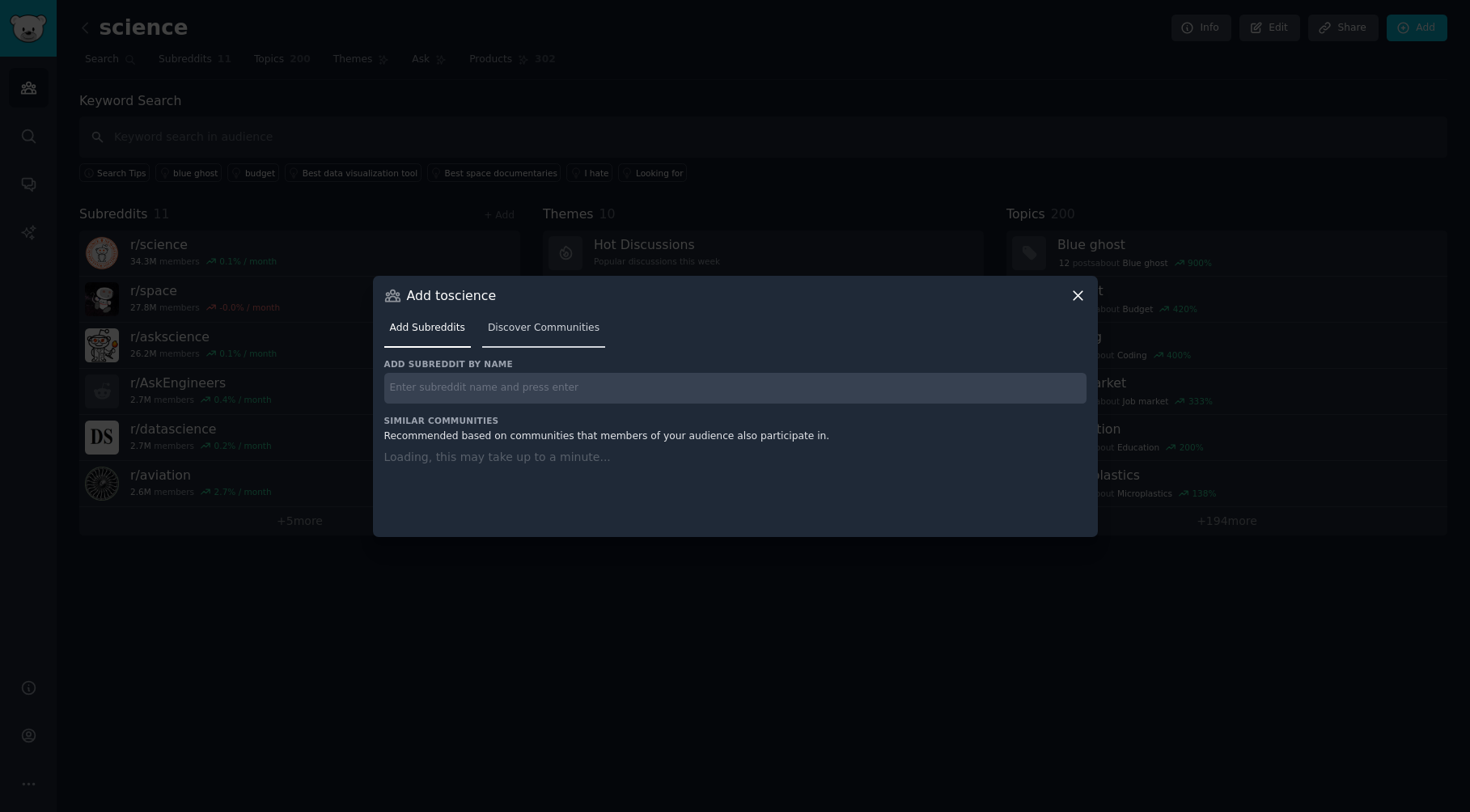
click at [514, 337] on link "Discover Communities" at bounding box center [544, 331] width 123 height 33
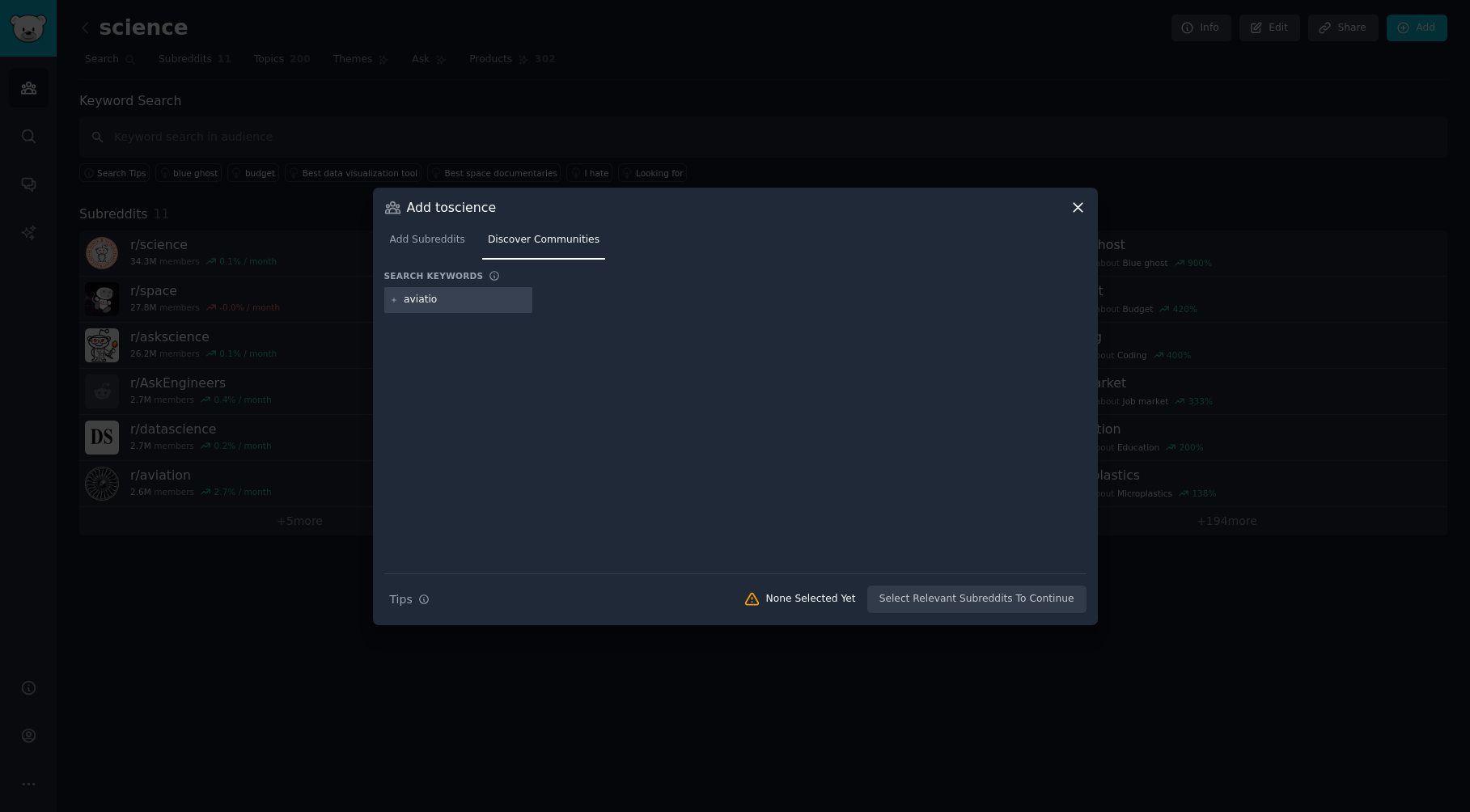
type input "aviation"
type input "airplanes"
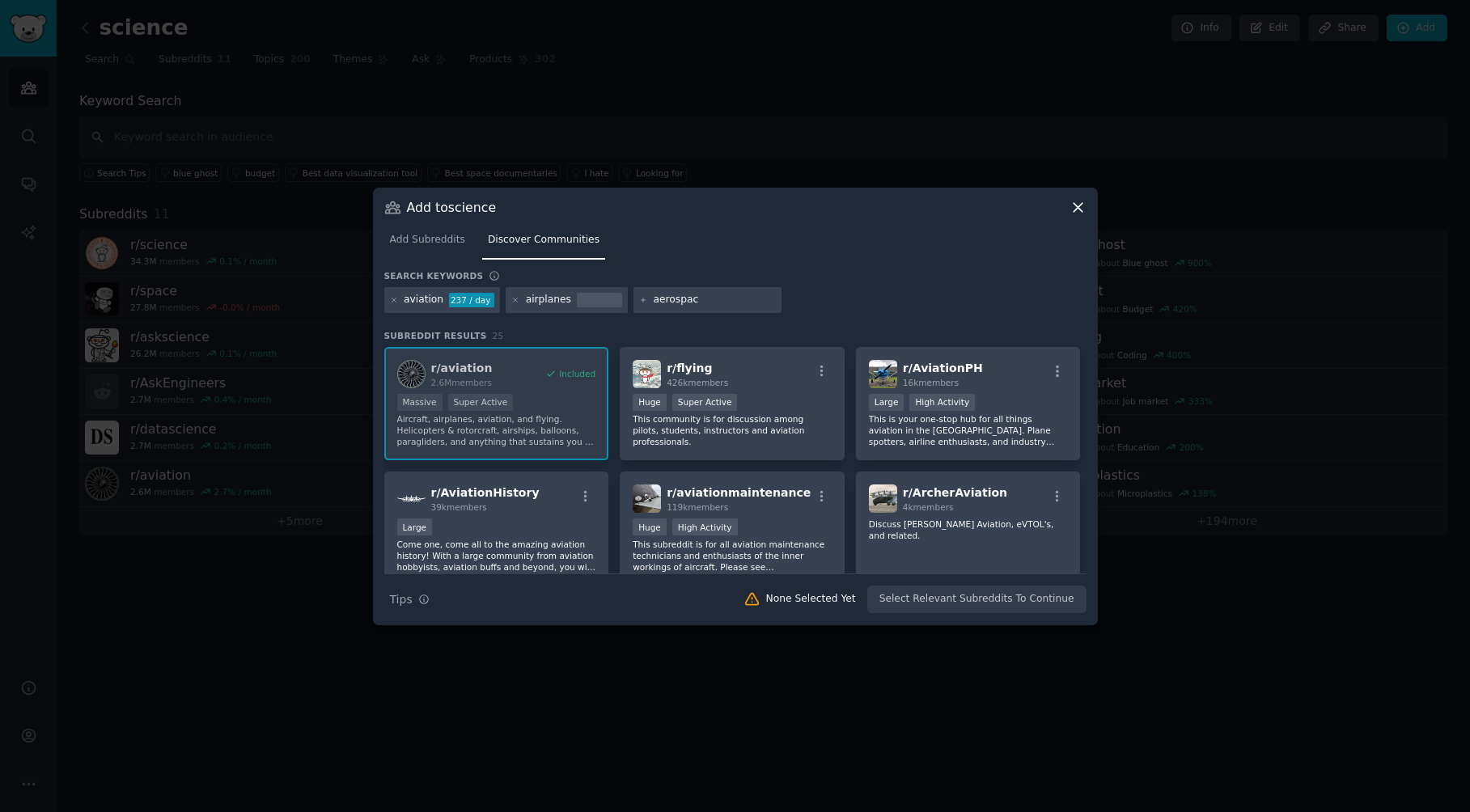
type input "aerospace"
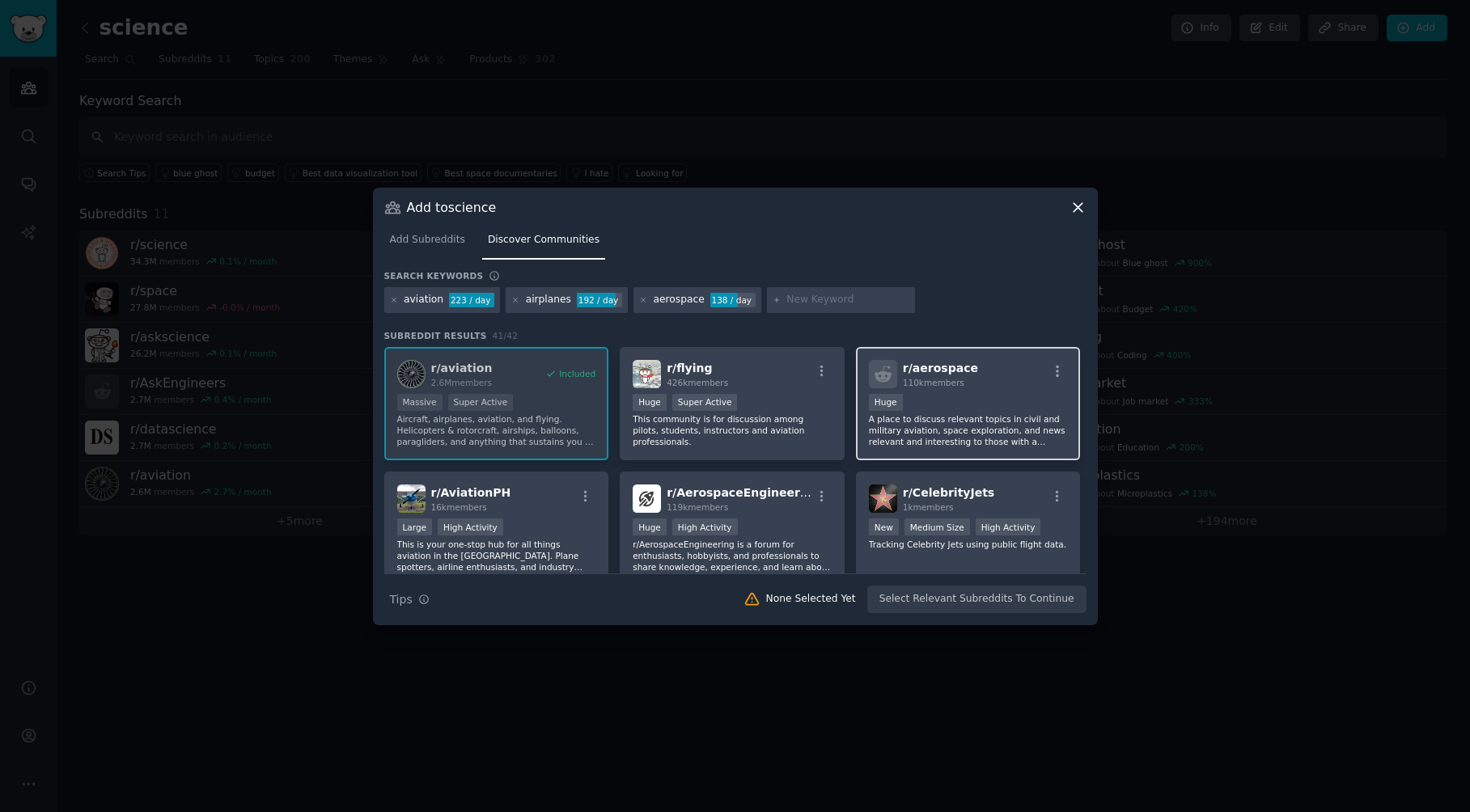
click at [1000, 439] on p "A place to discuss relevant topics in civil and military aviation, space explor…" at bounding box center [969, 430] width 199 height 34
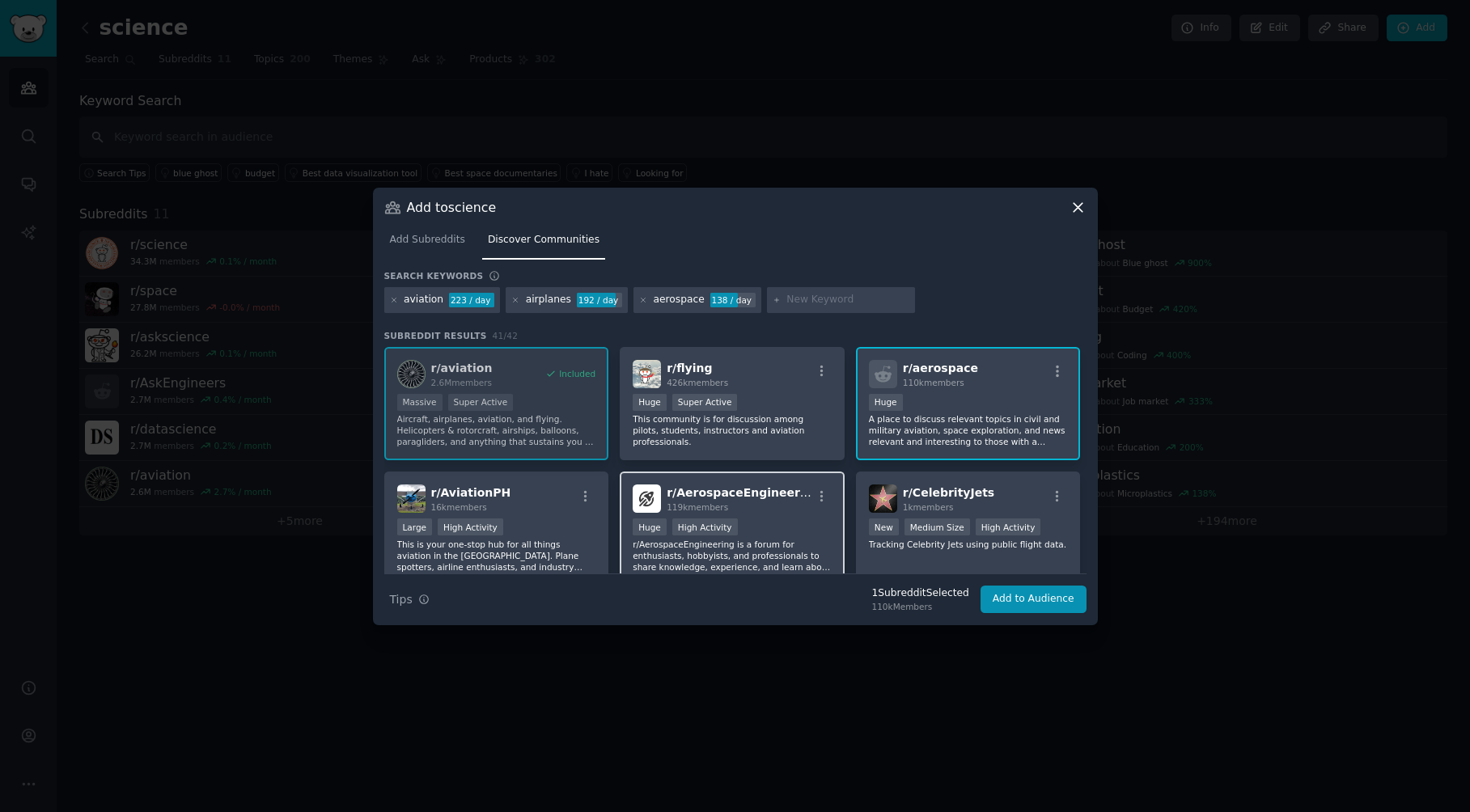
click at [750, 539] on p "r/AerospaceEngineering is a forum for enthusiasts, hobbyists, and professionals…" at bounding box center [732, 556] width 199 height 34
click at [789, 413] on p "This community is for discussion among pilots, students, instructors and aviati…" at bounding box center [732, 430] width 199 height 34
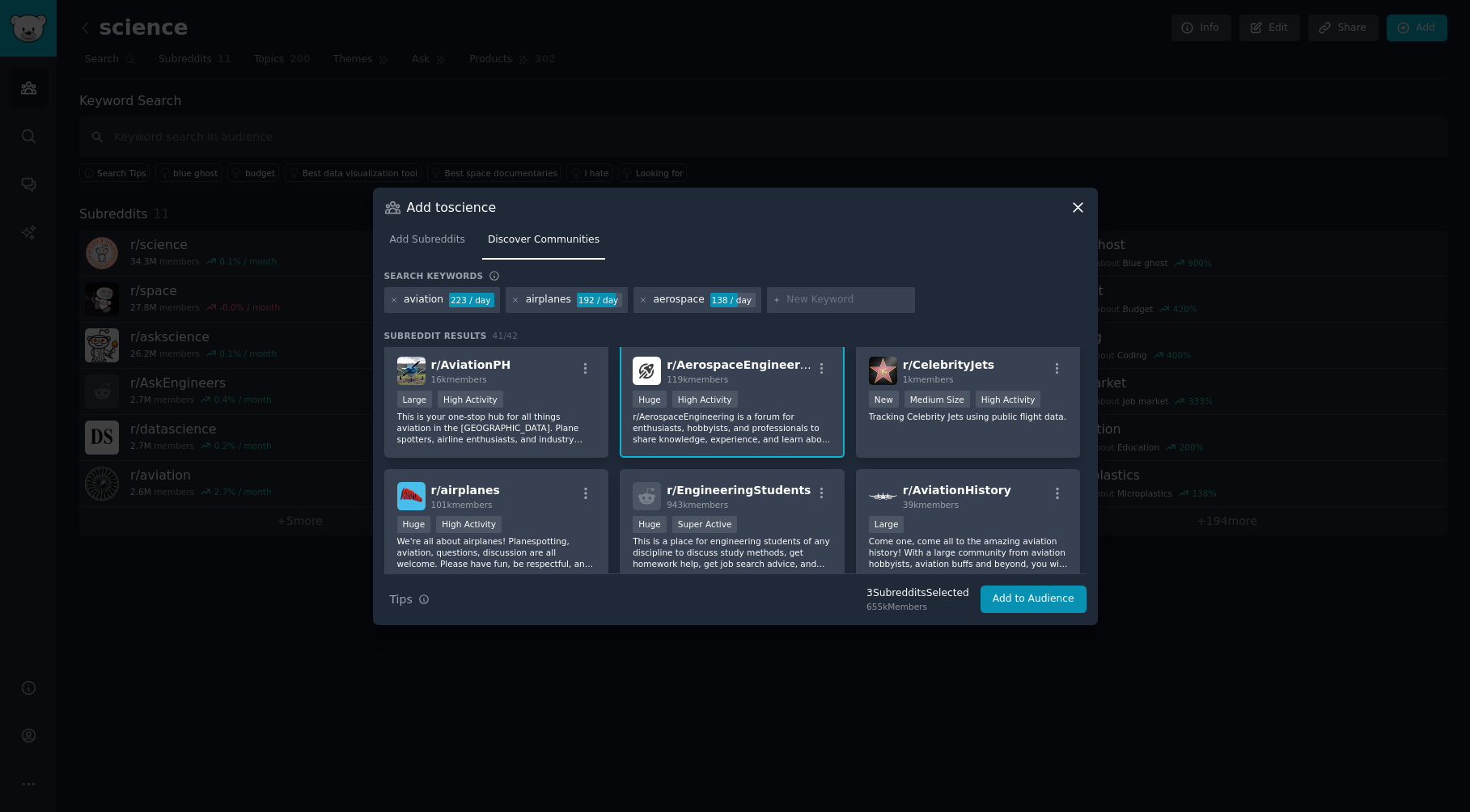
scroll to position [162, 0]
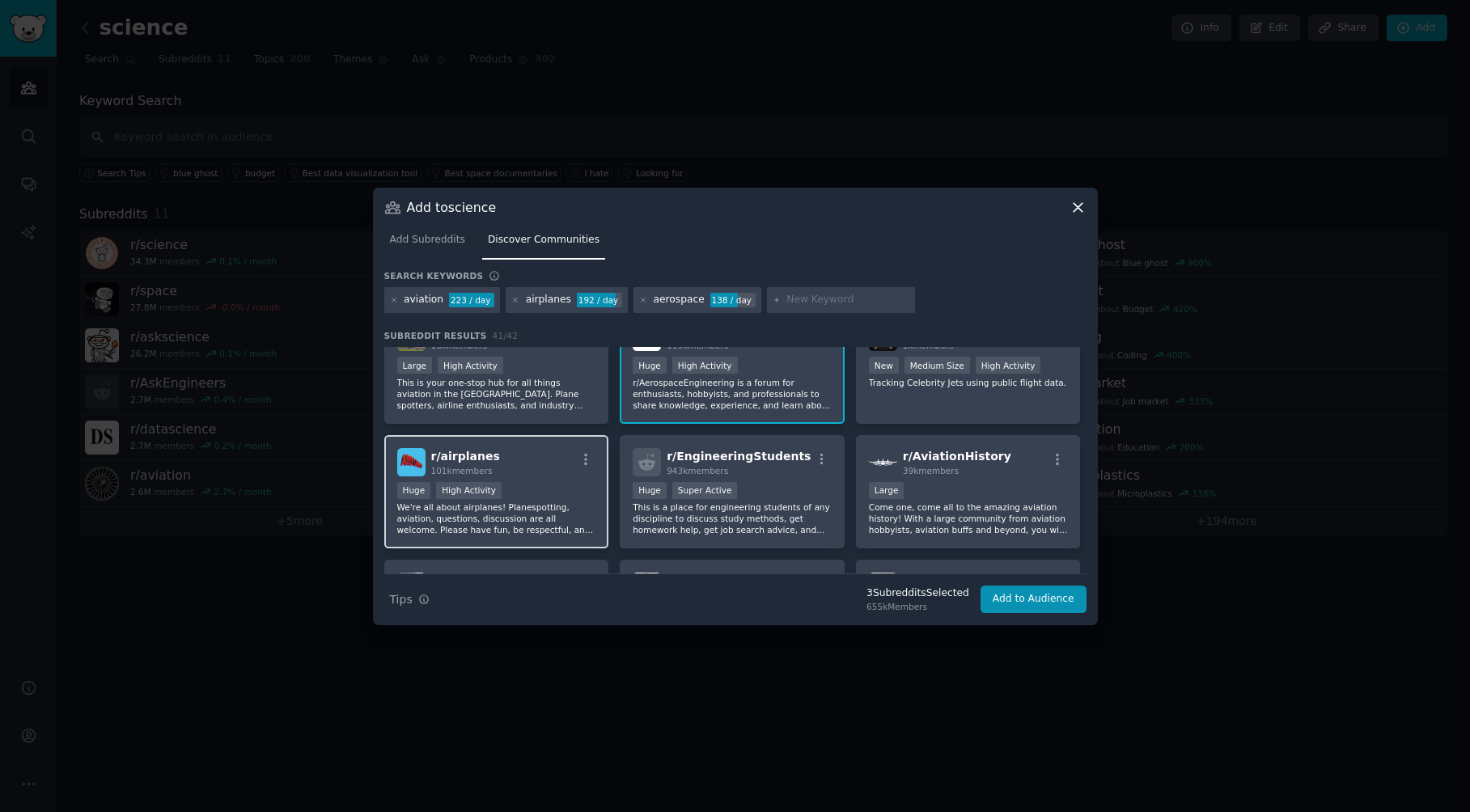
click at [549, 529] on p "We're all about airplanes! Planespotting, aviation, questions, discussion are a…" at bounding box center [497, 519] width 199 height 34
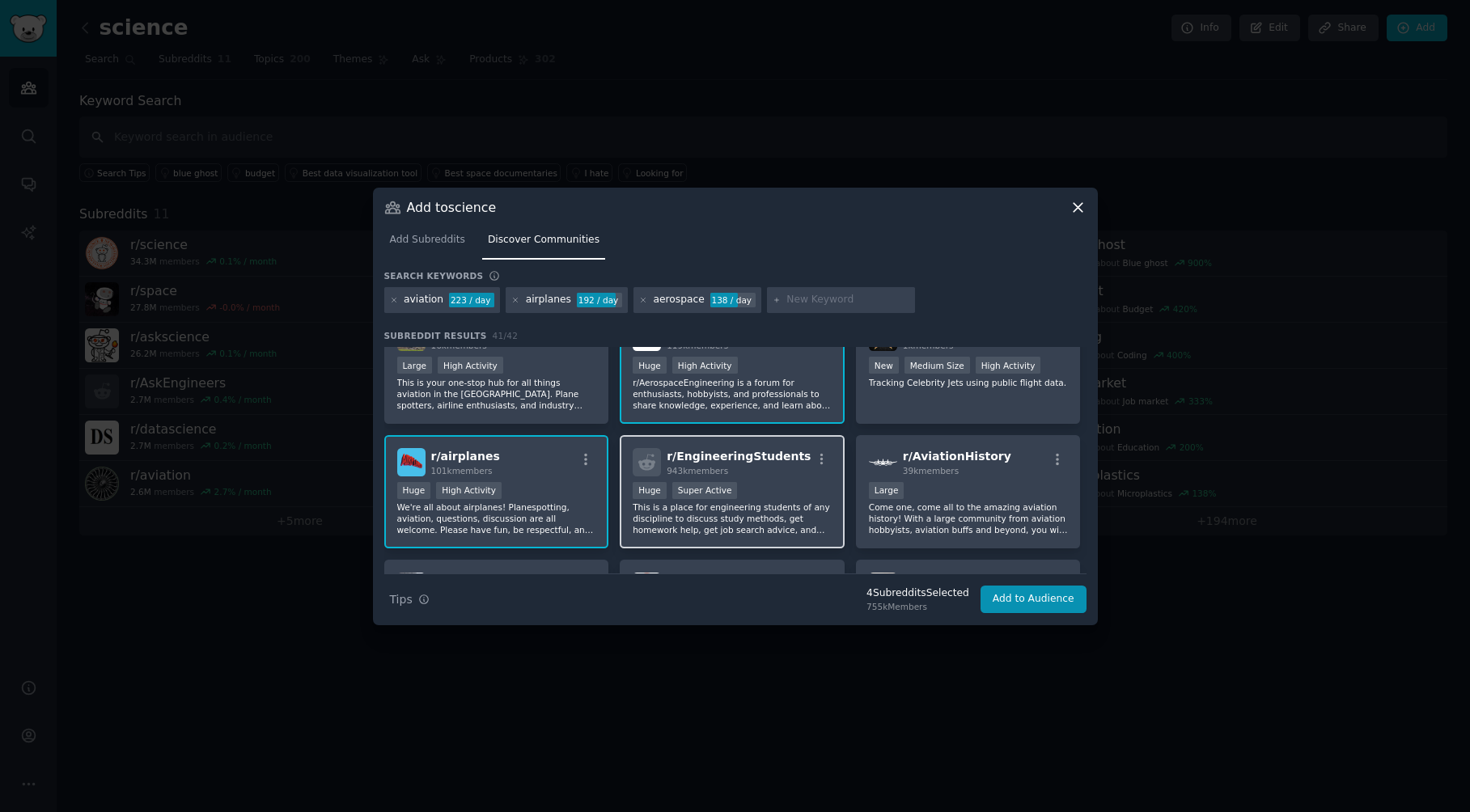
click at [765, 524] on p "This is a place for engineering students of any discipline to discuss study met…" at bounding box center [732, 519] width 199 height 34
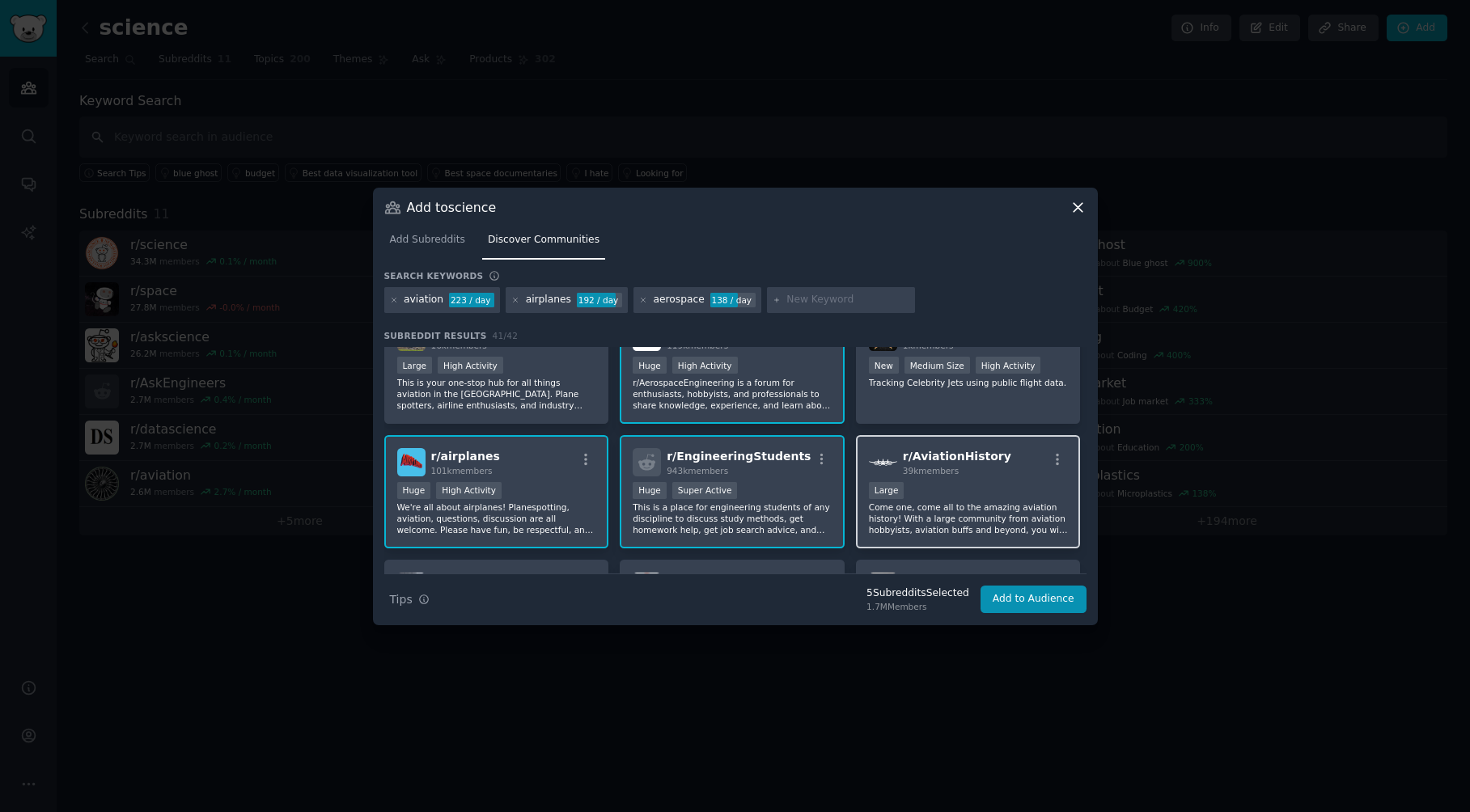
click at [926, 511] on p "Come one, come all to the amazing aviation history! With a large community from…" at bounding box center [969, 519] width 199 height 34
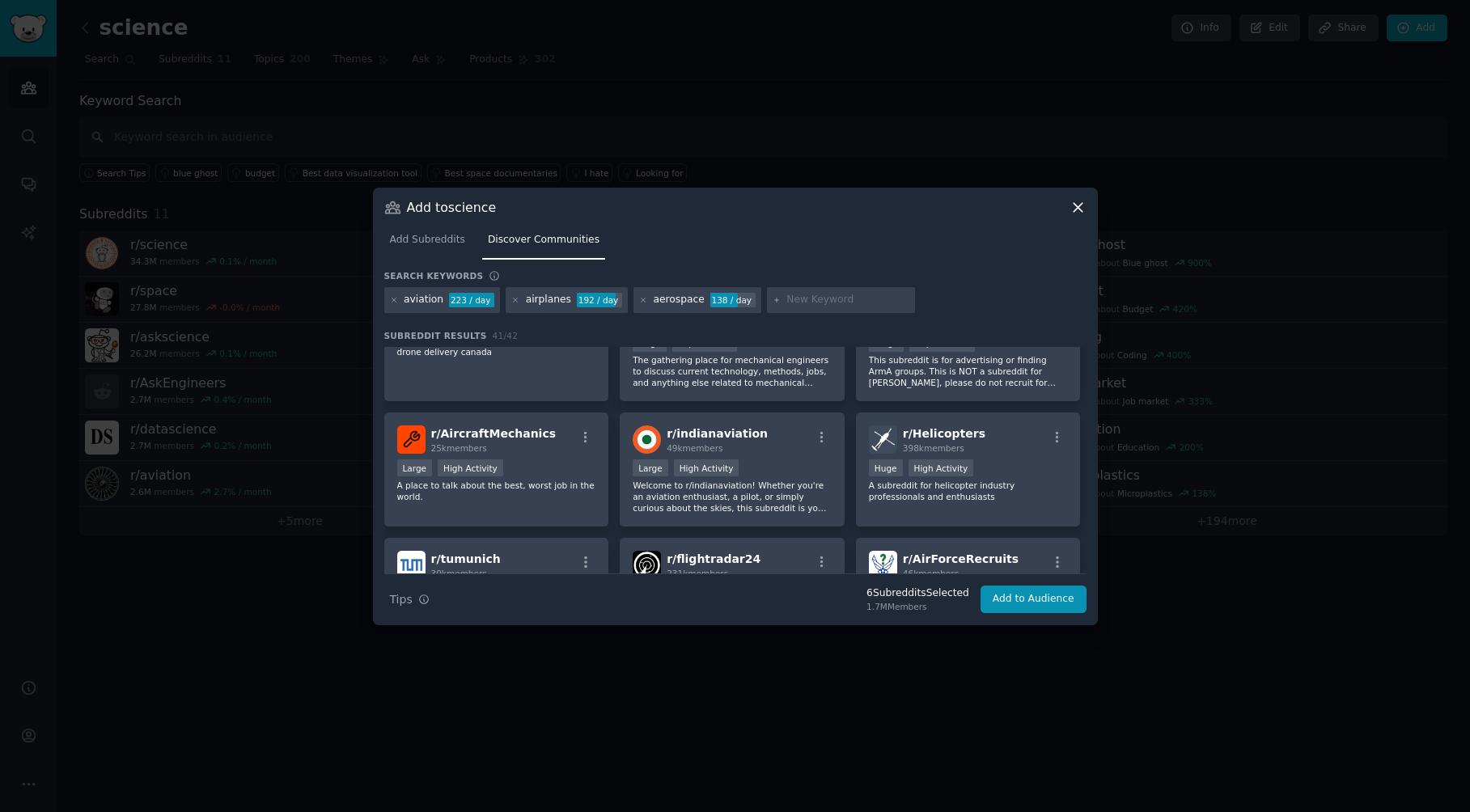
scroll to position [1132, 0]
click at [988, 509] on div "r/ Helicopters 398k members Huge High Activity A subreddit for helicopter indus…" at bounding box center [968, 467] width 225 height 114
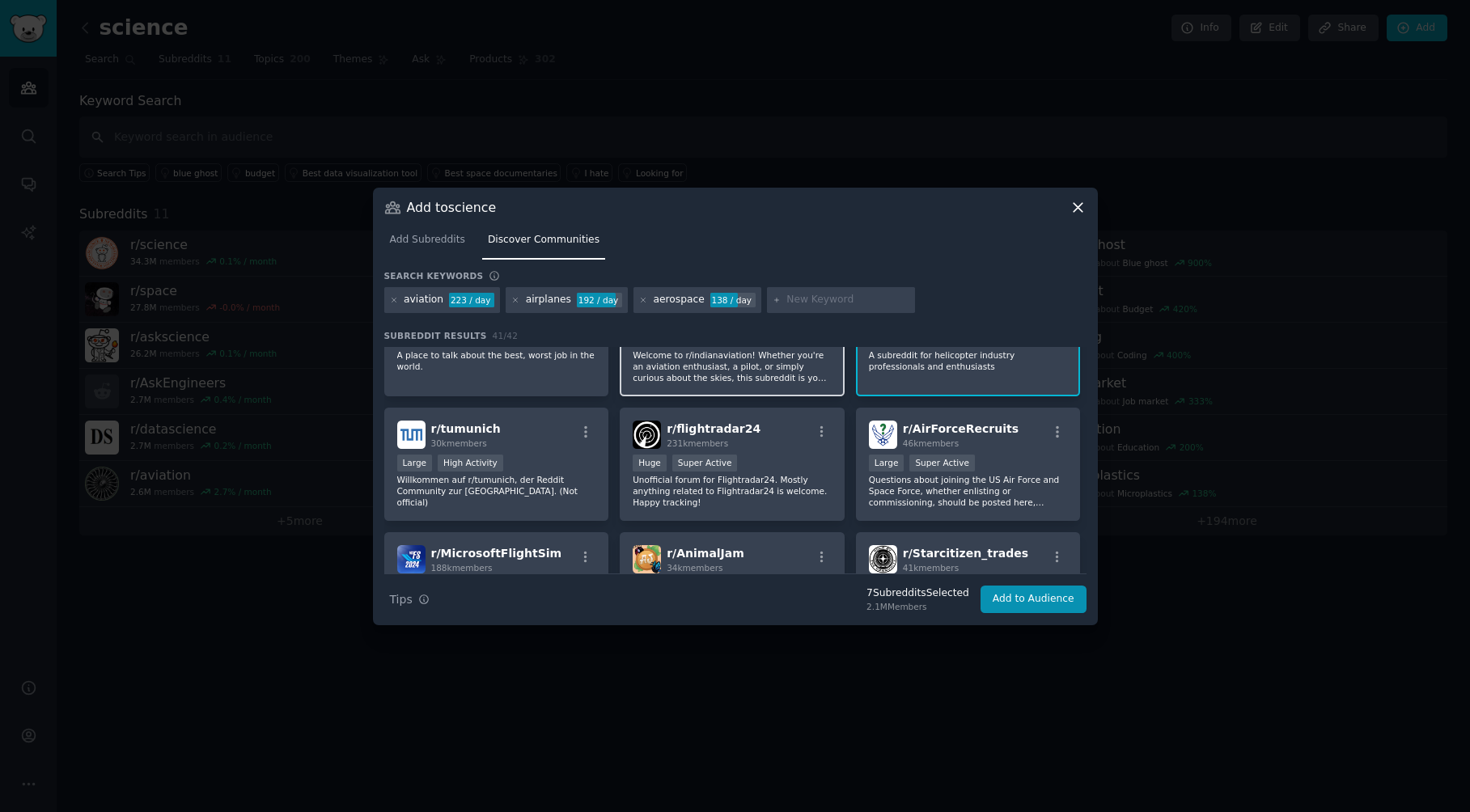
scroll to position [1294, 0]
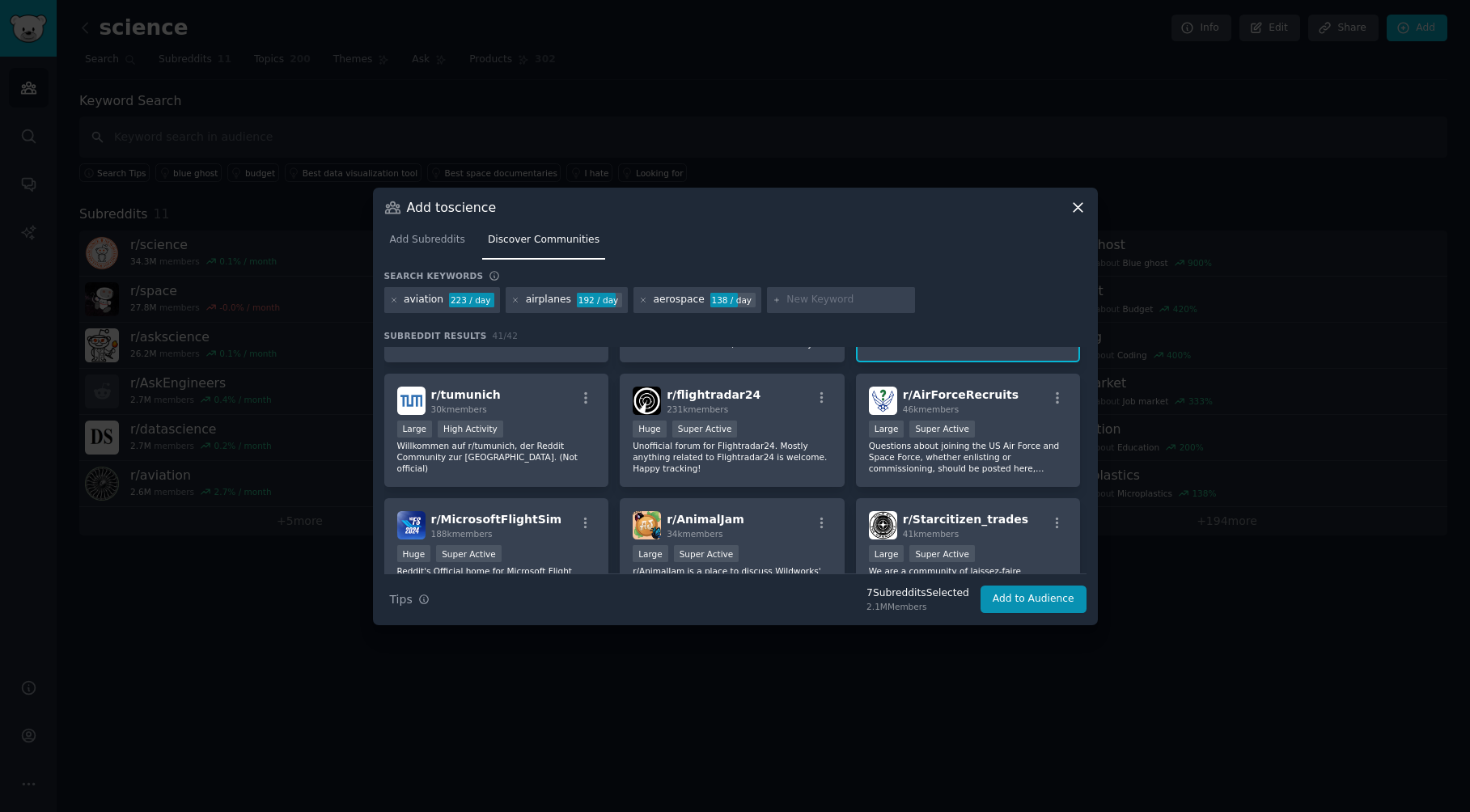
click at [805, 297] on input "text" at bounding box center [848, 300] width 123 height 15
type input "radio"
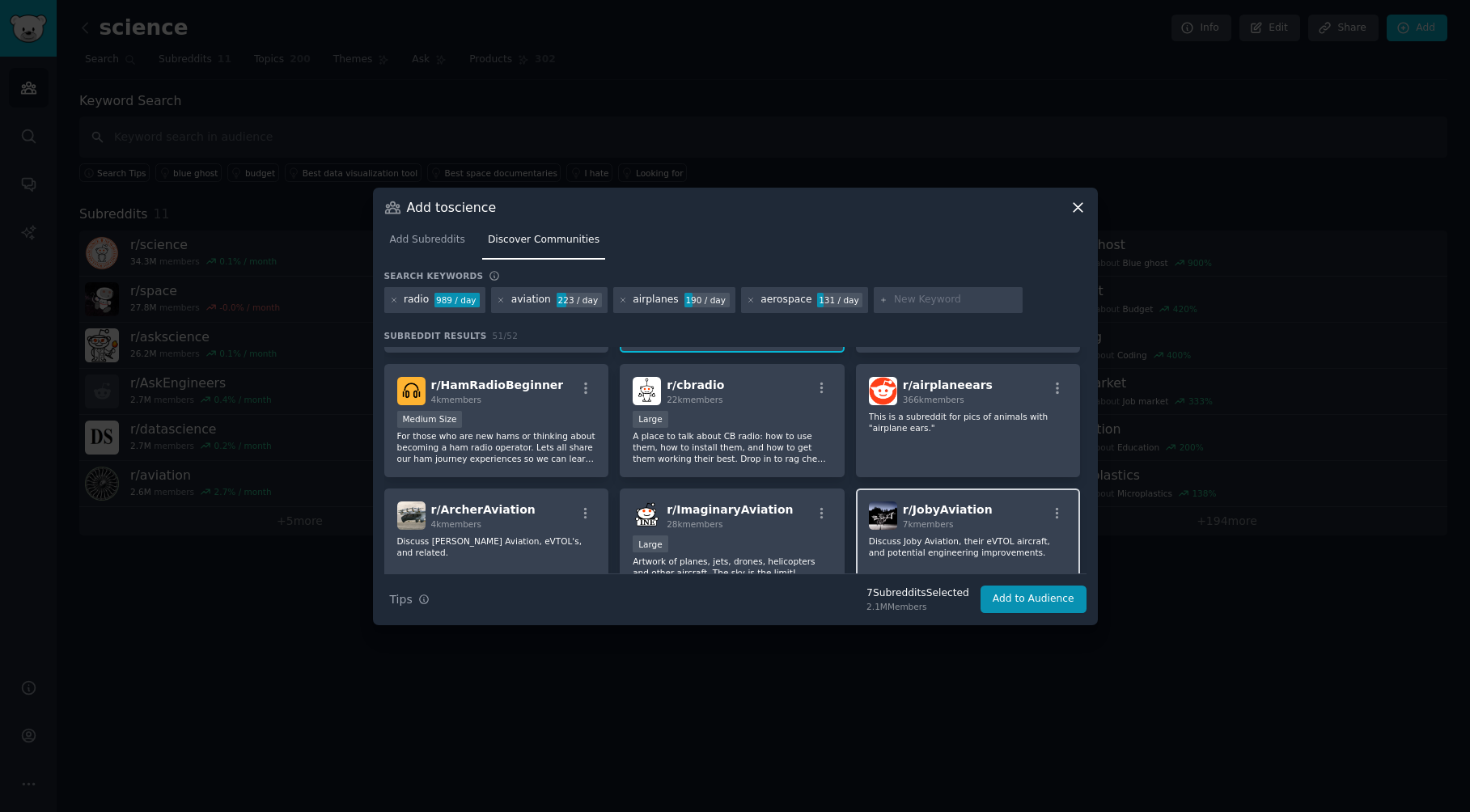
scroll to position [485, 0]
click at [1037, 602] on button "Add to Audience" at bounding box center [1034, 600] width 106 height 28
